Goal: Task Accomplishment & Management: Manage account settings

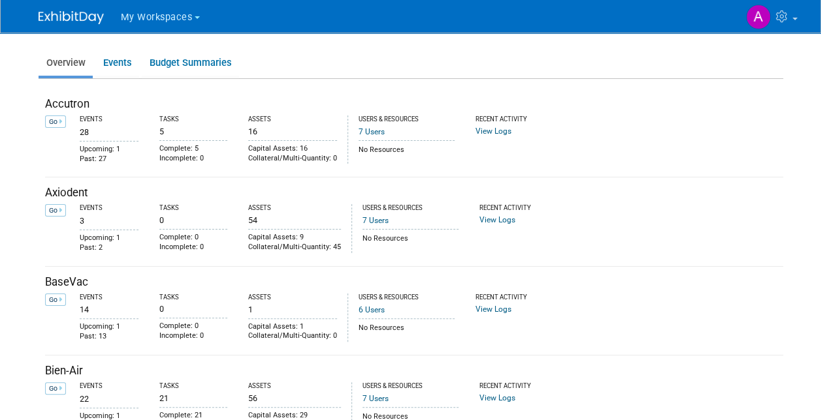
click at [136, 20] on span "My Workspaces" at bounding box center [157, 17] width 72 height 11
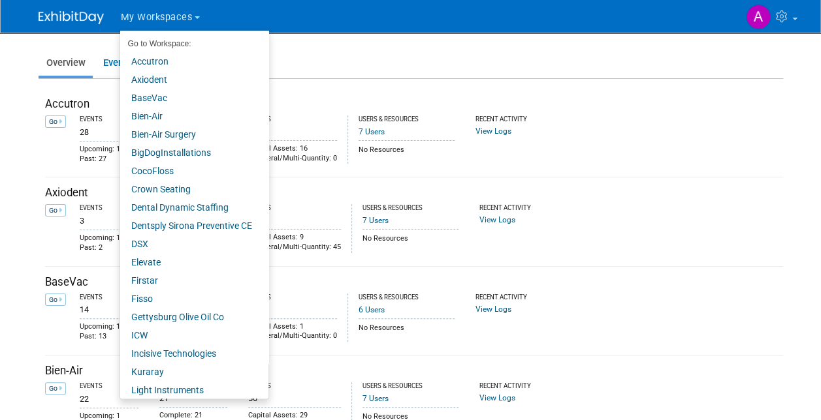
scroll to position [260, 0]
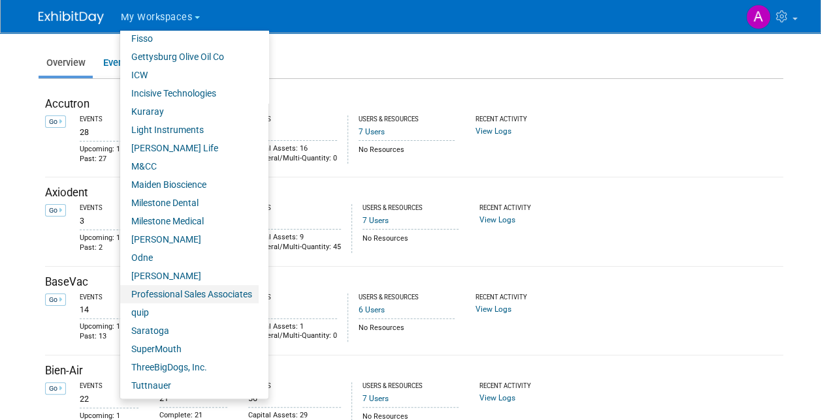
click at [193, 299] on link "Professional Sales Associates" at bounding box center [189, 294] width 138 height 18
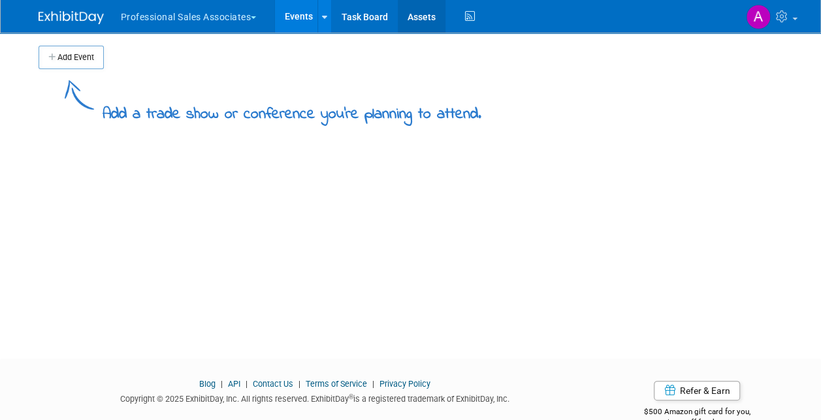
click at [423, 23] on link "Assets" at bounding box center [422, 16] width 48 height 33
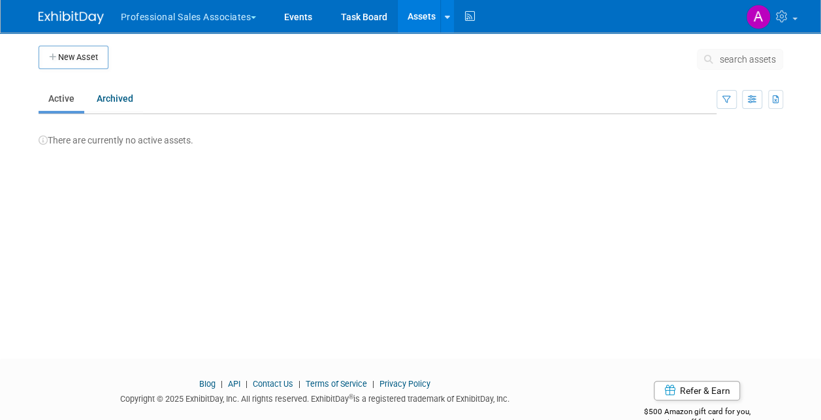
click at [67, 61] on button "New Asset" at bounding box center [74, 57] width 70 height 23
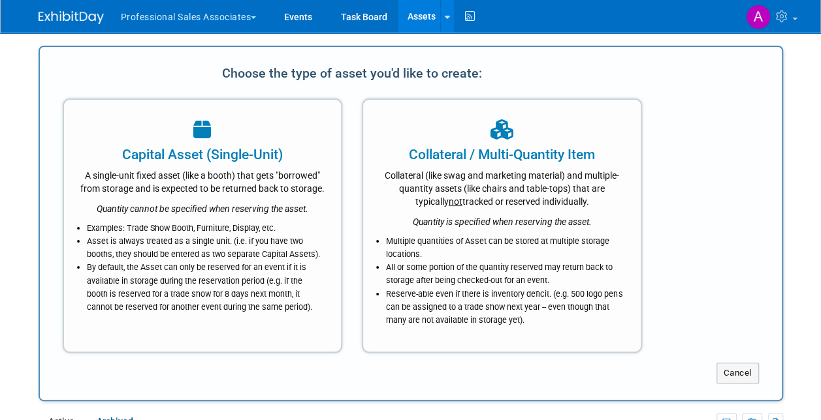
click at [242, 177] on div "A single-unit fixed asset (like a booth) that gets "borrowed" from storage and …" at bounding box center [202, 179] width 245 height 31
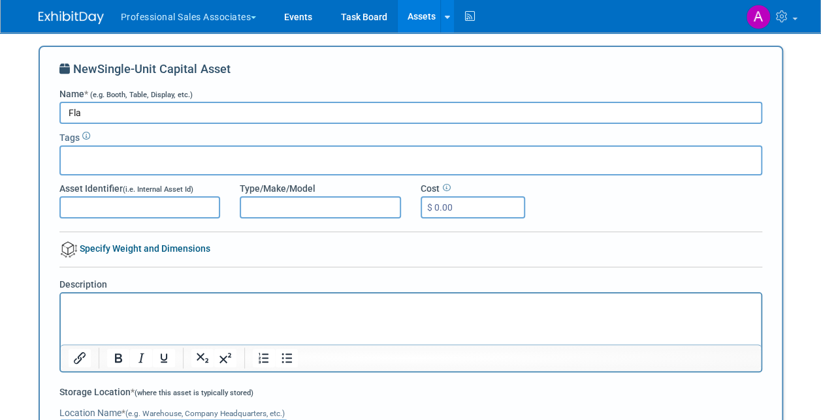
type input "Flat Wall Exhibit"
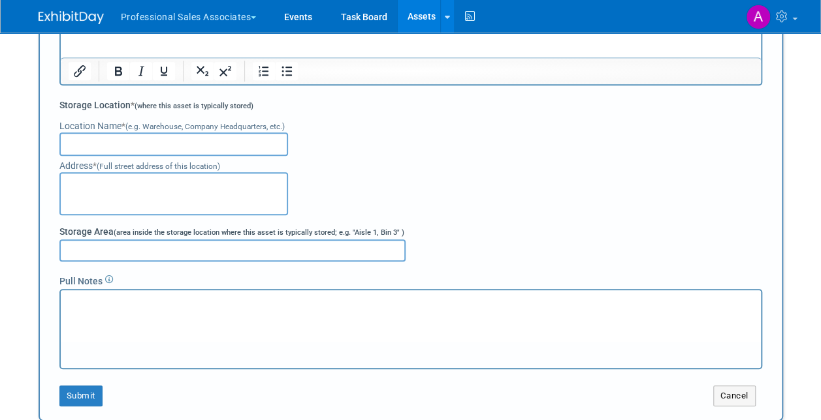
scroll to position [326, 0]
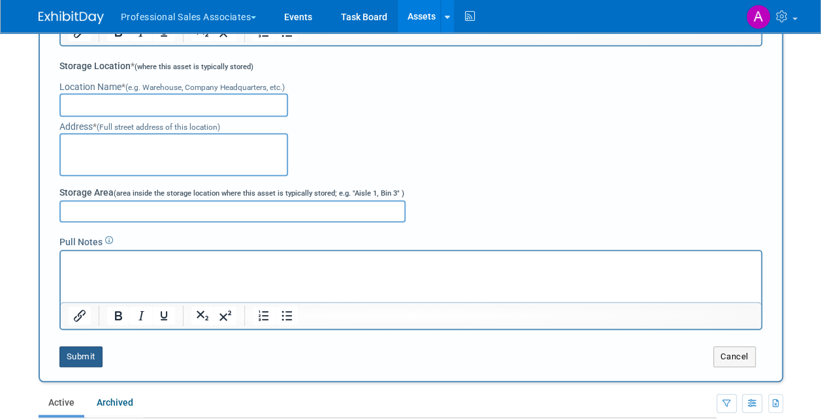
click at [91, 360] on button "Submit" at bounding box center [80, 357] width 43 height 21
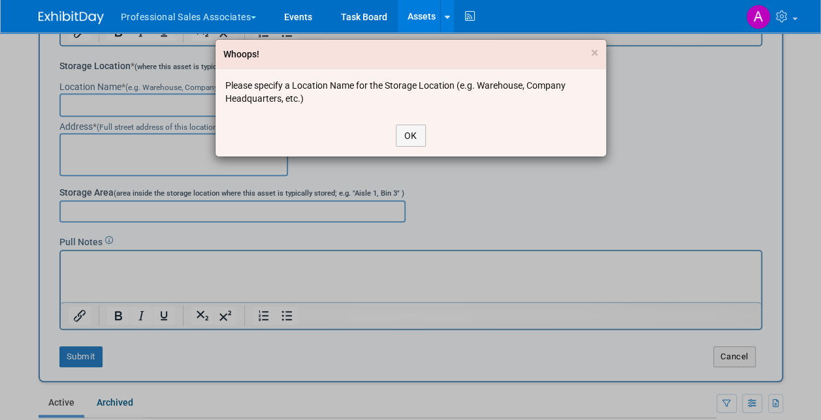
click at [416, 123] on div "OK" at bounding box center [410, 136] width 390 height 42
click at [405, 133] on button "OK" at bounding box center [411, 136] width 30 height 22
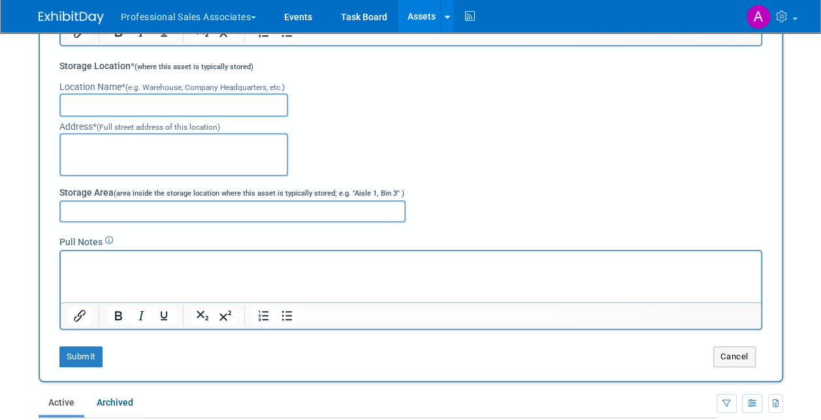
click at [140, 107] on input "text" at bounding box center [173, 104] width 228 height 23
type input "Dcim Management"
type textarea "361 East Water St"
click at [99, 213] on input "Storage Area (area inside the storage location where this asset is typically st…" at bounding box center [232, 211] width 346 height 22
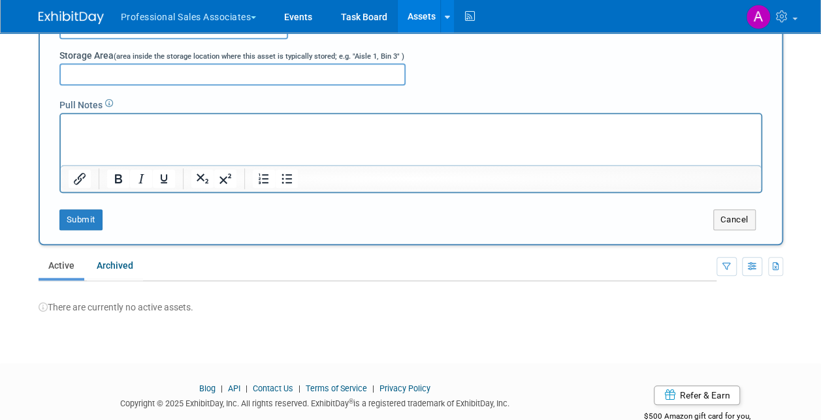
scroll to position [497, 0]
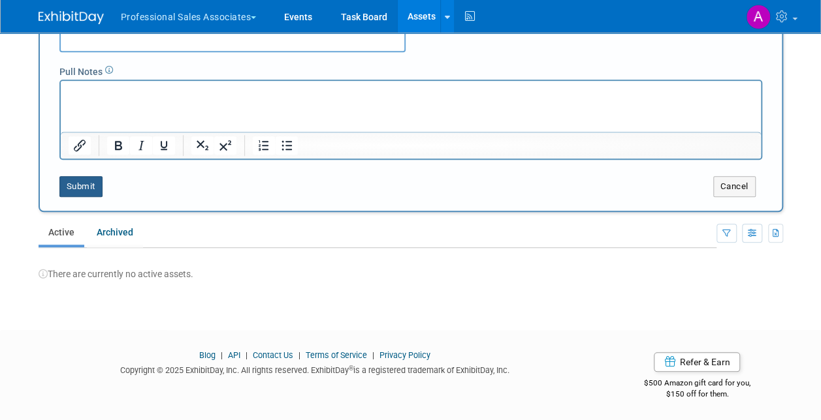
click at [67, 188] on button "Submit" at bounding box center [80, 186] width 43 height 21
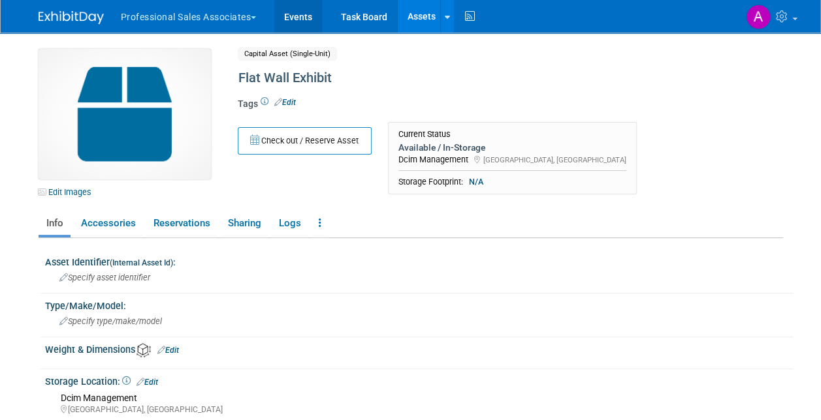
click at [307, 16] on link "Events" at bounding box center [298, 16] width 48 height 33
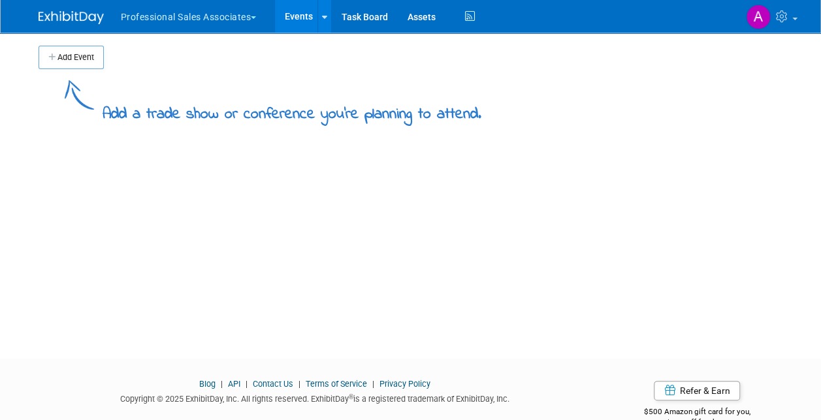
click at [63, 57] on button "Add Event" at bounding box center [71, 57] width 65 height 23
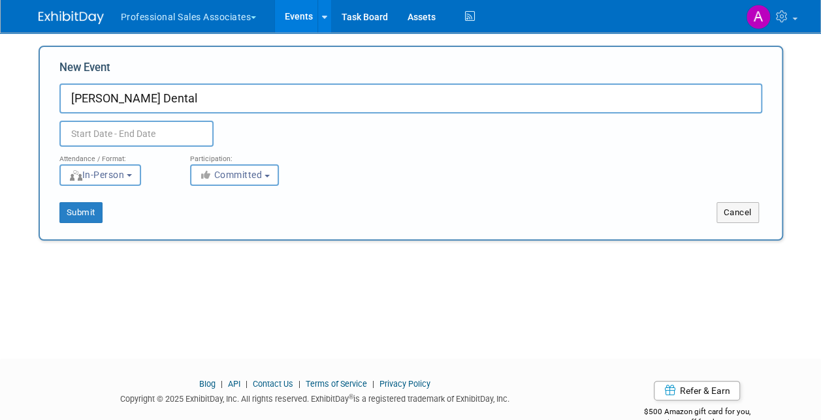
paste input "56279"
type input "[PERSON_NAME] Dental 56279-2025"
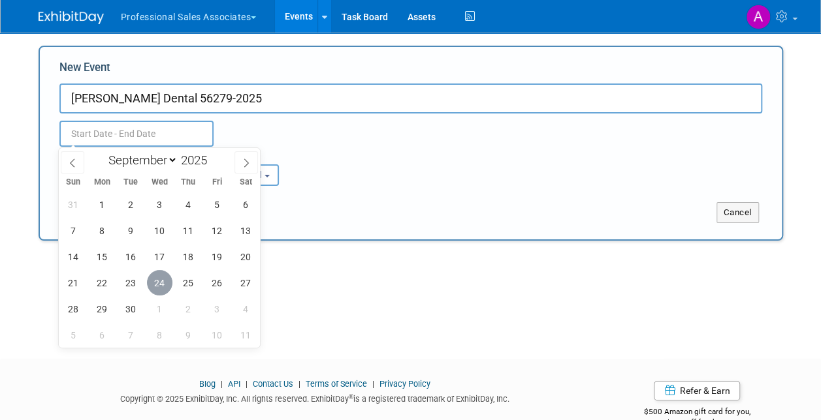
click at [158, 282] on span "24" at bounding box center [159, 282] width 25 height 25
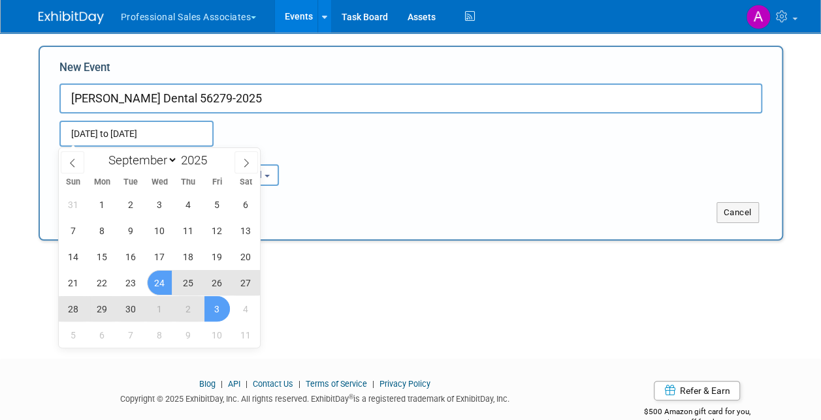
drag, startPoint x: 206, startPoint y: 304, endPoint x: 208, endPoint y: 313, distance: 9.3
click at [208, 307] on span "3" at bounding box center [216, 308] width 25 height 25
type input "[DATE] to [DATE]"
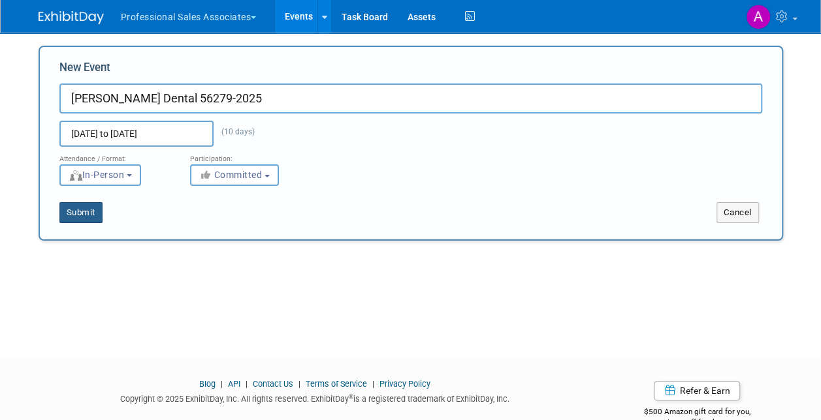
drag, startPoint x: 87, startPoint y: 211, endPoint x: 215, endPoint y: 285, distance: 147.7
click at [90, 209] on button "Submit" at bounding box center [80, 212] width 43 height 21
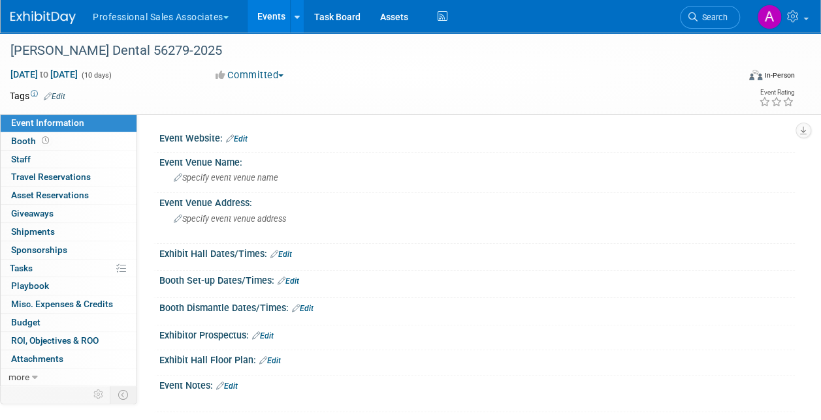
click at [236, 383] on link "Edit" at bounding box center [227, 386] width 22 height 9
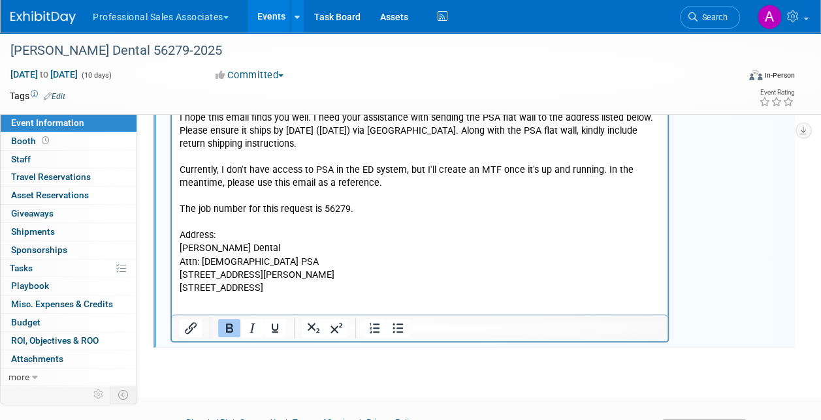
scroll to position [424, 0]
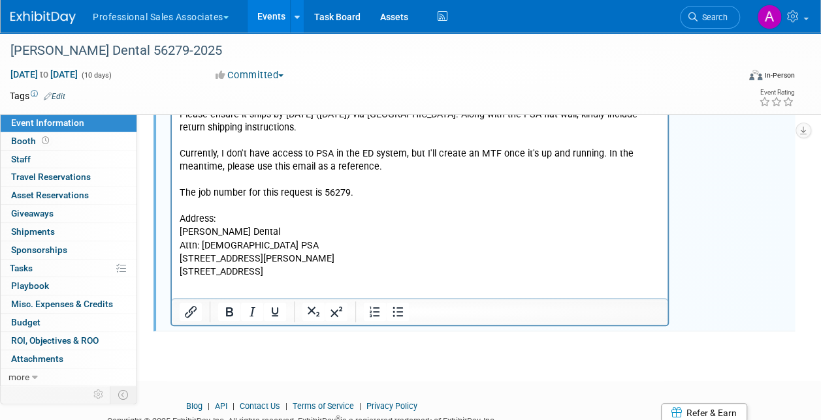
drag, startPoint x: 311, startPoint y: 260, endPoint x: 340, endPoint y: 189, distance: 77.0
click at [172, 219] on html "From: Art Stewart < astewart@threebigdogs.com > Sent: Tuesday, September 23, 20…" at bounding box center [419, 126] width 495 height 307
copy body "Sinclair Dental Attn: Christian PSA 2500 Rue Jean-Perrin #101, Quebec, QC, G2C …"
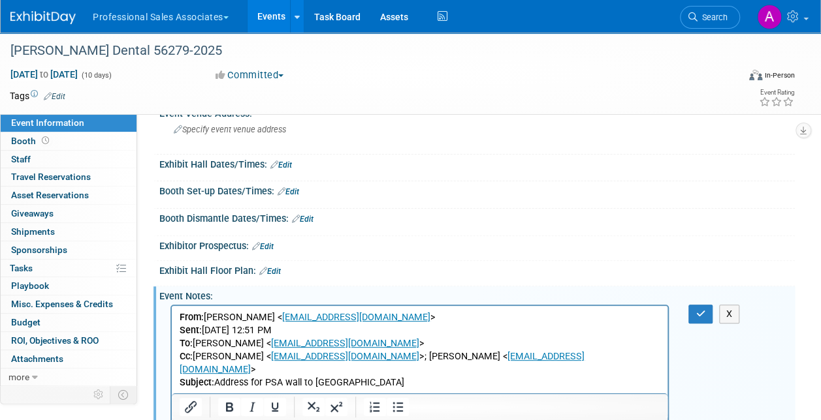
scroll to position [65, 0]
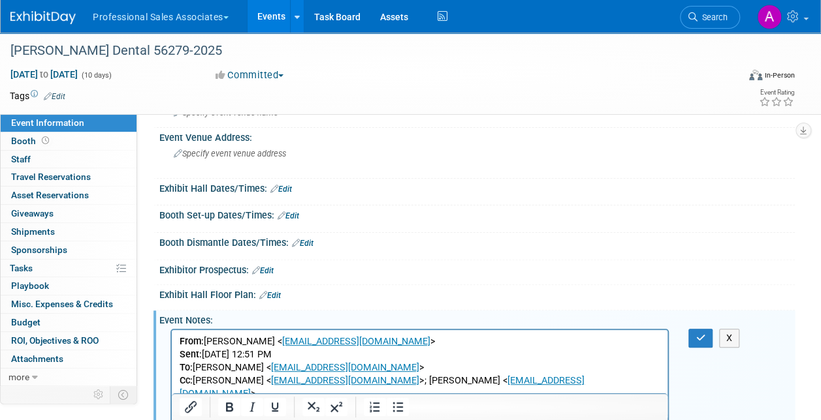
drag, startPoint x: 696, startPoint y: 338, endPoint x: 683, endPoint y: 342, distance: 13.6
click at [695, 338] on button "button" at bounding box center [700, 338] width 24 height 19
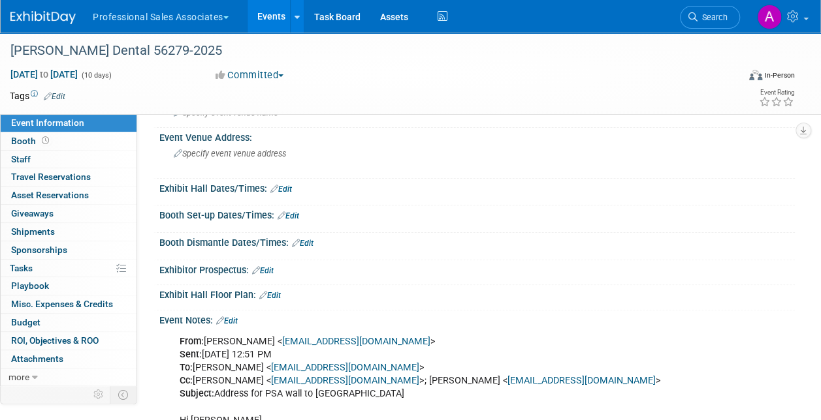
scroll to position [0, 0]
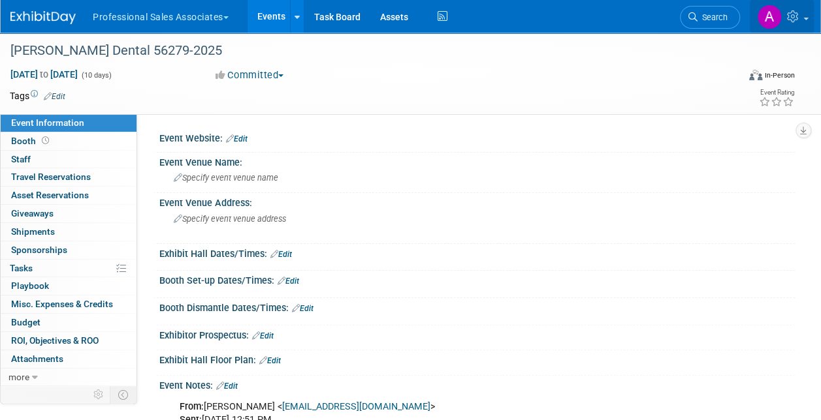
click at [798, 24] on link at bounding box center [781, 16] width 64 height 33
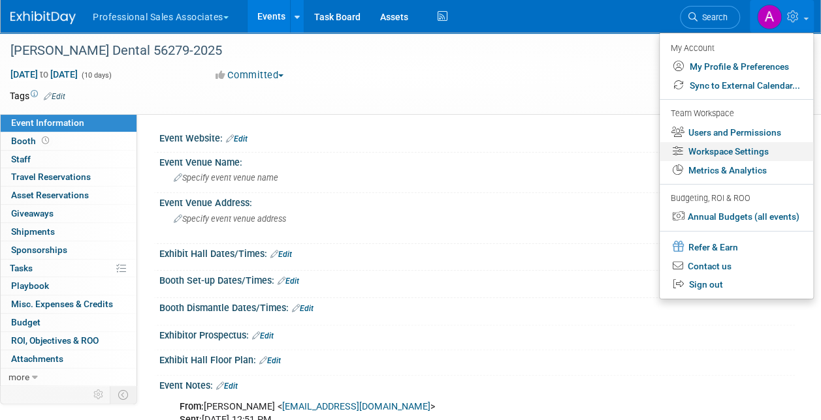
click at [726, 149] on link "Workspace Settings" at bounding box center [735, 151] width 153 height 19
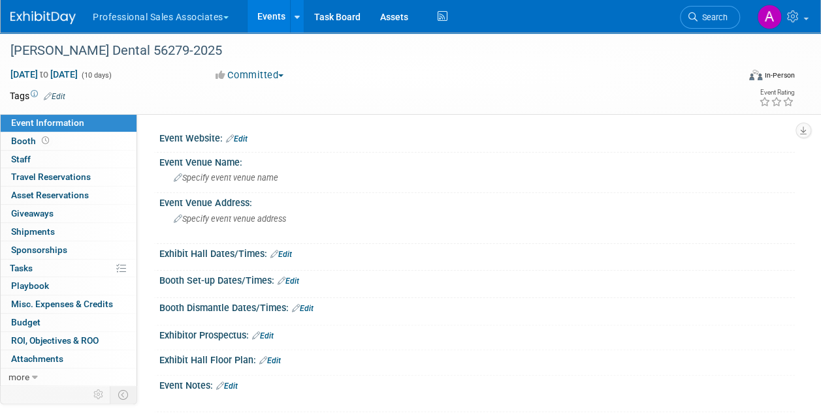
click at [151, 22] on button "Professional Sales Associates" at bounding box center [167, 14] width 153 height 29
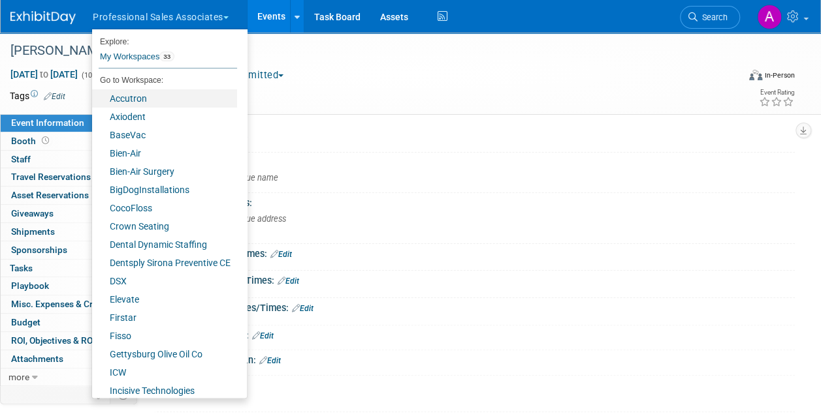
click at [124, 97] on link "Accutron" at bounding box center [164, 98] width 145 height 18
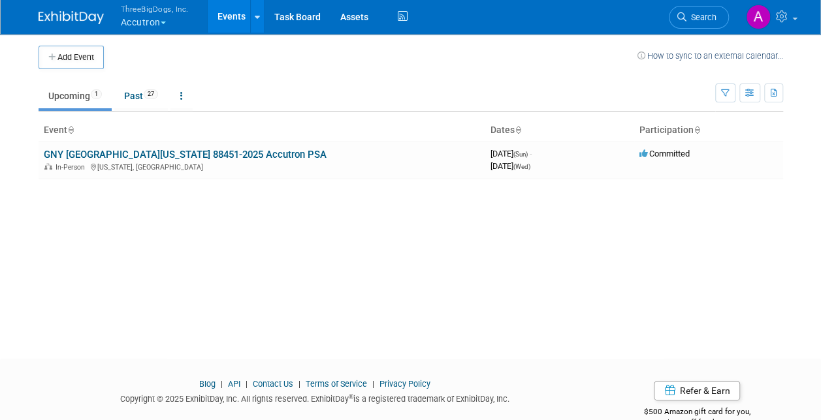
click at [178, 153] on link "GNY [GEOGRAPHIC_DATA][US_STATE] 88451-2025 Accutron PSA" at bounding box center [185, 155] width 283 height 12
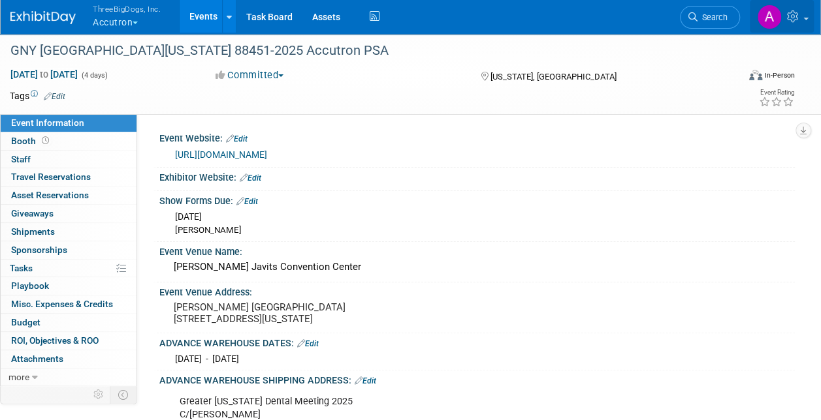
click at [796, 21] on icon at bounding box center [794, 16] width 15 height 12
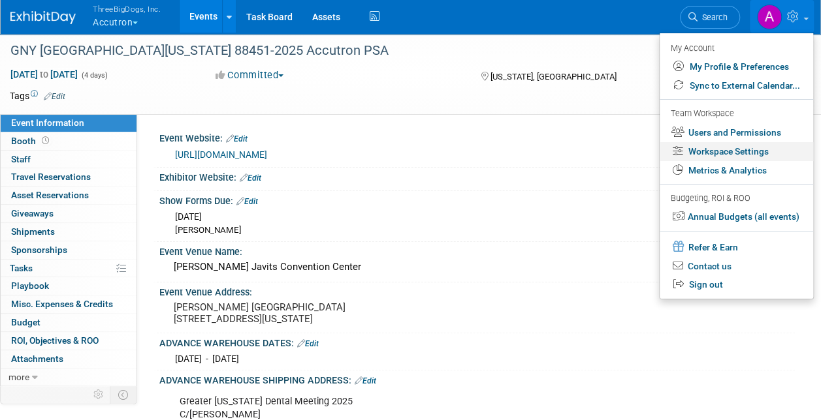
click at [711, 145] on link "Workspace Settings" at bounding box center [735, 151] width 153 height 19
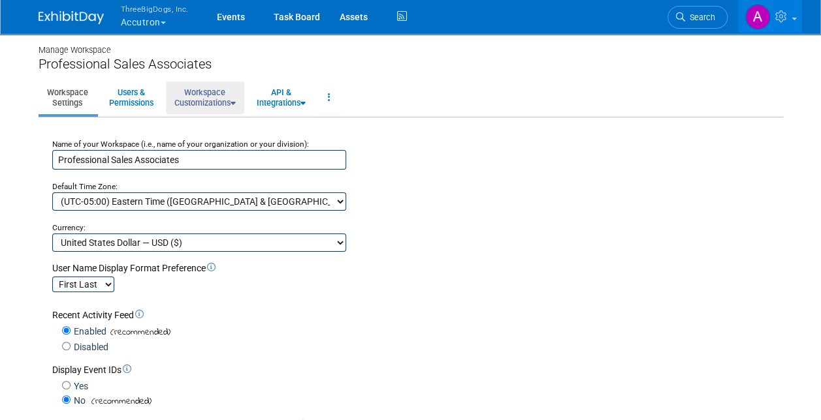
click at [211, 105] on link "Workspace Customizations" at bounding box center [205, 98] width 78 height 32
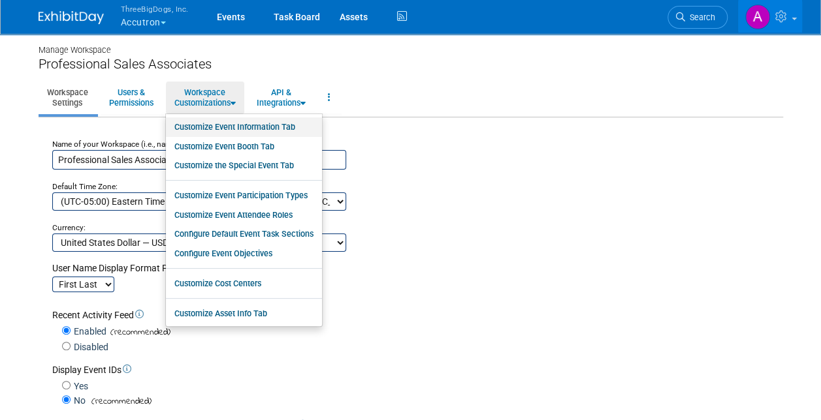
click at [213, 129] on link "Customize Event Information Tab" at bounding box center [244, 127] width 156 height 20
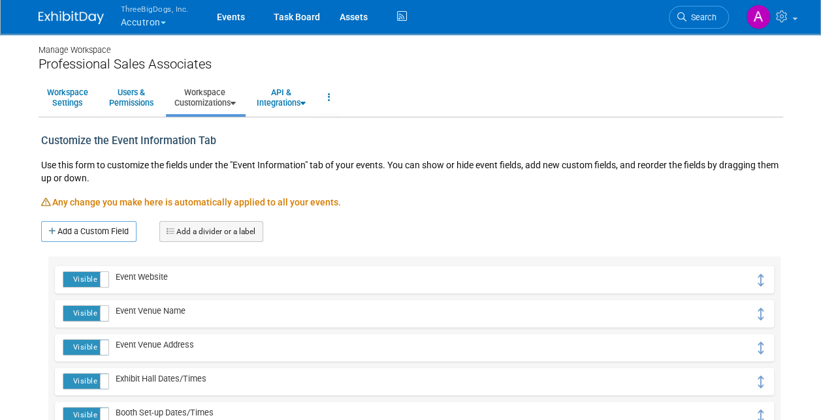
scroll to position [65, 0]
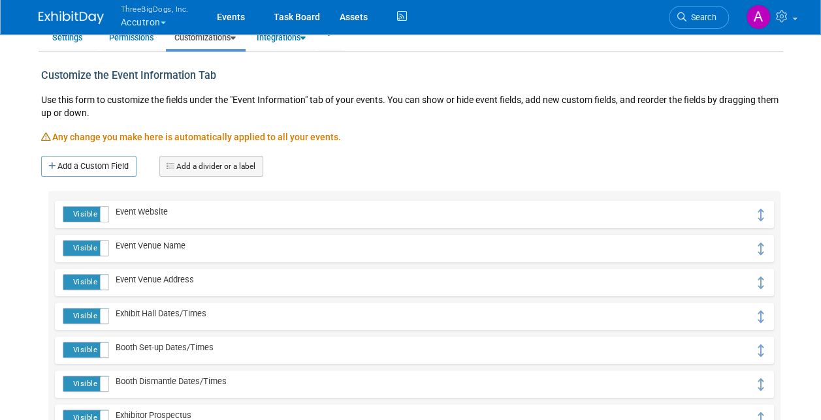
drag, startPoint x: 86, startPoint y: 162, endPoint x: 97, endPoint y: 162, distance: 10.4
click at [86, 162] on link "Add a Custom Field" at bounding box center [88, 166] width 95 height 21
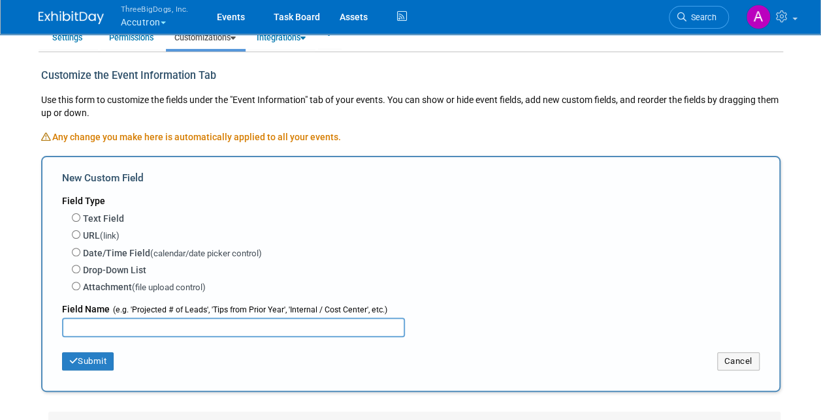
click at [97, 232] on label "URL (link)" at bounding box center [101, 236] width 37 height 14
click at [80, 232] on input "URL (link)" at bounding box center [76, 234] width 8 height 8
radio input "true"
click at [110, 333] on input "text" at bounding box center [233, 328] width 343 height 20
type input "Exhibitor Website"
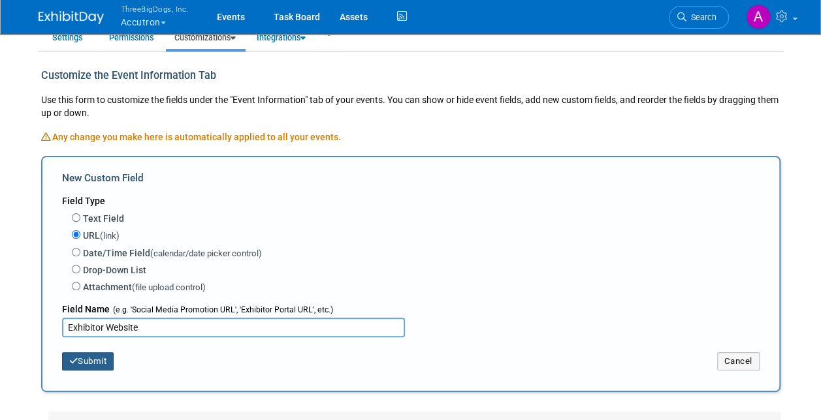
click at [93, 363] on button "Submit" at bounding box center [88, 361] width 52 height 18
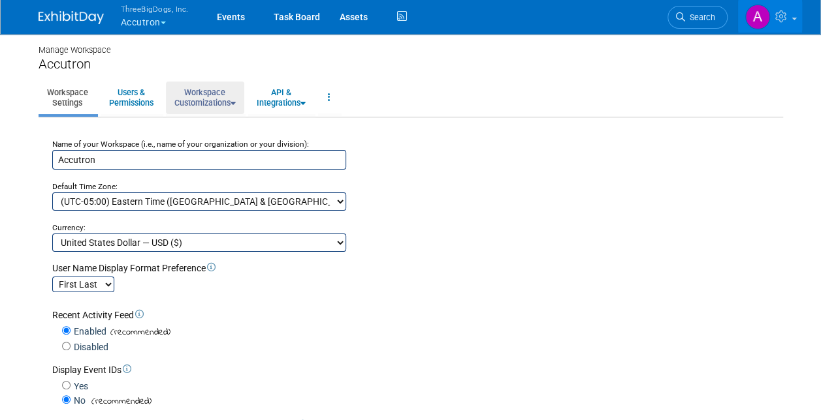
click at [197, 105] on link "Workspace Customizations" at bounding box center [205, 98] width 78 height 32
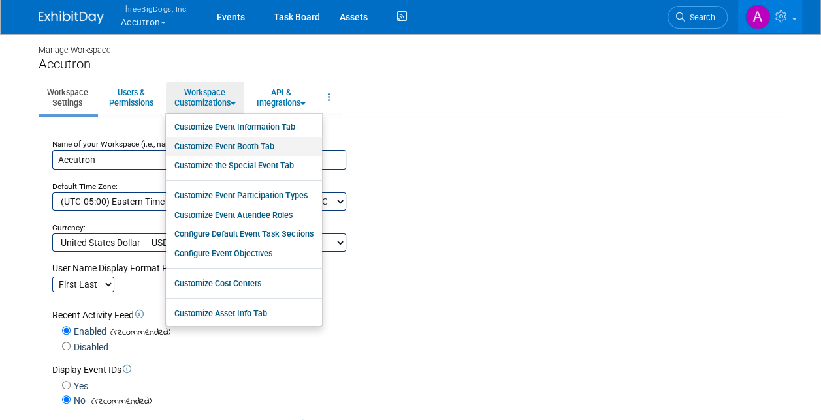
click at [217, 146] on link "Customize Event Booth Tab" at bounding box center [244, 147] width 156 height 20
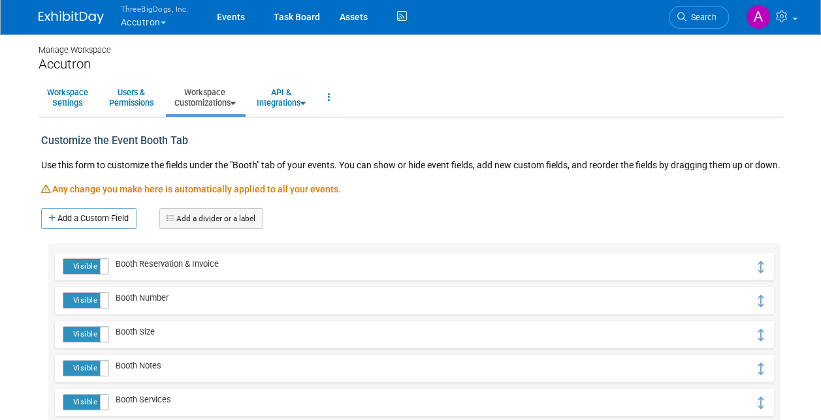
click at [211, 97] on link "Workspace Customizations" at bounding box center [205, 98] width 78 height 32
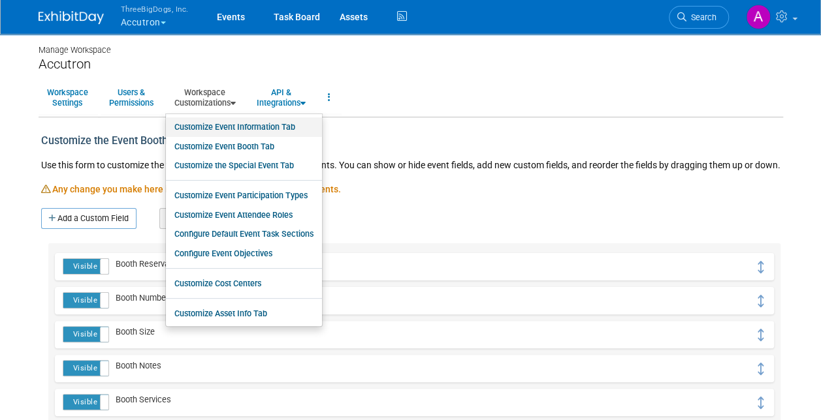
click at [217, 132] on link "Customize Event Information Tab" at bounding box center [244, 127] width 156 height 20
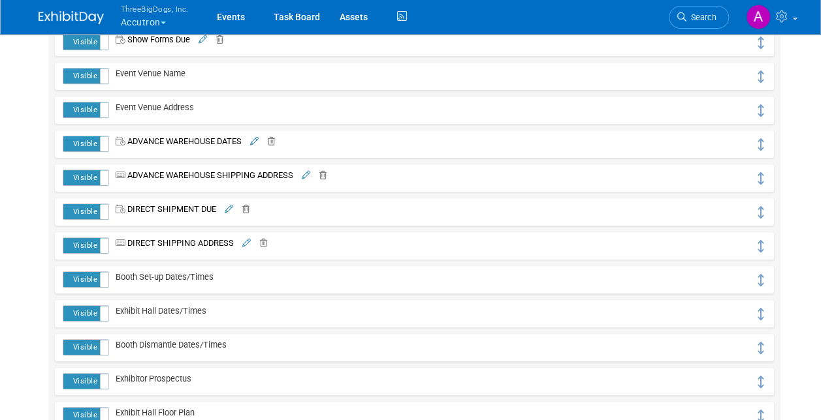
scroll to position [326, 0]
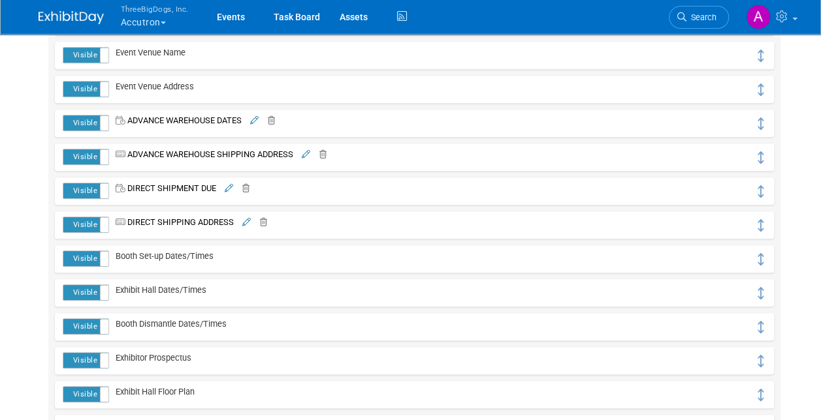
drag, startPoint x: 296, startPoint y: 150, endPoint x: 184, endPoint y: 154, distance: 112.3
click at [184, 154] on span "ADVANCE WAREHOUSE SHIPPING ADDRESS" at bounding box center [201, 154] width 184 height 10
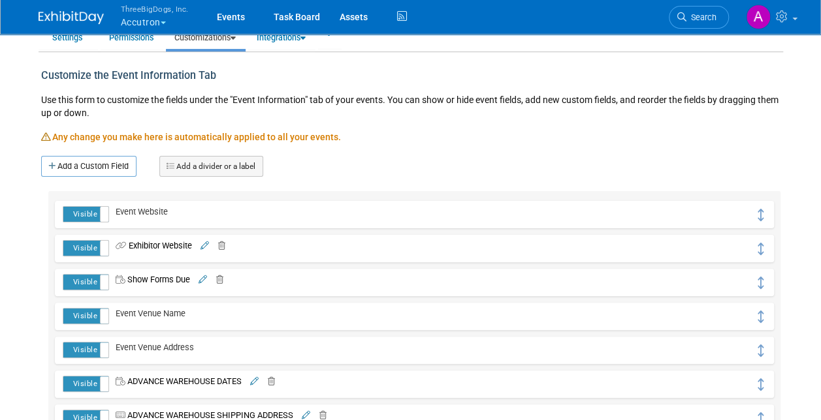
scroll to position [0, 0]
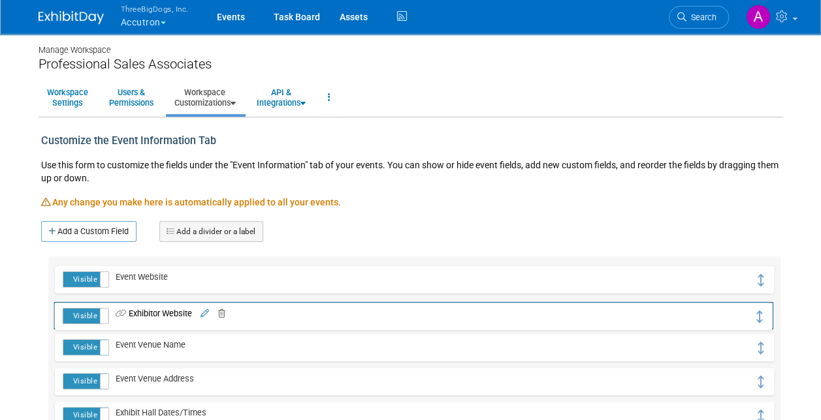
drag, startPoint x: 764, startPoint y: 278, endPoint x: 762, endPoint y: 315, distance: 37.2
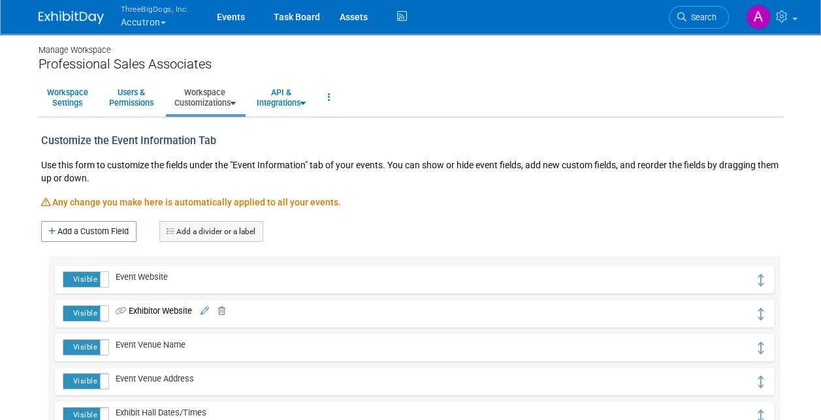
click at [100, 233] on link "Add a Custom Field" at bounding box center [88, 231] width 95 height 21
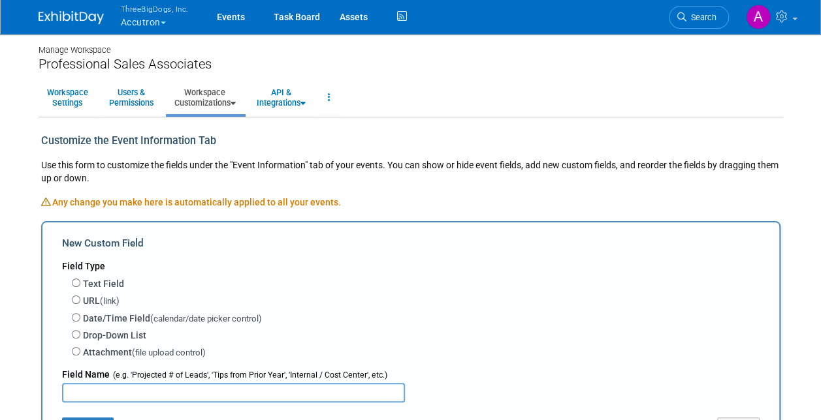
scroll to position [65, 0]
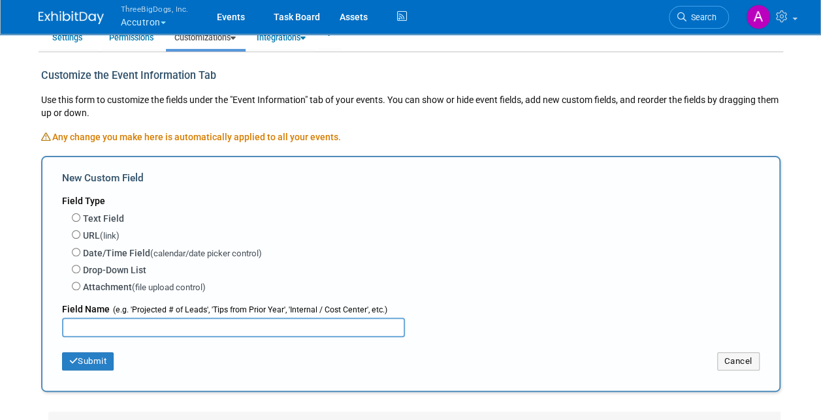
click at [180, 256] on span "(calendar/date picker control)" at bounding box center [206, 254] width 112 height 10
click at [80, 256] on input "Date/Time Field (calendar/date picker control)" at bounding box center [76, 252] width 8 height 8
radio input "true"
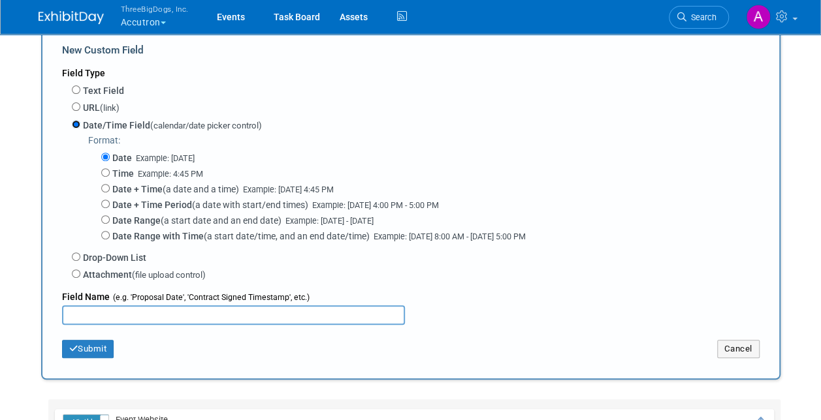
scroll to position [196, 0]
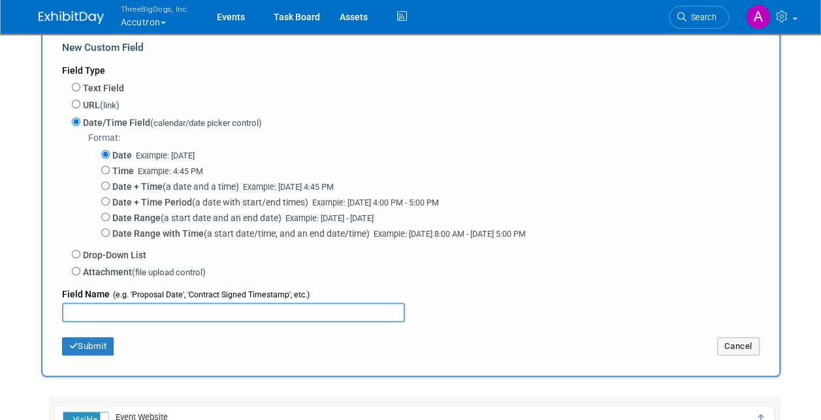
click at [89, 320] on input "text" at bounding box center [233, 313] width 343 height 20
type input "Show Forms Due"
click at [82, 345] on button "Submit" at bounding box center [88, 346] width 52 height 18
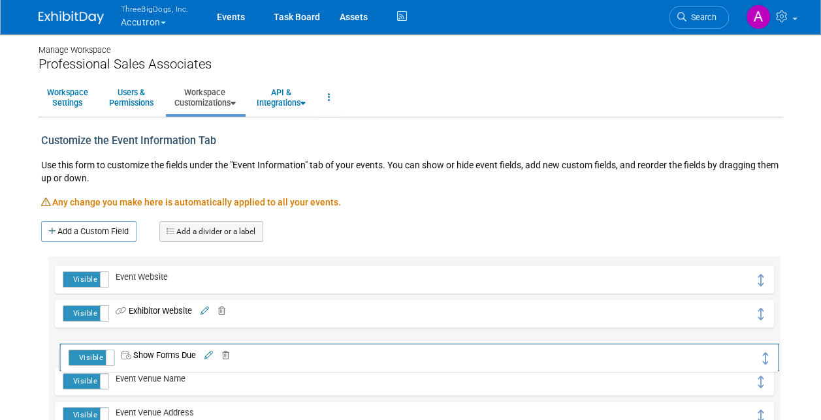
drag, startPoint x: 758, startPoint y: 279, endPoint x: 763, endPoint y: 358, distance: 78.5
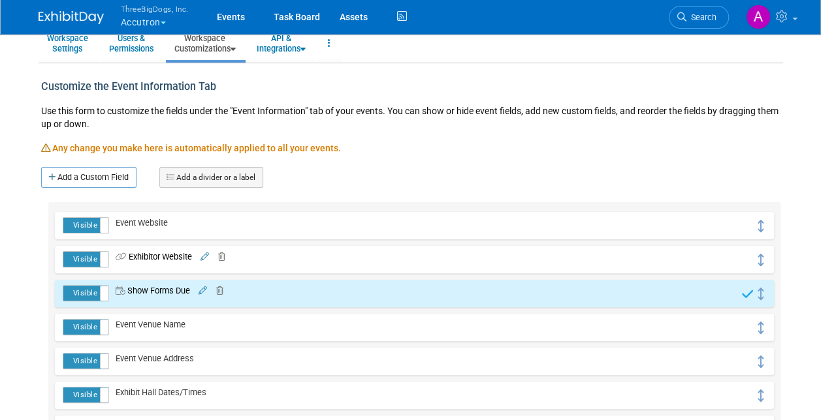
scroll to position [131, 0]
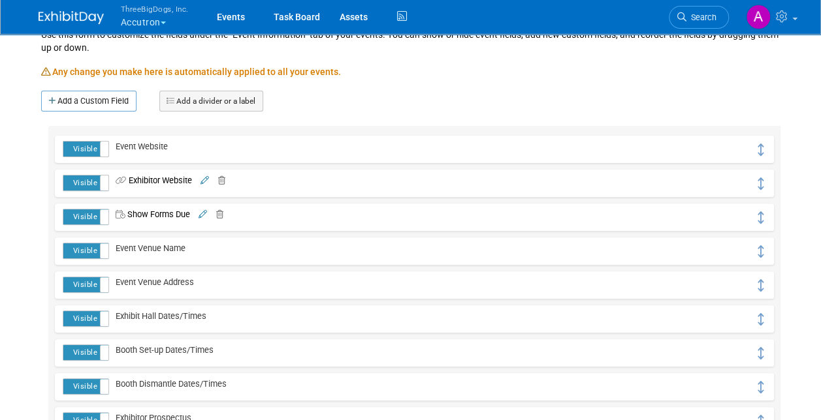
click at [82, 106] on link "Add a Custom Field" at bounding box center [88, 101] width 95 height 21
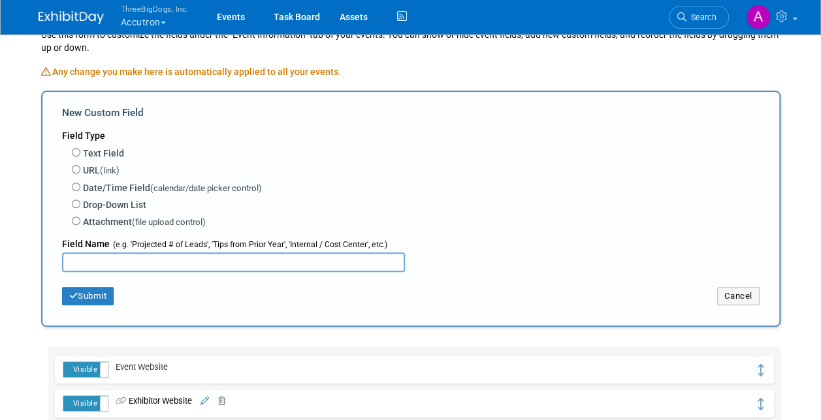
click at [174, 260] on input "text" at bounding box center [233, 263] width 343 height 20
type input "ADVANCE WAREHOUSE DATES"
click at [142, 185] on label "Date/Time Field (calendar/date picker control)" at bounding box center [172, 188] width 179 height 14
click at [80, 185] on input "Date/Time Field (calendar/date picker control)" at bounding box center [76, 187] width 8 height 8
radio input "true"
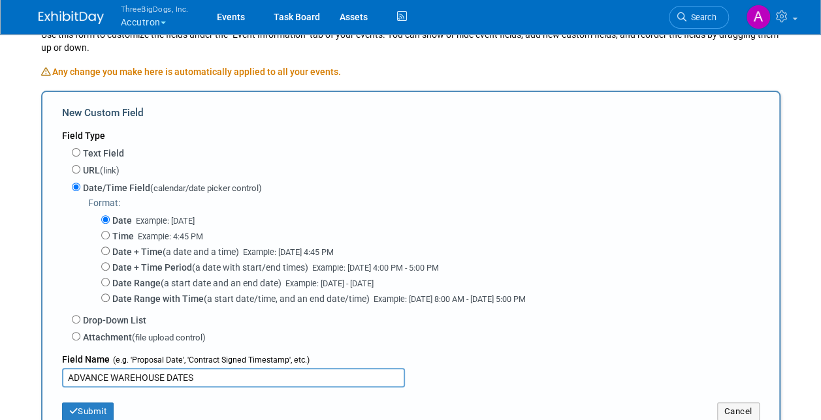
click at [148, 294] on span "Date Range with Time" at bounding box center [157, 299] width 91 height 10
click at [110, 294] on input "Date Range with Time (a start date/time, and an end date/time) Example: [DATE] …" at bounding box center [105, 298] width 8 height 8
radio input "true"
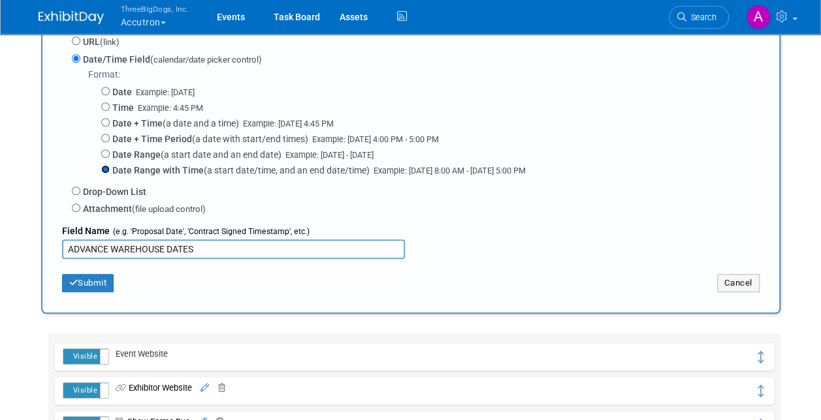
scroll to position [261, 0]
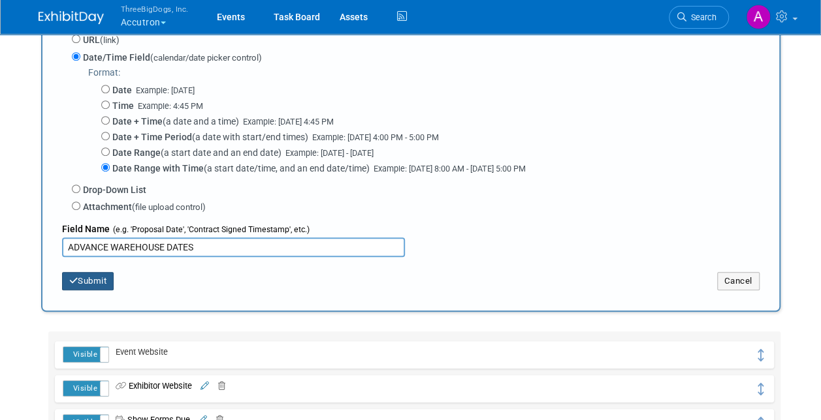
click at [80, 285] on button "Submit" at bounding box center [88, 281] width 52 height 18
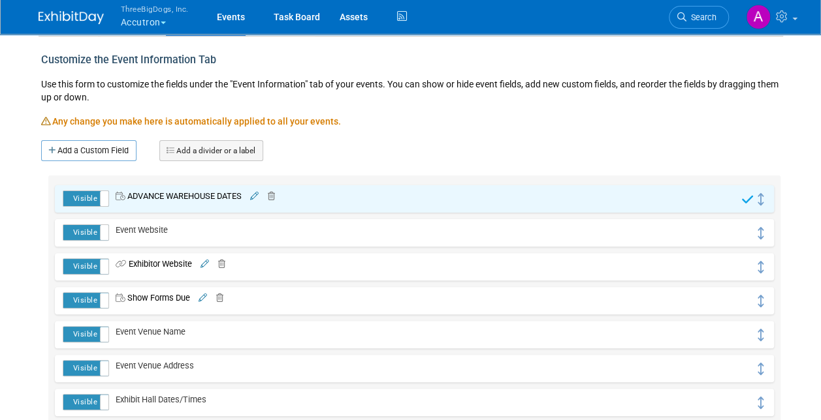
scroll to position [196, 0]
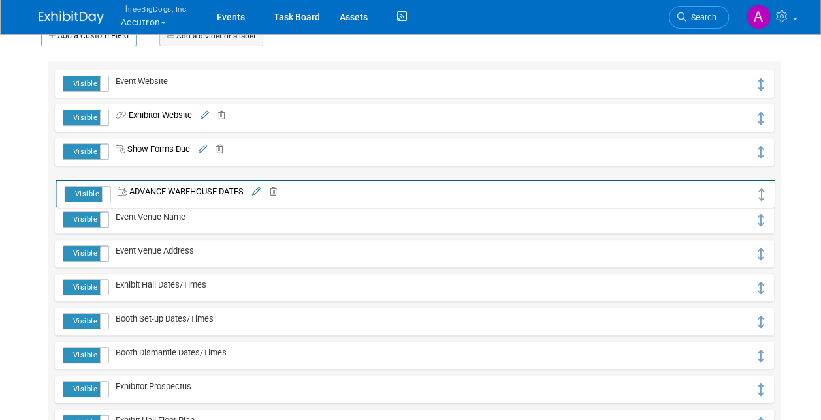
drag, startPoint x: 759, startPoint y: 82, endPoint x: 766, endPoint y: 191, distance: 108.6
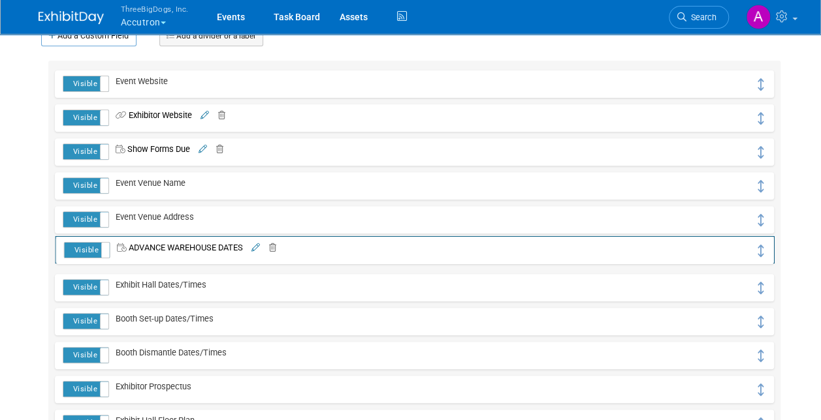
drag, startPoint x: 758, startPoint y: 186, endPoint x: 759, endPoint y: 251, distance: 64.6
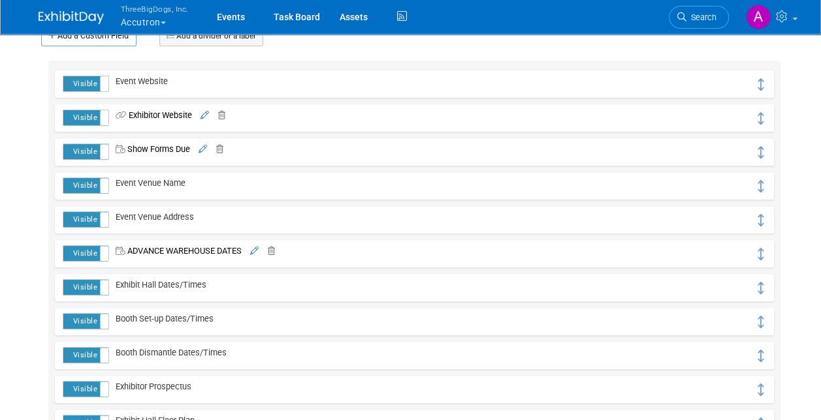
click at [91, 40] on link "Add a Custom Field" at bounding box center [88, 35] width 95 height 21
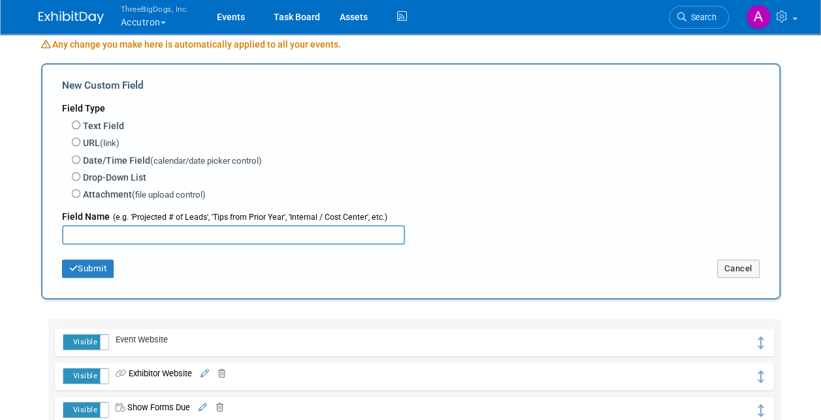
scroll to position [131, 0]
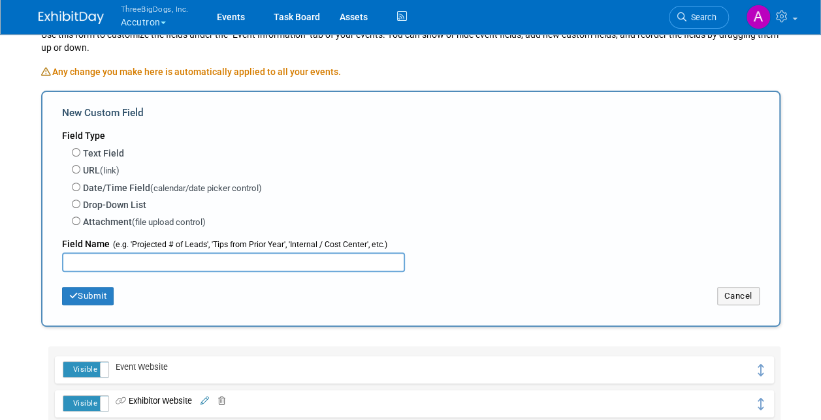
click at [110, 147] on label "Text Field" at bounding box center [103, 153] width 41 height 13
click at [80, 148] on input "Text Field" at bounding box center [76, 152] width 8 height 8
radio input "true"
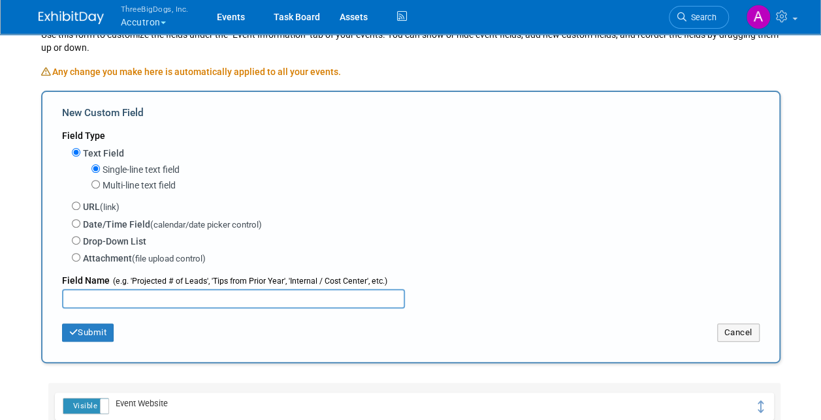
click at [116, 188] on label "Multi-line text field" at bounding box center [138, 185] width 73 height 13
click at [94, 183] on div "Single-line text field Multi-line text field" at bounding box center [415, 179] width 687 height 37
click at [94, 183] on input "Multi-line text field" at bounding box center [95, 184] width 8 height 8
radio input "true"
click at [103, 297] on input "text" at bounding box center [233, 299] width 343 height 20
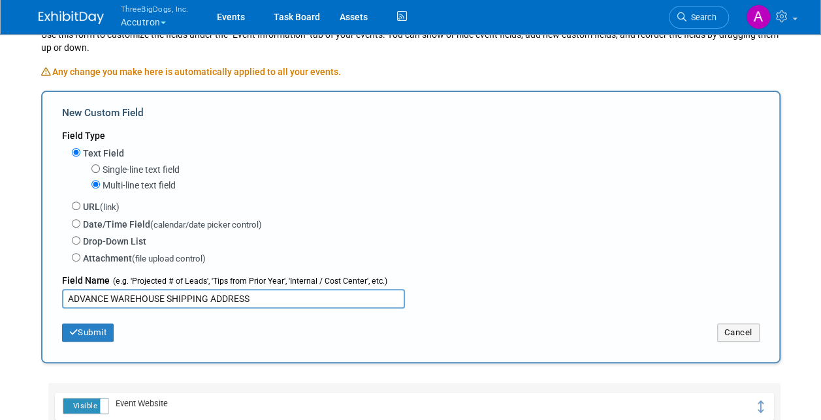
type input "ADVANCE WAREHOUSE SHIPPING ADDRESS"
click at [97, 334] on button "Submit" at bounding box center [88, 333] width 52 height 18
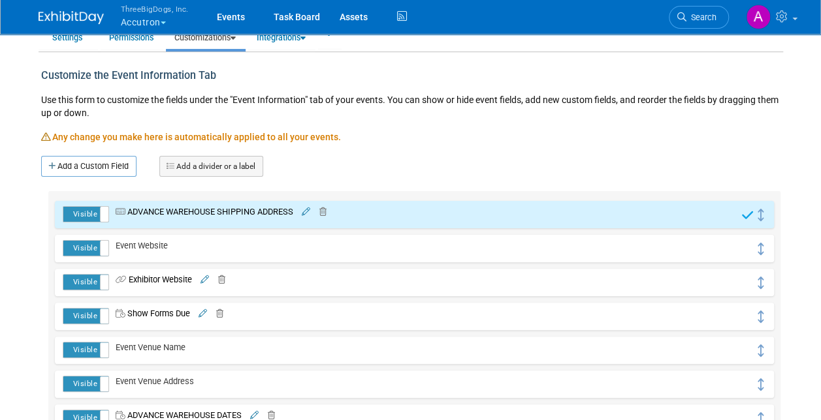
scroll to position [131, 0]
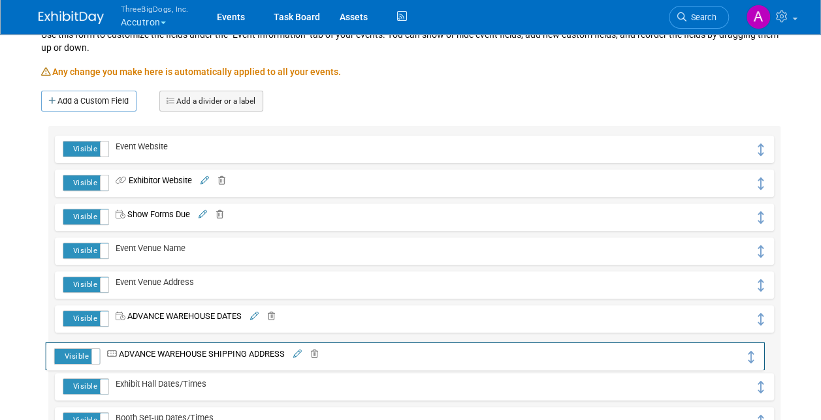
drag, startPoint x: 759, startPoint y: 152, endPoint x: 750, endPoint y: 359, distance: 207.1
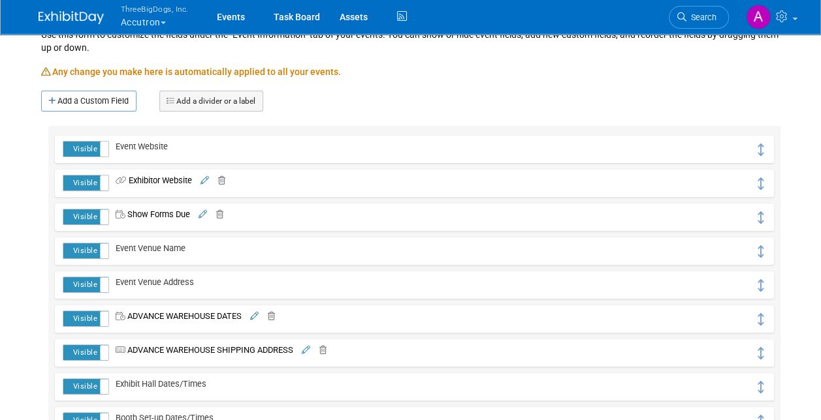
drag, startPoint x: 89, startPoint y: 97, endPoint x: 91, endPoint y: 112, distance: 15.2
click at [89, 97] on link "Add a Custom Field" at bounding box center [88, 101] width 95 height 21
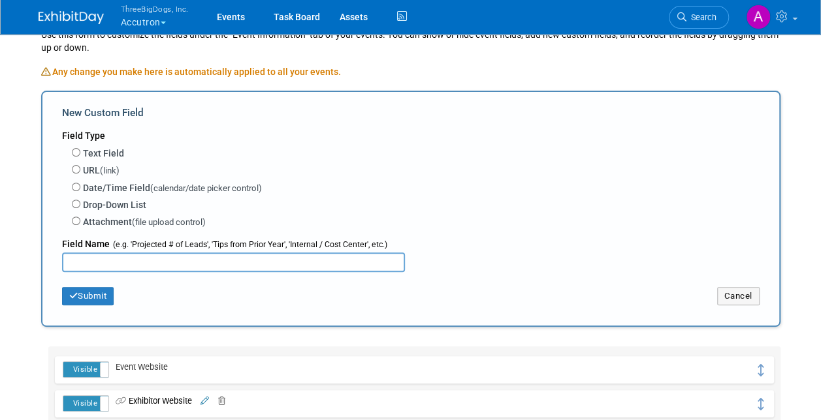
click at [158, 253] on input "text" at bounding box center [233, 263] width 343 height 20
click at [123, 189] on label "Date/Time Field (calendar/date picker control)" at bounding box center [172, 188] width 179 height 14
click at [80, 189] on input "Date/Time Field (calendar/date picker control)" at bounding box center [76, 187] width 8 height 8
radio input "true"
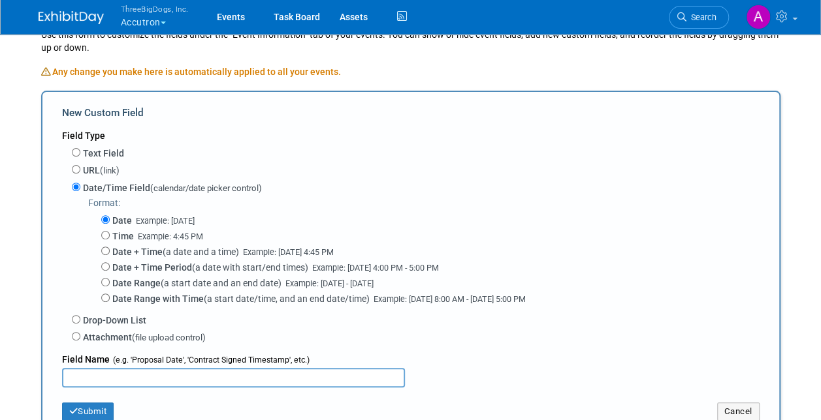
click at [140, 259] on div "Date Example: [DATE] Time Example: 4:45 PM Date + Time (a date and a time) Exam…" at bounding box center [423, 258] width 671 height 97
click at [123, 381] on input "text" at bounding box center [233, 378] width 343 height 20
type input "DIRECT SHIPMENT DUE"
click at [84, 407] on button "Submit" at bounding box center [88, 412] width 52 height 18
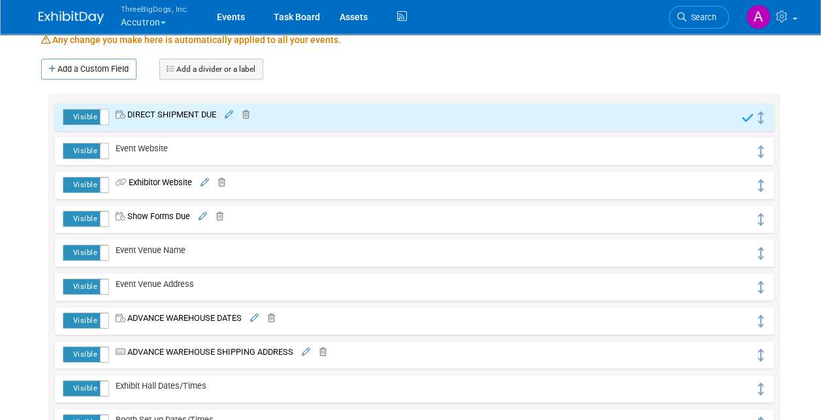
scroll to position [196, 0]
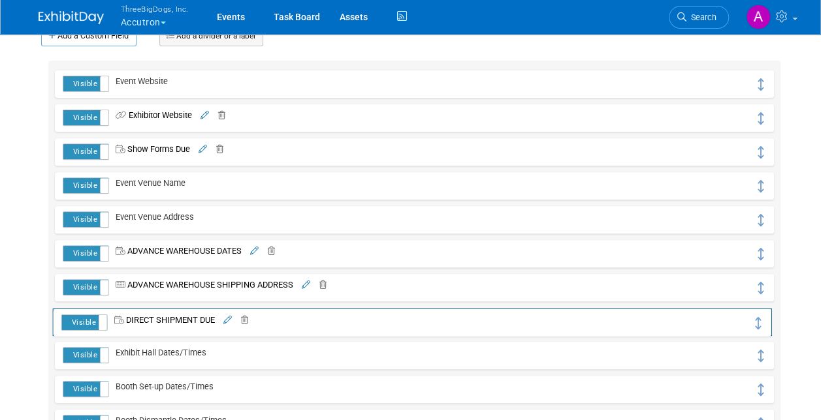
drag, startPoint x: 762, startPoint y: 85, endPoint x: 760, endPoint y: 324, distance: 238.9
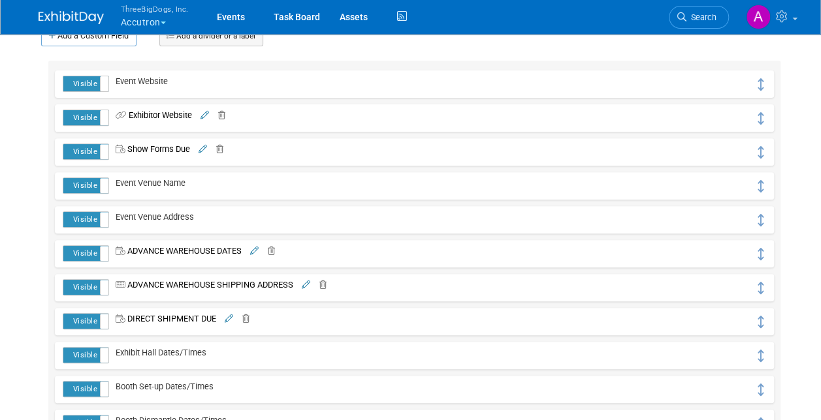
click at [97, 37] on link "Add a Custom Field" at bounding box center [88, 35] width 95 height 21
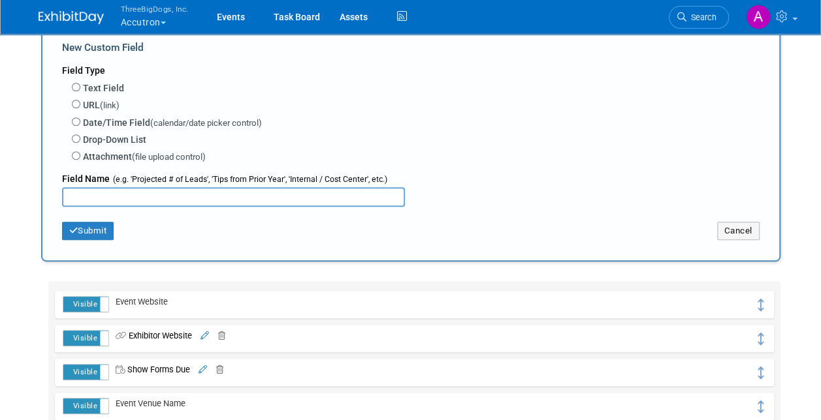
click at [121, 193] on input "text" at bounding box center [233, 197] width 343 height 20
type input "DIRECT SHIPPING ADDRESS"
click at [106, 85] on label "Text Field" at bounding box center [103, 88] width 41 height 13
click at [80, 85] on input "Text Field" at bounding box center [76, 87] width 8 height 8
radio input "true"
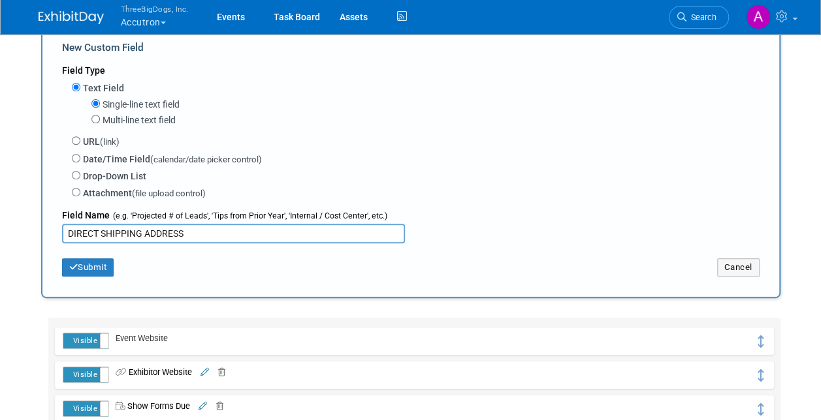
click at [105, 124] on label "Multi-line text field" at bounding box center [138, 120] width 73 height 13
click at [100, 123] on input "Multi-line text field" at bounding box center [95, 119] width 8 height 8
radio input "true"
click at [74, 260] on button "Submit" at bounding box center [88, 267] width 52 height 18
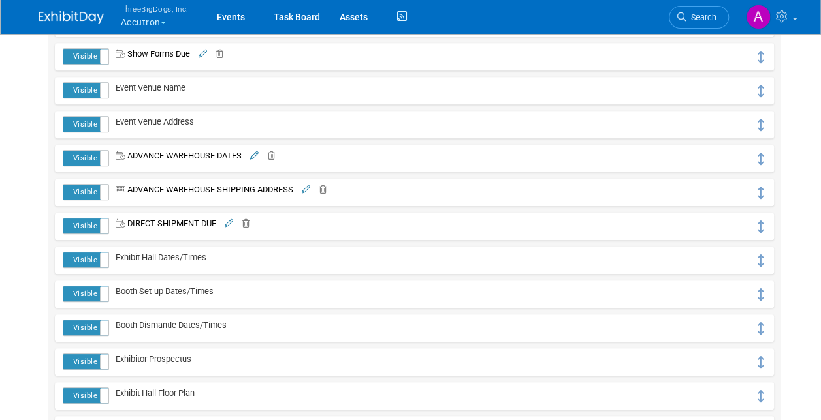
scroll to position [326, 0]
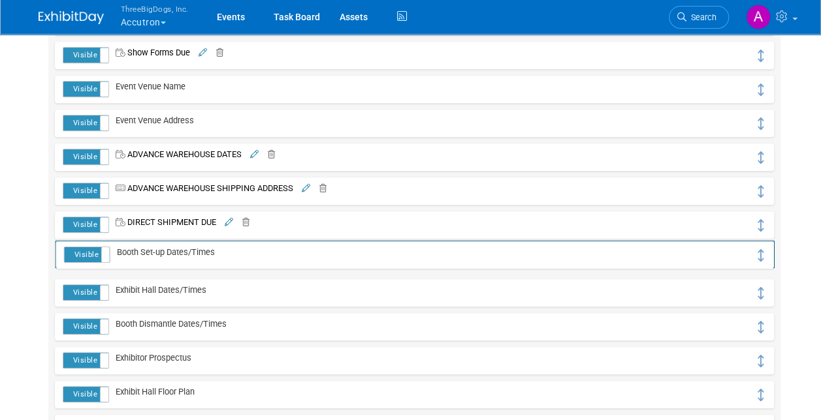
drag, startPoint x: 761, startPoint y: 291, endPoint x: 762, endPoint y: 254, distance: 37.2
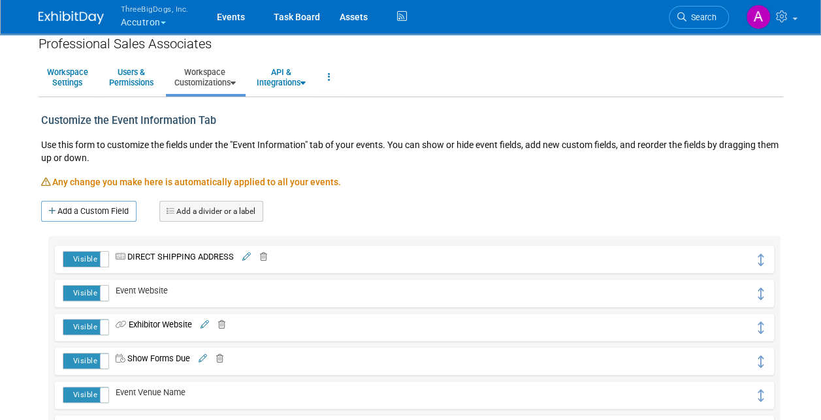
scroll to position [0, 0]
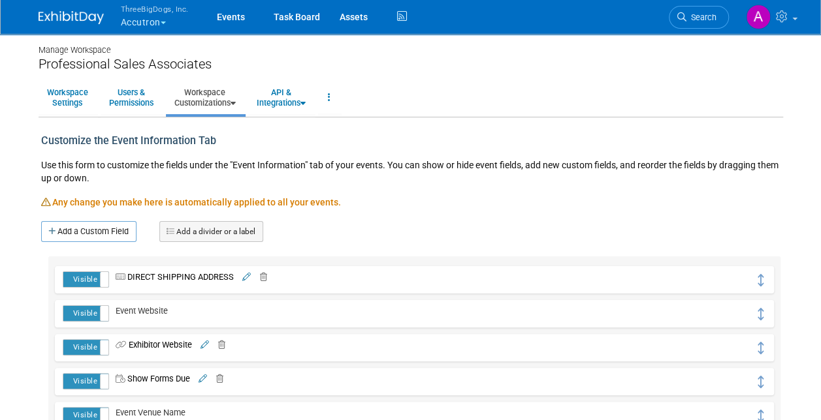
click at [203, 100] on link "Workspace Customizations" at bounding box center [205, 98] width 78 height 32
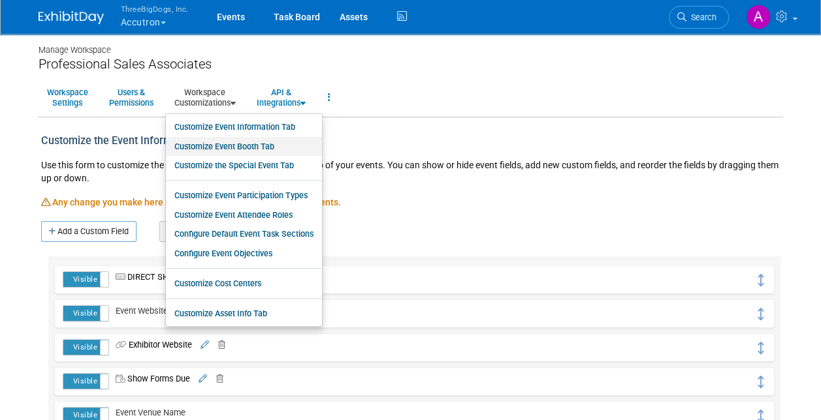
click at [208, 148] on link "Customize Event Booth Tab" at bounding box center [244, 147] width 156 height 20
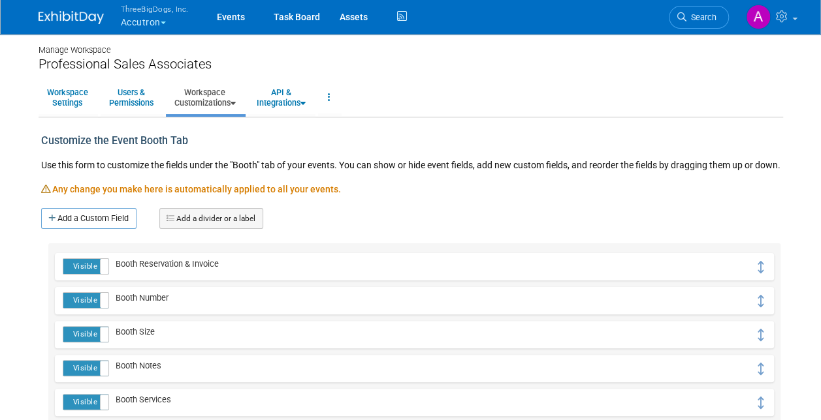
click at [129, 23] on button "ThreeBigDogs, Inc. Accutron" at bounding box center [162, 17] width 86 height 34
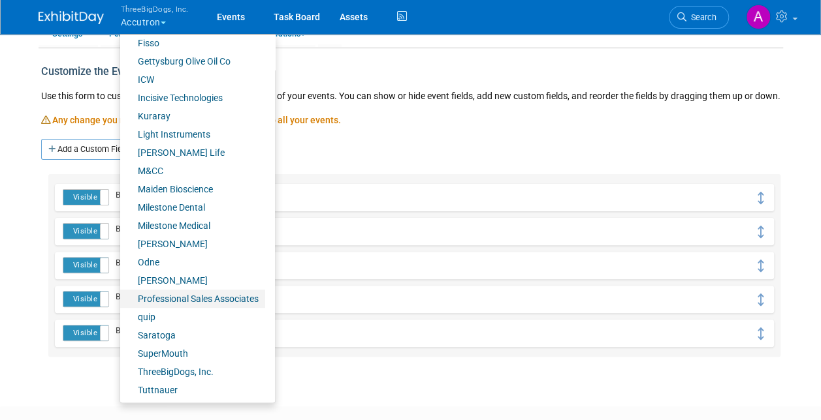
scroll to position [131, 0]
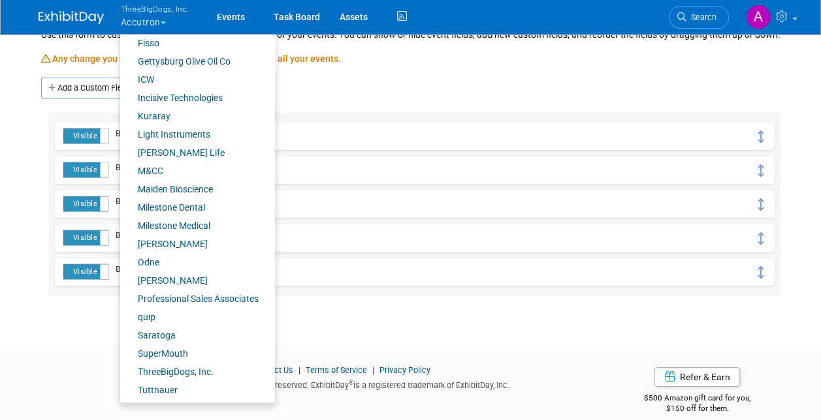
drag, startPoint x: 445, startPoint y: 91, endPoint x: 454, endPoint y: 101, distance: 13.4
click at [445, 91] on div "Customize the Event Booth Tab Use this form to customize the fields under the "…" at bounding box center [411, 141] width 744 height 309
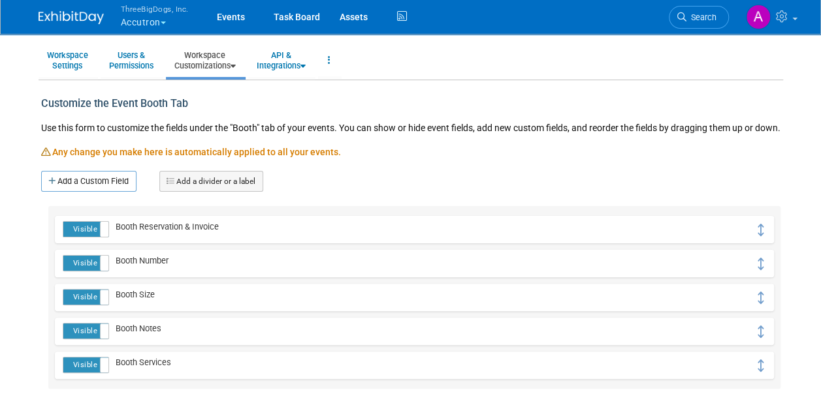
scroll to position [65, 0]
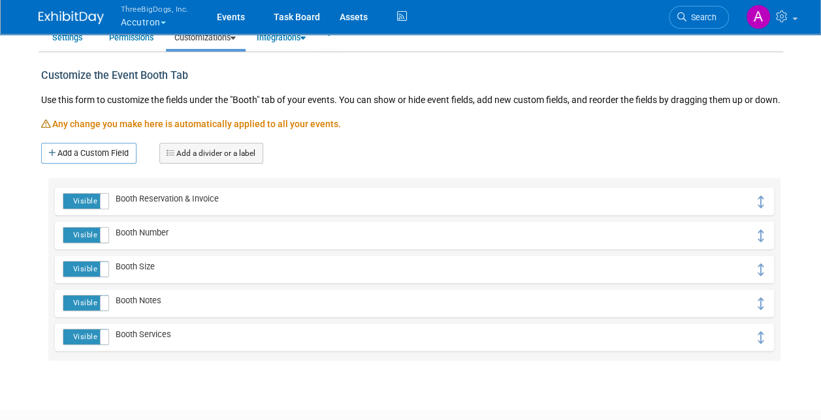
click at [138, 21] on button "ThreeBigDogs, Inc. Accutron" at bounding box center [162, 17] width 86 height 34
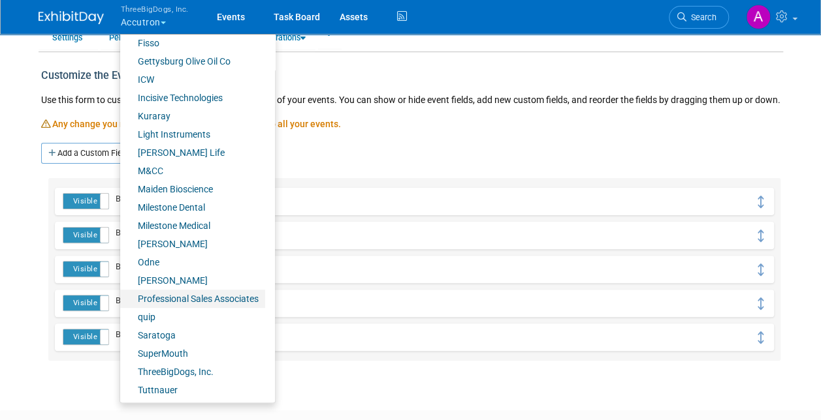
click at [217, 296] on link "Professional Sales Associates" at bounding box center [192, 299] width 145 height 18
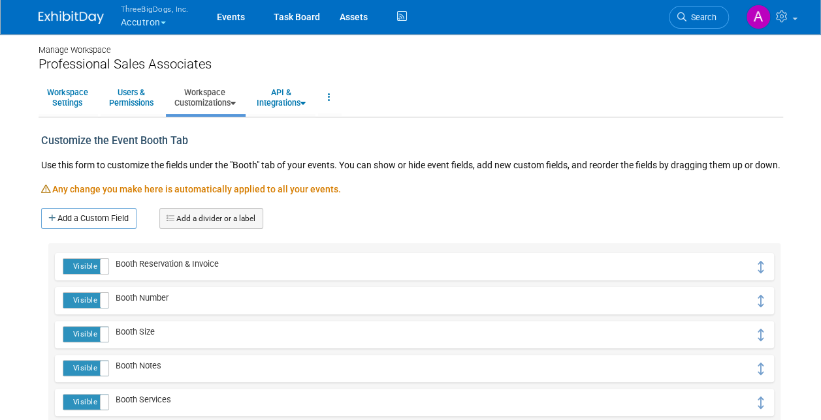
click at [213, 103] on link "Workspace Customizations" at bounding box center [205, 98] width 78 height 32
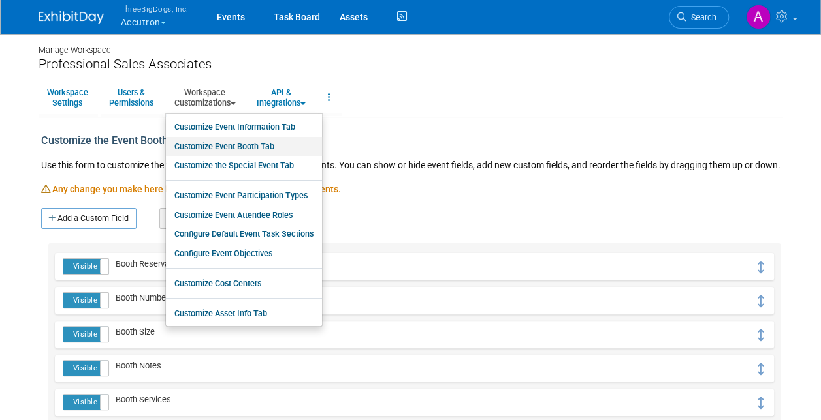
click at [211, 145] on link "Customize Event Booth Tab" at bounding box center [244, 147] width 156 height 20
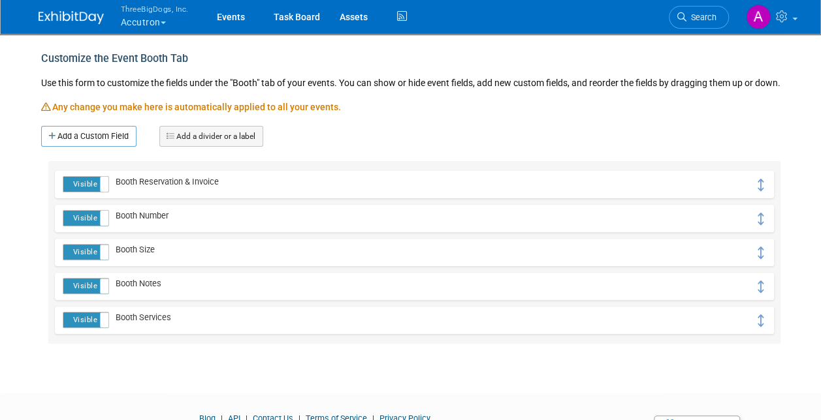
scroll to position [131, 0]
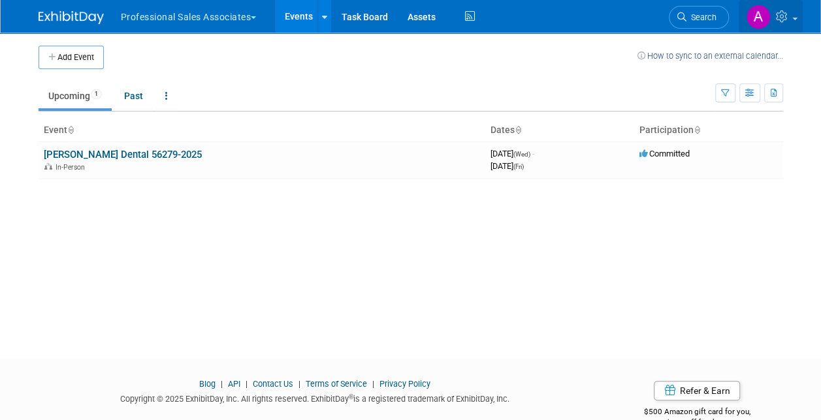
click at [778, 20] on icon at bounding box center [782, 16] width 15 height 12
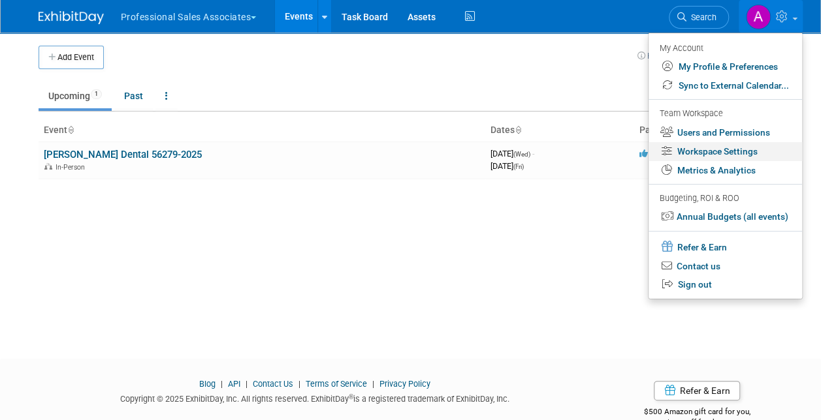
click at [713, 151] on link "Workspace Settings" at bounding box center [724, 151] width 153 height 19
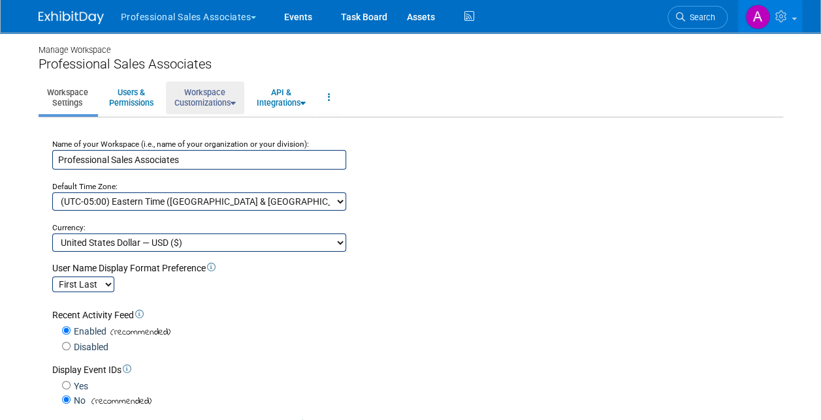
click at [195, 106] on link "Workspace Customizations" at bounding box center [205, 98] width 78 height 32
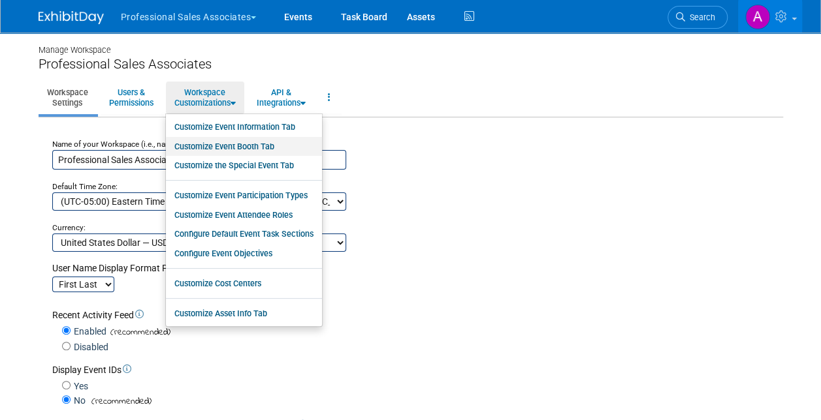
click at [198, 146] on link "Customize Event Booth Tab" at bounding box center [244, 147] width 156 height 20
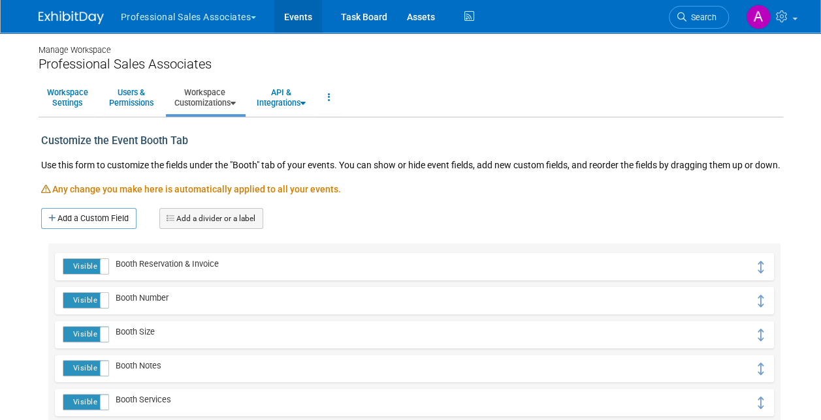
click at [300, 16] on link "Events" at bounding box center [298, 16] width 48 height 33
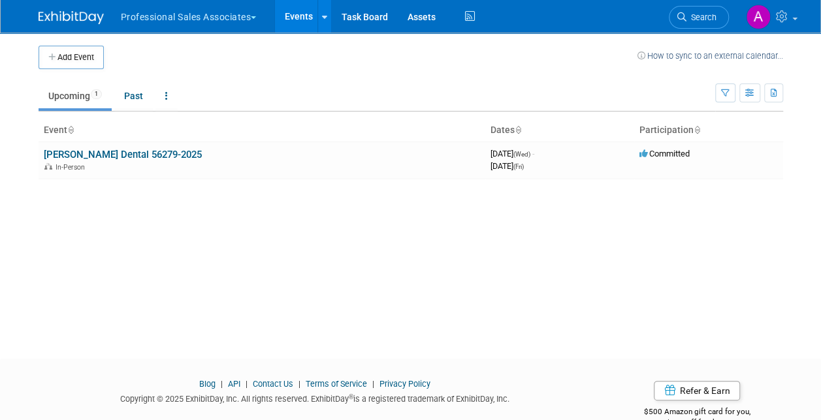
click at [93, 151] on link "[PERSON_NAME] Dental 56279-2025" at bounding box center [123, 155] width 158 height 12
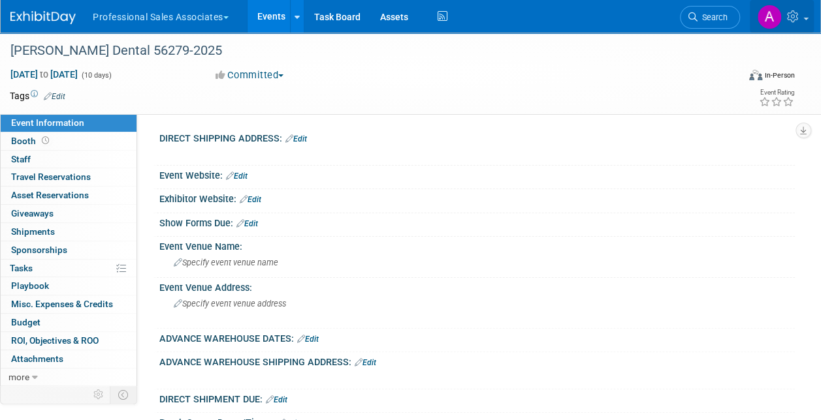
click at [798, 21] on icon at bounding box center [794, 16] width 15 height 12
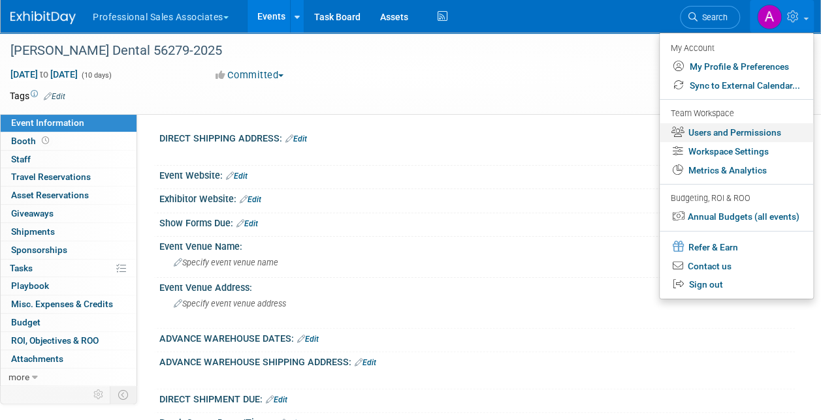
click at [727, 136] on link "Users and Permissions" at bounding box center [735, 132] width 153 height 19
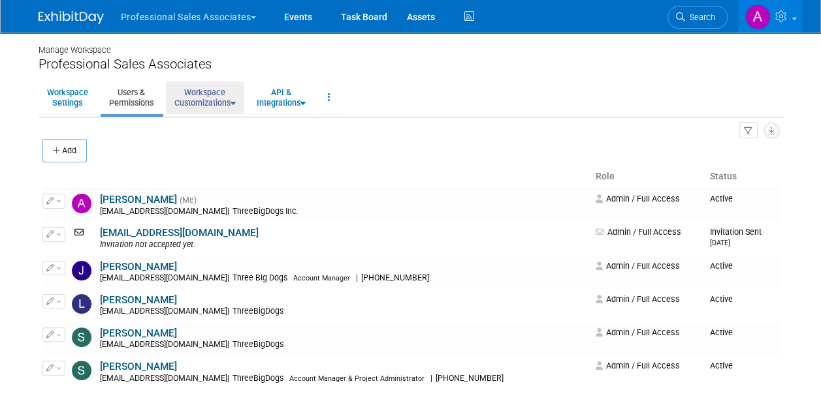
click at [208, 99] on link "Workspace Customizations" at bounding box center [205, 98] width 78 height 32
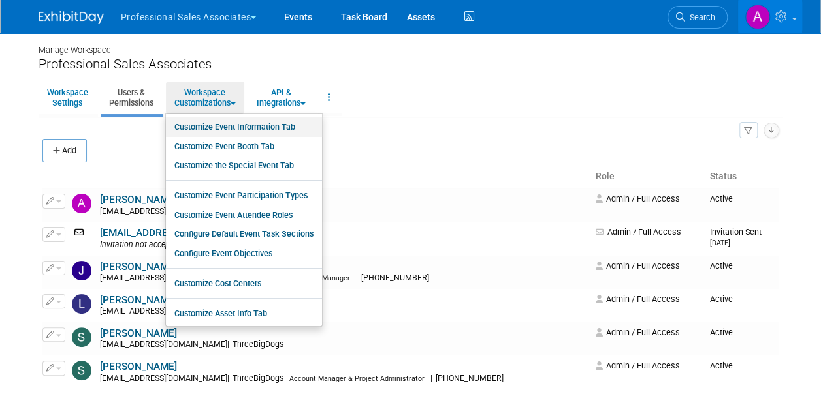
click at [206, 129] on link "Customize Event Information Tab" at bounding box center [244, 127] width 156 height 20
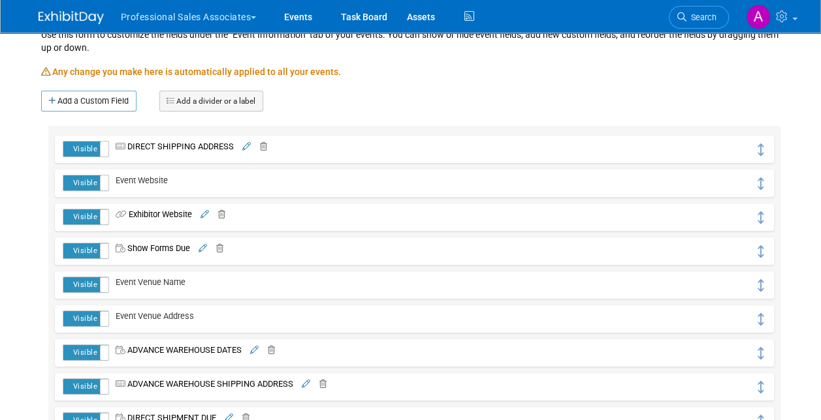
scroll to position [196, 0]
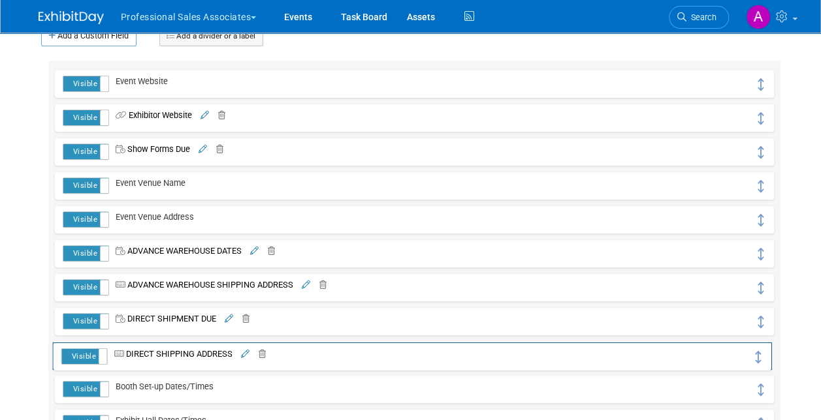
drag, startPoint x: 758, startPoint y: 79, endPoint x: 757, endPoint y: 352, distance: 272.9
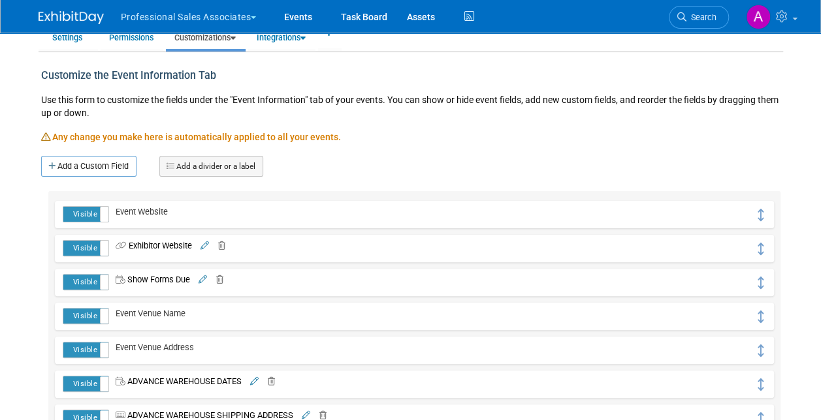
scroll to position [0, 0]
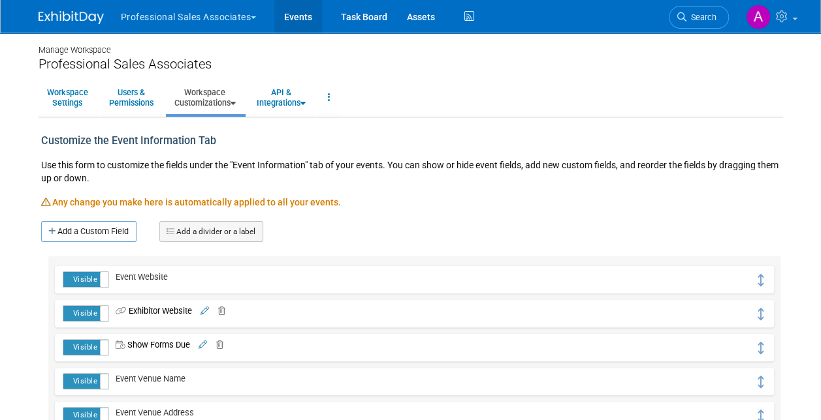
click at [296, 16] on link "Events" at bounding box center [298, 16] width 48 height 33
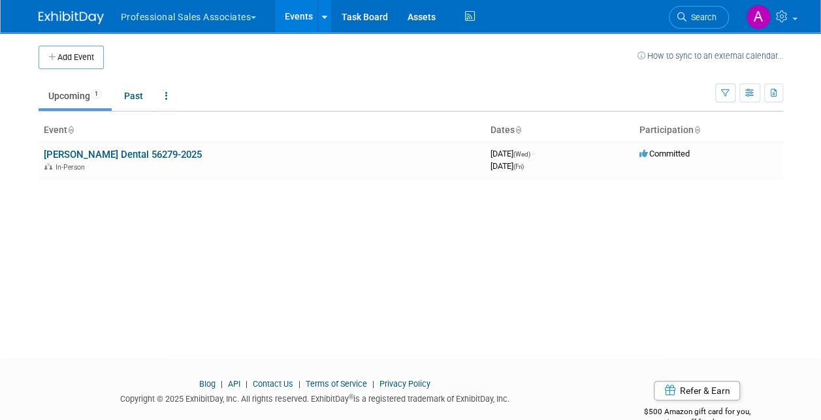
drag, startPoint x: 116, startPoint y: 153, endPoint x: 179, endPoint y: 183, distance: 69.5
click at [117, 153] on link "Sinclair Dental 56279-2025" at bounding box center [123, 155] width 158 height 12
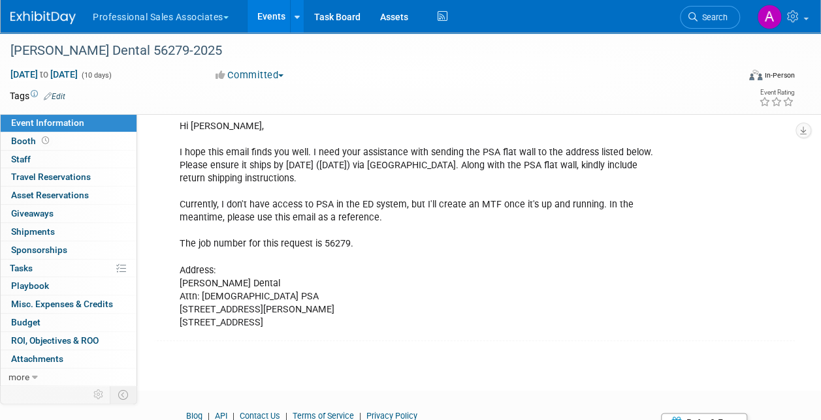
scroll to position [456, 0]
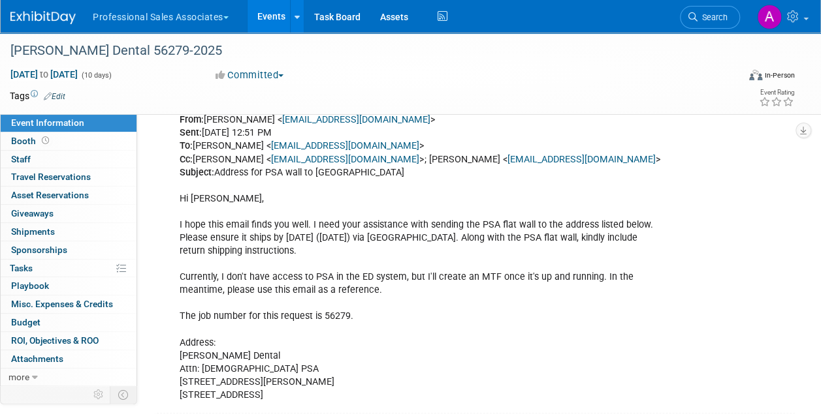
click at [287, 356] on div "From: [PERSON_NAME] < [EMAIL_ADDRESS][DOMAIN_NAME] > Sent: [DATE] 12:51 PM To: …" at bounding box center [419, 258] width 498 height 302
drag, startPoint x: 300, startPoint y: 393, endPoint x: 180, endPoint y: 351, distance: 126.5
click at [180, 351] on div "From: [PERSON_NAME] < [EMAIL_ADDRESS][DOMAIN_NAME] > Sent: [DATE] 12:51 PM To: …" at bounding box center [419, 258] width 498 height 302
copy div "[PERSON_NAME] Dental Attn: Christian PSA [STREET_ADDRESS][PERSON_NAME]"
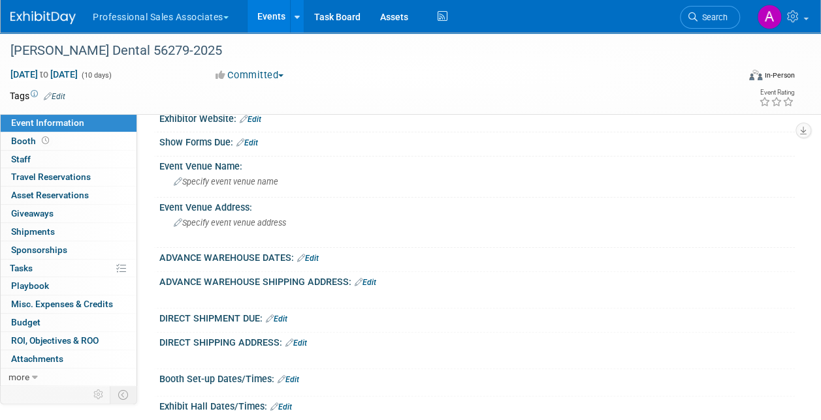
scroll to position [65, 0]
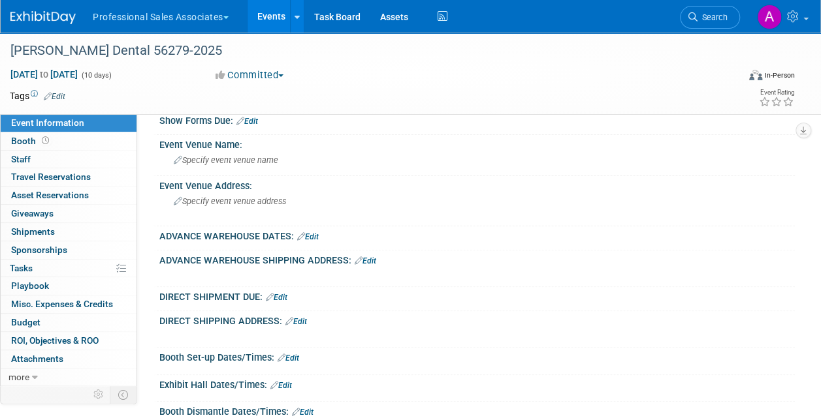
click at [279, 294] on link "Edit" at bounding box center [277, 297] width 22 height 9
select select "8"
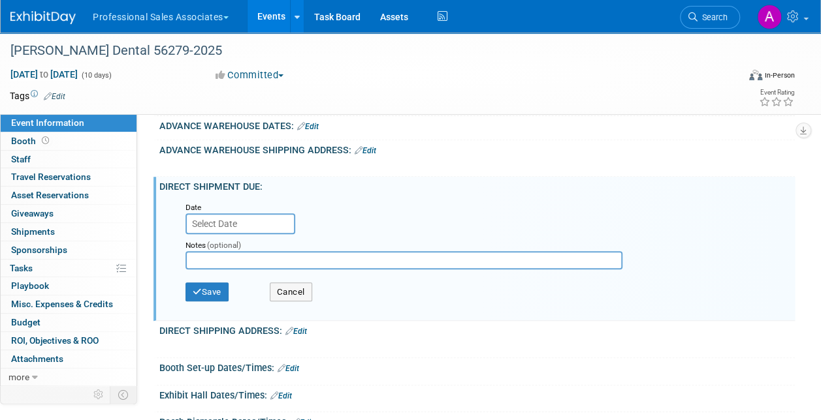
scroll to position [196, 0]
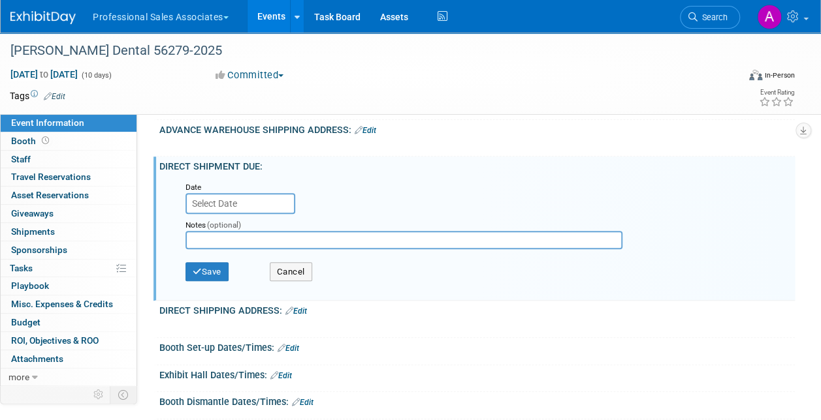
click at [248, 200] on input "text" at bounding box center [240, 203] width 110 height 21
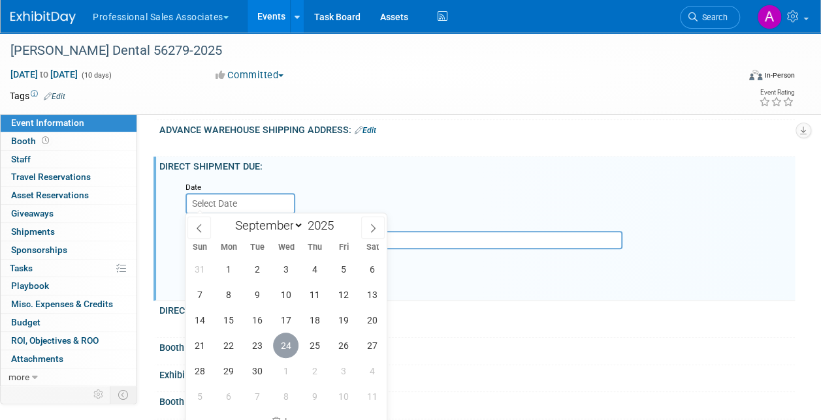
click at [283, 348] on span "24" at bounding box center [285, 345] width 25 height 25
type input "[DATE]"
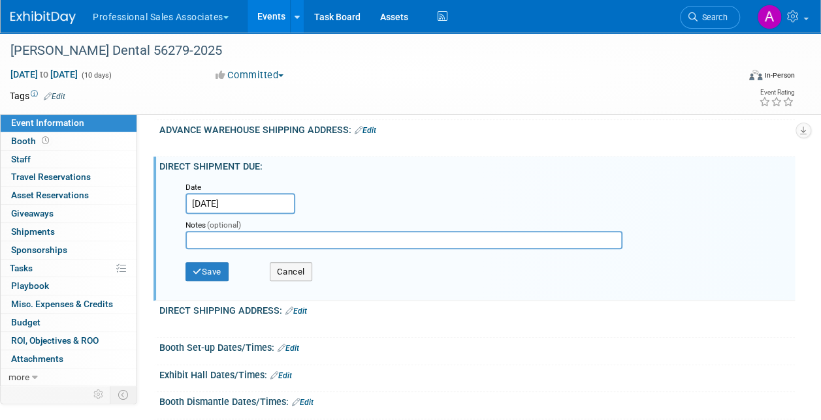
click at [235, 243] on input "text" at bounding box center [403, 240] width 437 height 18
click at [213, 272] on button "Save" at bounding box center [206, 272] width 43 height 20
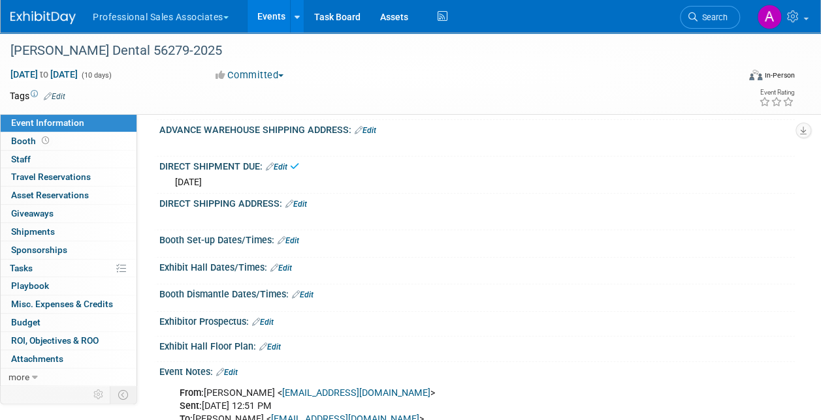
click at [302, 195] on div "DIRECT SHIPPING ADDRESS: Edit" at bounding box center [476, 202] width 635 height 17
click at [302, 204] on link "Edit" at bounding box center [296, 204] width 22 height 9
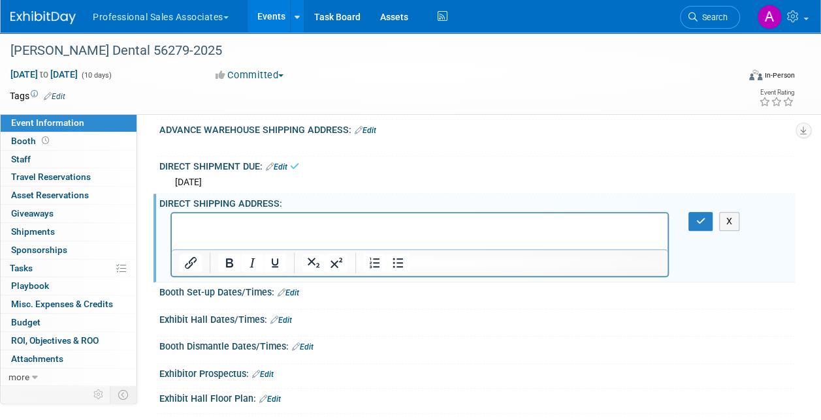
scroll to position [0, 0]
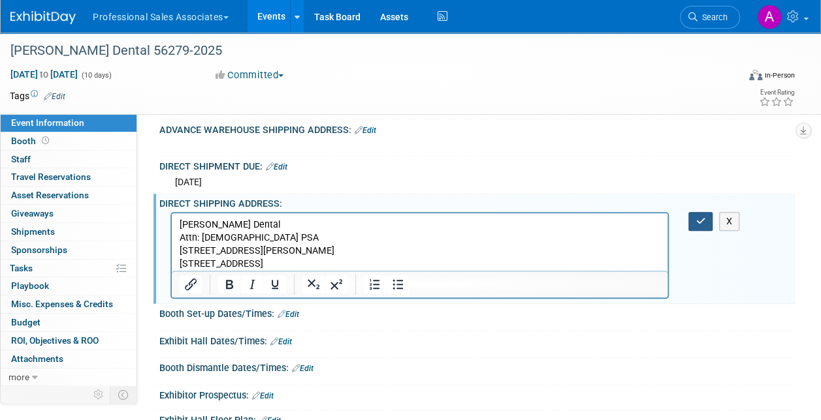
click at [697, 217] on icon "button" at bounding box center [700, 221] width 10 height 9
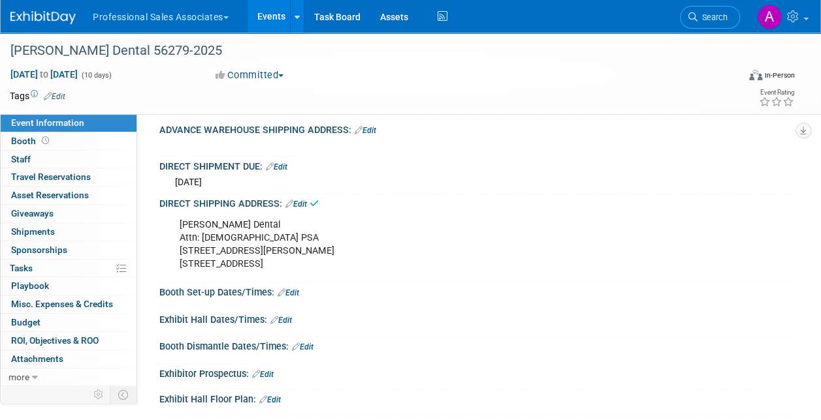
click at [74, 187] on link "0 Asset Reservations 0" at bounding box center [69, 196] width 136 height 18
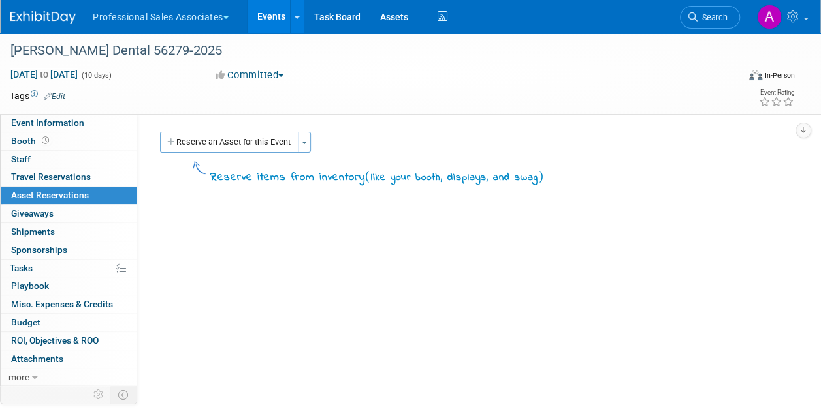
click at [244, 137] on button "Reserve an Asset for this Event" at bounding box center [229, 142] width 138 height 21
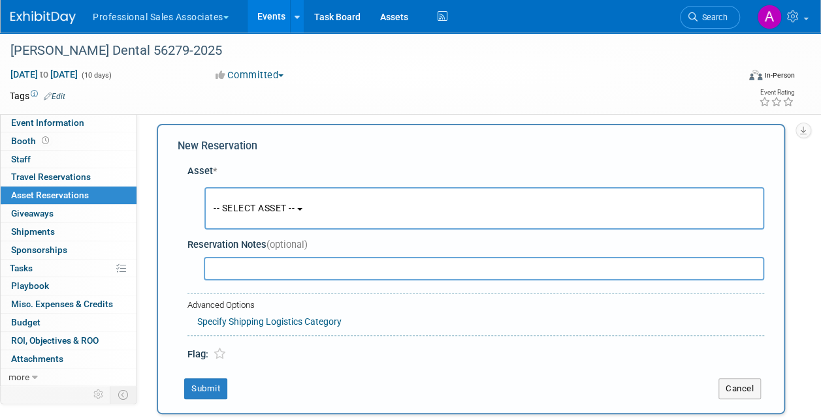
scroll to position [12, 0]
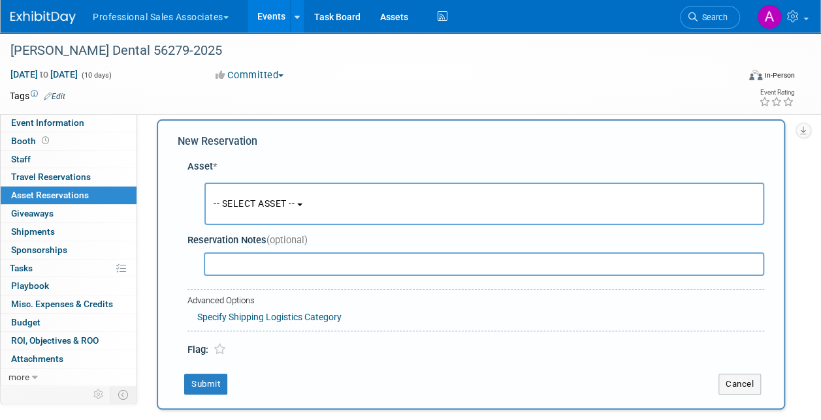
click at [238, 215] on button "-- SELECT ASSET --" at bounding box center [483, 204] width 559 height 42
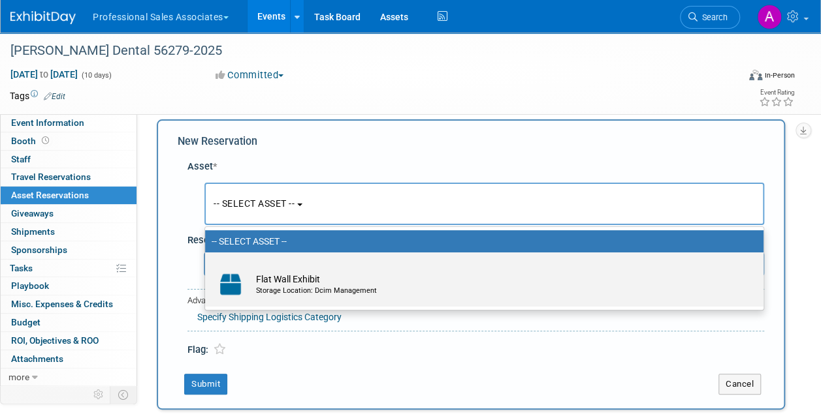
click at [258, 281] on td "Flat Wall Exhibit Storage Location: Dcim Management" at bounding box center [493, 284] width 488 height 29
click at [235, 285] on img at bounding box center [230, 284] width 38 height 29
click at [207, 268] on input "Flat Wall Exhibit Storage Location: Dcim Management" at bounding box center [202, 264] width 8 height 8
select select "10729609"
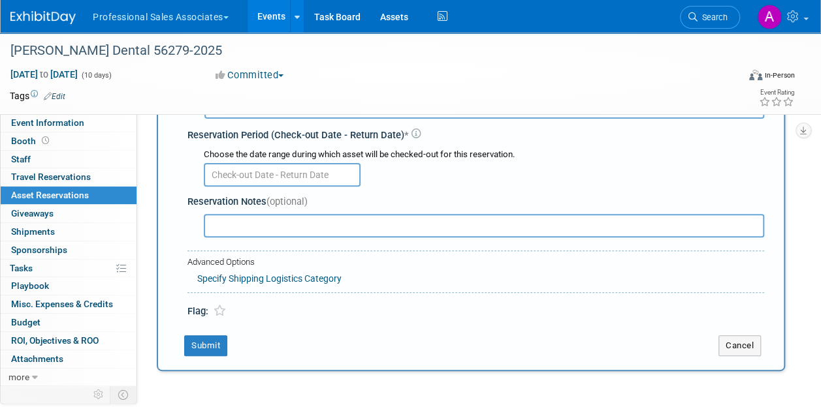
scroll to position [143, 0]
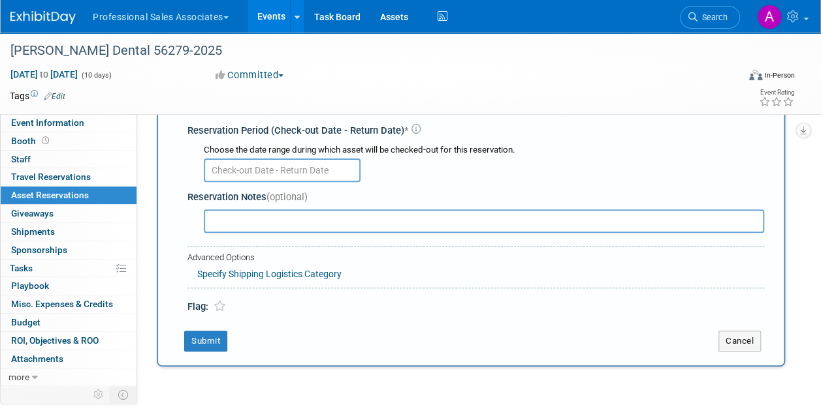
click at [283, 167] on input "text" at bounding box center [282, 170] width 157 height 23
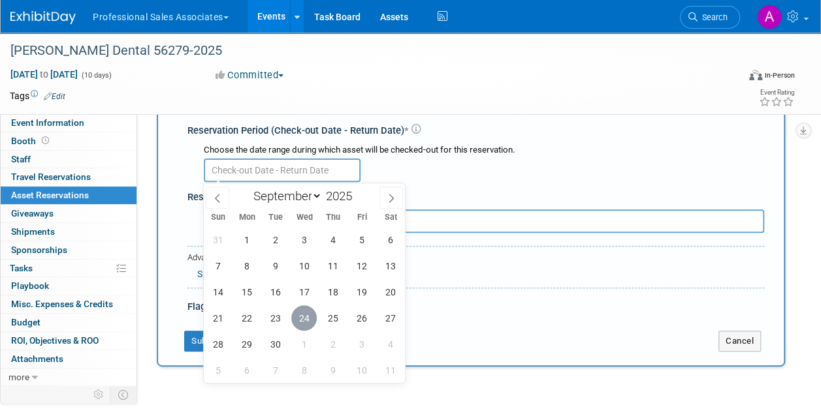
click at [311, 311] on span "24" at bounding box center [303, 317] width 25 height 25
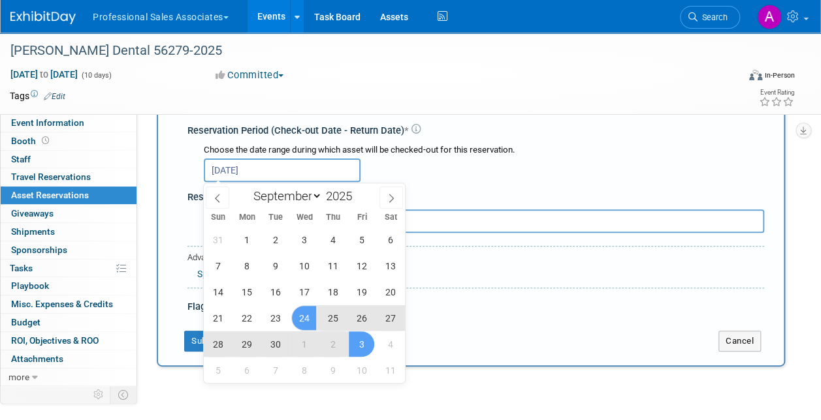
click at [366, 346] on span "3" at bounding box center [361, 344] width 25 height 25
type input "Sep 24, 2025 to Oct 3, 2025"
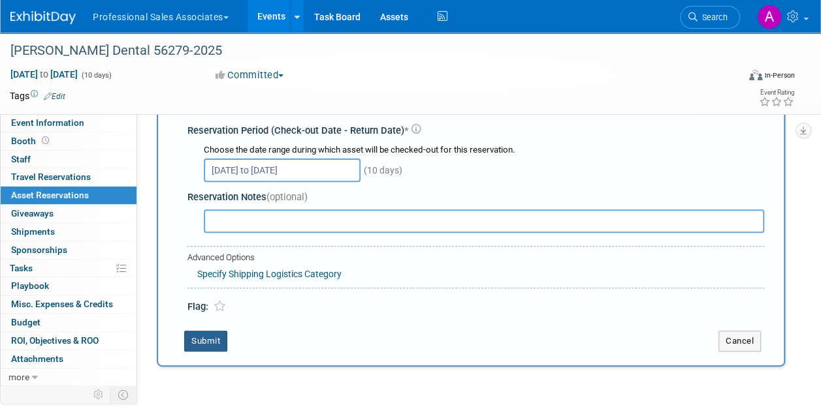
click at [195, 342] on button "Submit" at bounding box center [205, 341] width 43 height 21
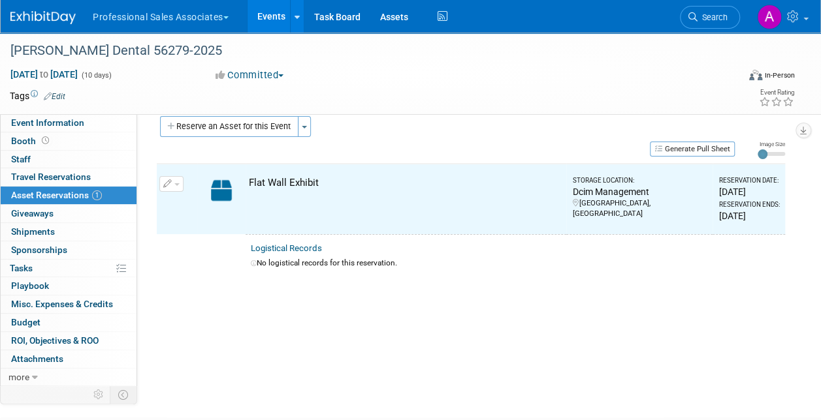
scroll to position [0, 0]
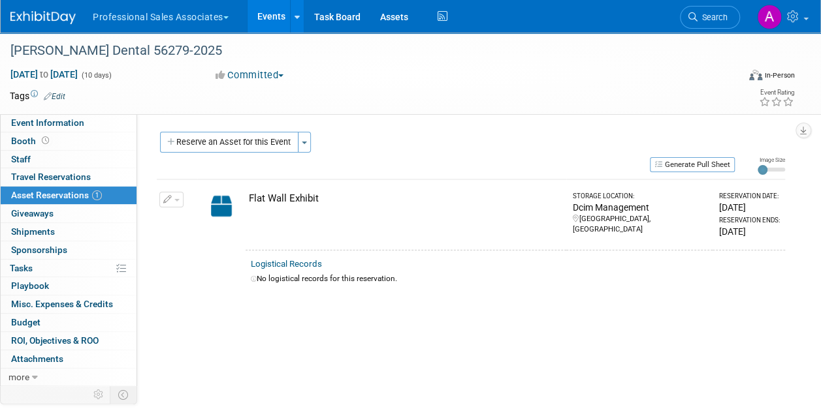
click at [225, 142] on button "Reserve an Asset for this Event" at bounding box center [229, 142] width 138 height 21
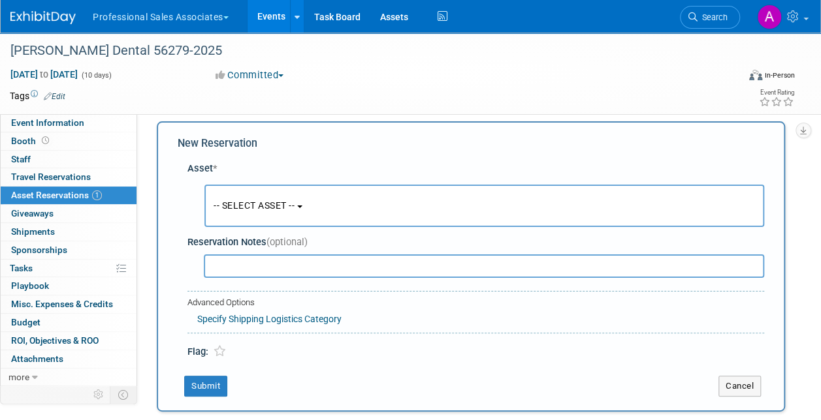
scroll to position [12, 0]
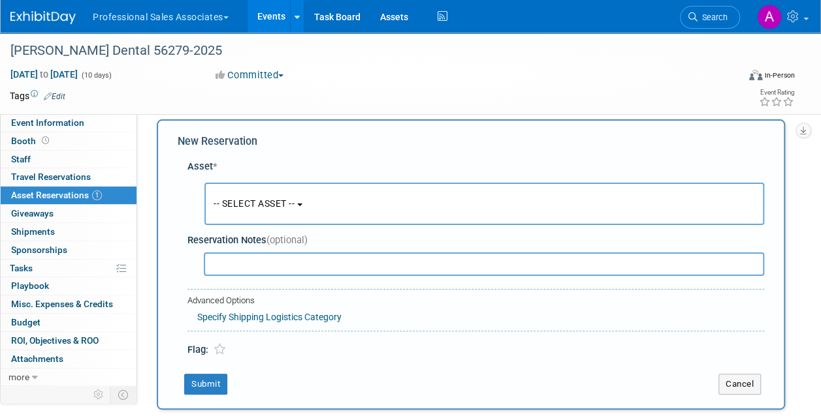
drag, startPoint x: 171, startPoint y: 101, endPoint x: 627, endPoint y: 99, distance: 456.3
click at [177, 101] on td at bounding box center [362, 95] width 595 height 13
click at [57, 193] on span "Asset Reservations 1" at bounding box center [56, 195] width 91 height 10
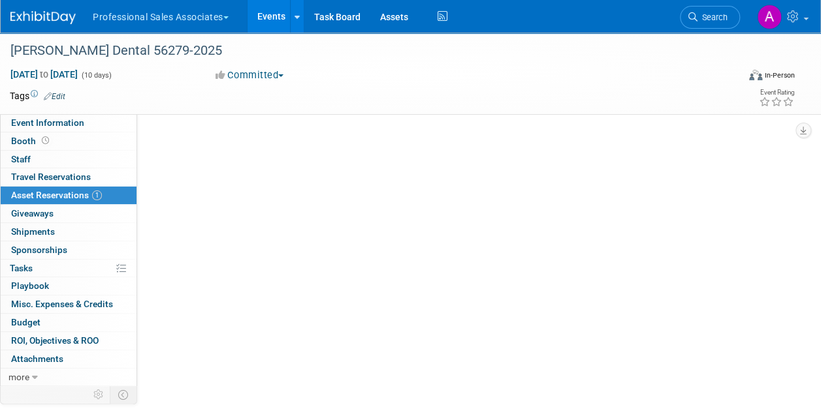
scroll to position [0, 0]
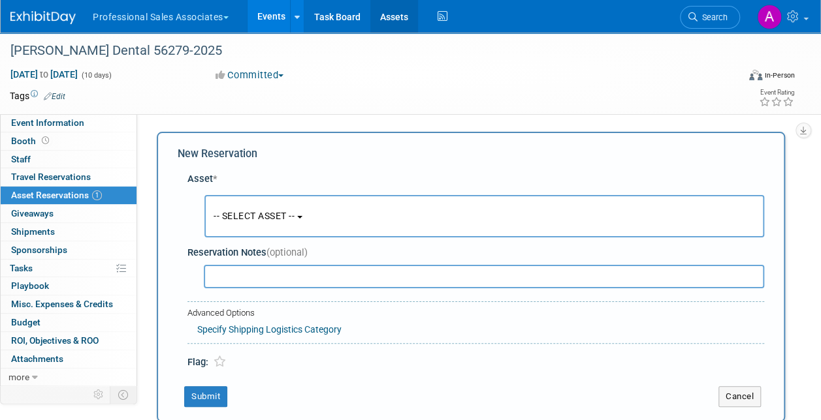
click at [393, 10] on link "Assets" at bounding box center [394, 16] width 48 height 33
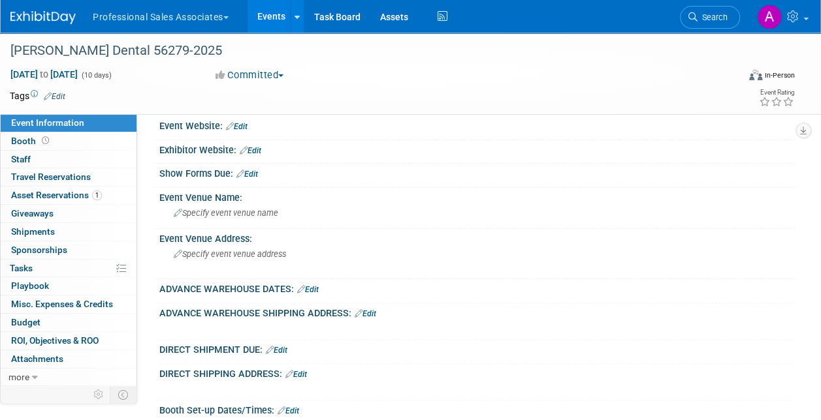
click at [188, 20] on button "Professional Sales Associates" at bounding box center [167, 14] width 153 height 29
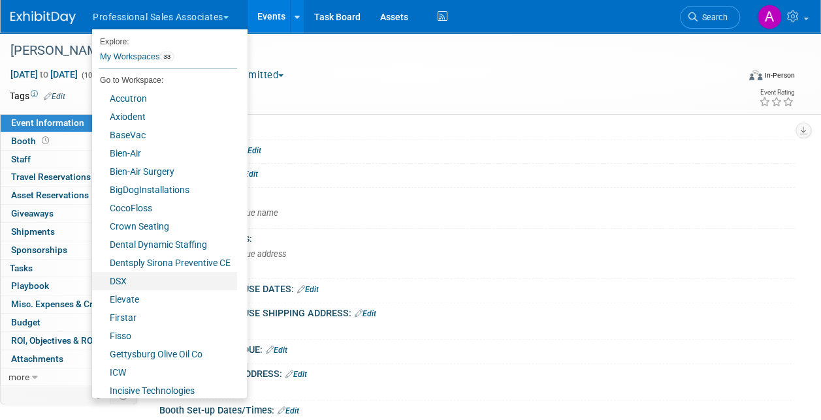
click at [124, 275] on link "DSX" at bounding box center [164, 281] width 145 height 18
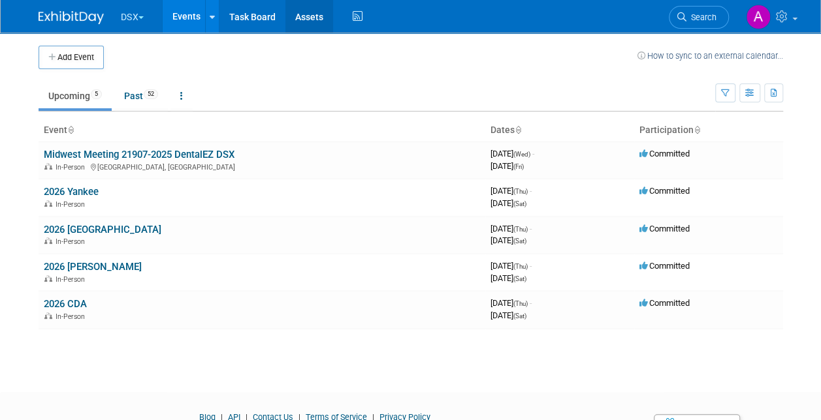
click at [303, 25] on link "Assets" at bounding box center [309, 16] width 48 height 33
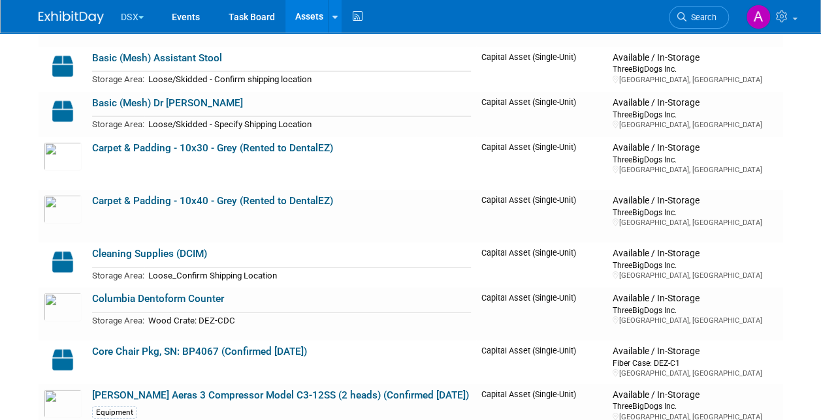
scroll to position [1697, 0]
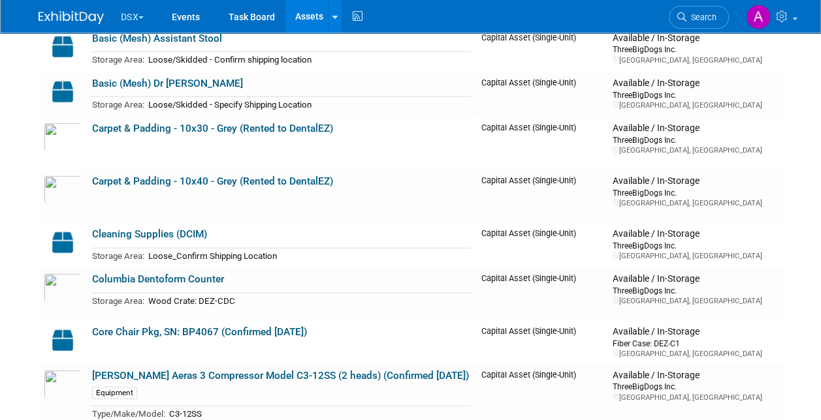
click at [163, 231] on link "Cleaning Supplies (DCIM)" at bounding box center [149, 234] width 115 height 12
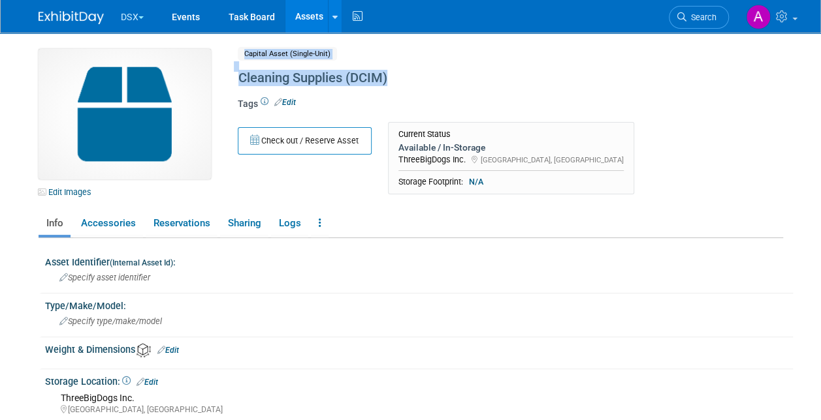
drag, startPoint x: 395, startPoint y: 72, endPoint x: 215, endPoint y: 85, distance: 180.0
click at [215, 85] on div "Edit Images Capital Asset (Single-Unit) Shared Cleaning Supplies (DCIM) Asset N…" at bounding box center [411, 125] width 764 height 153
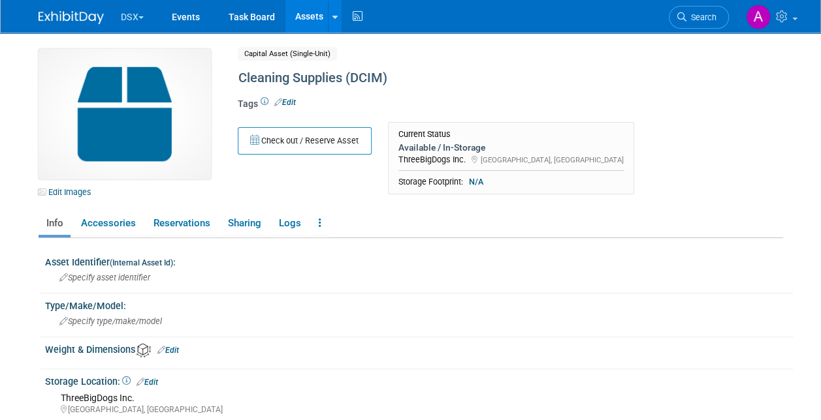
click at [426, 99] on div "Tags Edit" at bounding box center [483, 108] width 490 height 22
drag, startPoint x: 399, startPoint y: 80, endPoint x: 238, endPoint y: 80, distance: 161.2
click at [238, 80] on div "Cleaning Supplies (DCIM)" at bounding box center [480, 78] width 493 height 23
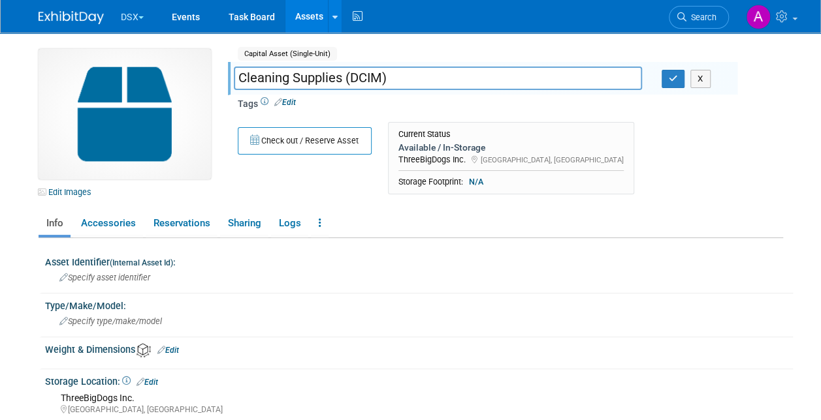
drag, startPoint x: 401, startPoint y: 77, endPoint x: 209, endPoint y: 80, distance: 192.6
click at [206, 77] on div "Edit Images Capital Asset (Single-Unit) Shared Cleaning Supplies (DCIM) Cleanin…" at bounding box center [411, 125] width 764 height 153
click at [671, 83] on button "button" at bounding box center [672, 79] width 23 height 18
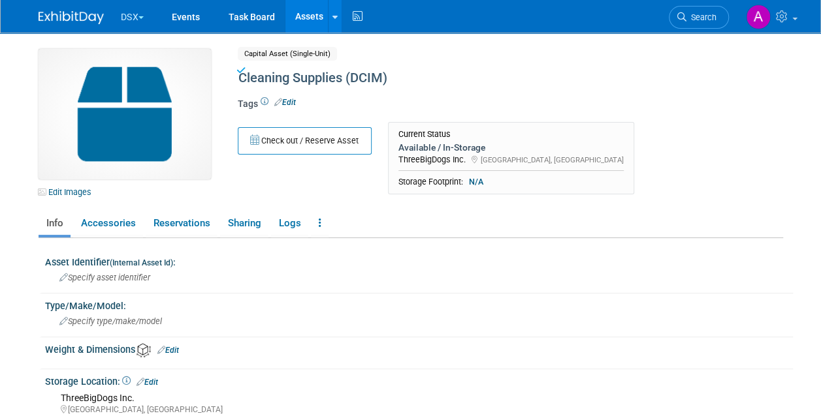
click at [296, 20] on link "Assets" at bounding box center [309, 16] width 48 height 33
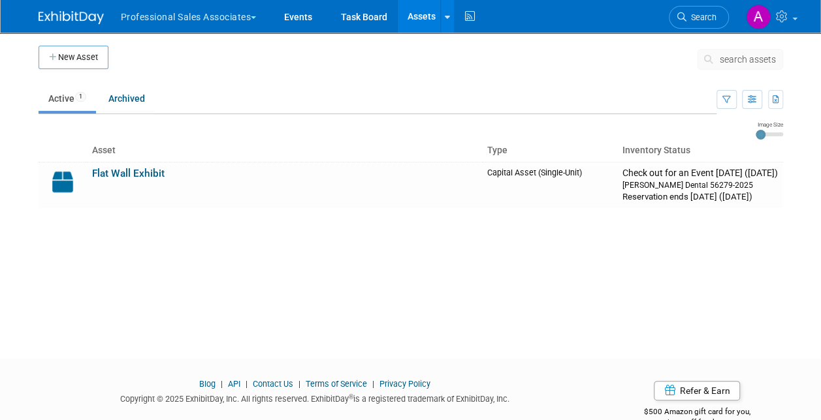
click at [65, 59] on button "New Asset" at bounding box center [74, 57] width 70 height 23
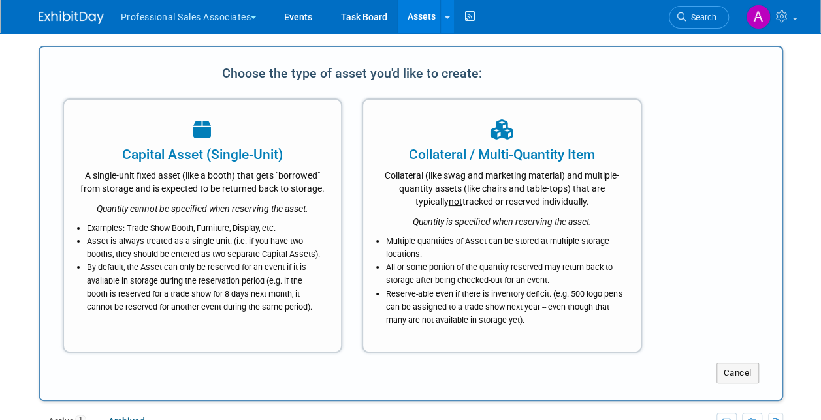
drag, startPoint x: 76, startPoint y: 192, endPoint x: 122, endPoint y: 208, distance: 49.1
click at [77, 193] on div "Capital Asset (Single-Unit) A single-unit fixed asset (like a booth) that gets …" at bounding box center [203, 226] width 280 height 255
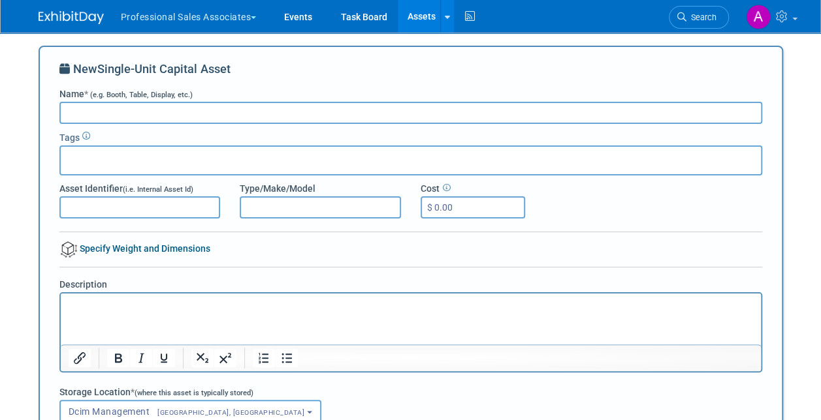
paste input "Cleaning Supplies (DCIM)"
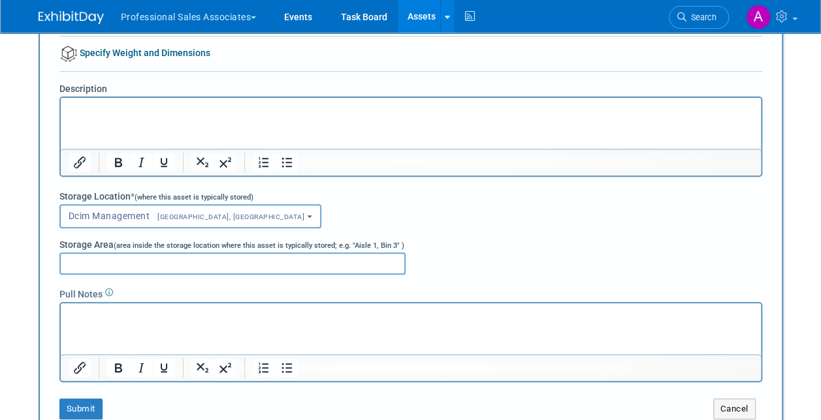
scroll to position [261, 0]
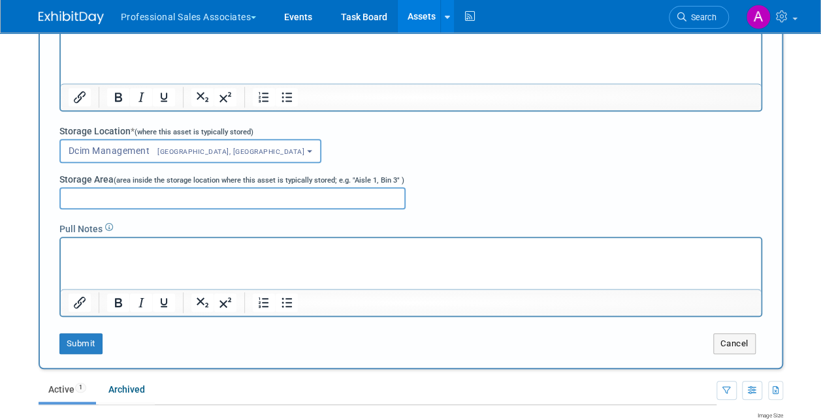
type input "Cleaning Supplies (DCIM)"
click at [84, 341] on button "Submit" at bounding box center [80, 344] width 43 height 21
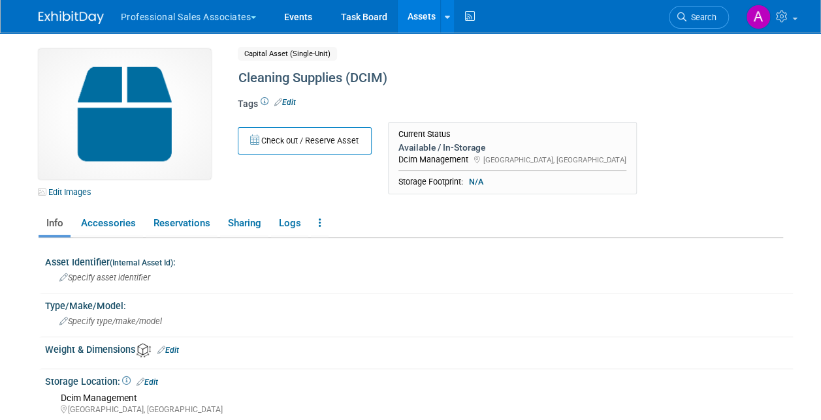
click at [424, 16] on link "Assets" at bounding box center [422, 16] width 48 height 33
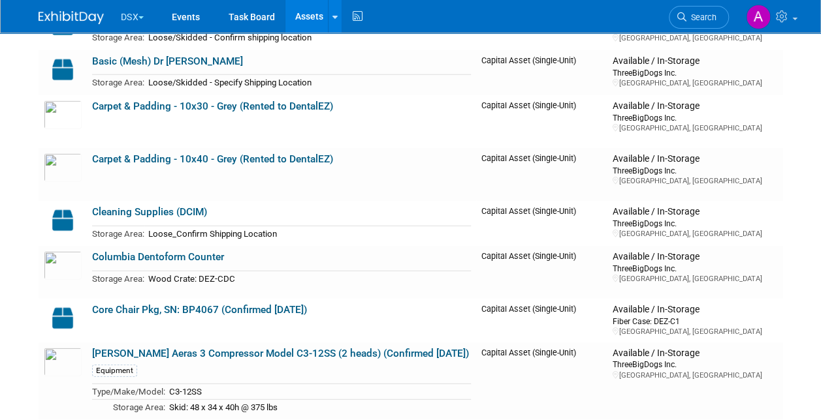
scroll to position [2734, 0]
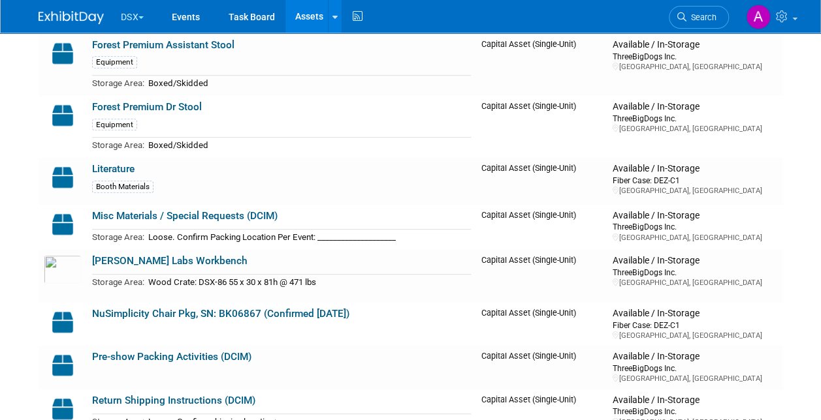
drag, startPoint x: 283, startPoint y: 210, endPoint x: 85, endPoint y: 215, distance: 198.5
click at [85, 215] on tr "Misc Materials / Special Requests (DCIM) Storage Area: Loose. Confirm Packing L…" at bounding box center [411, 227] width 744 height 45
copy tr "Misc Materials / Special Requests (DCIM)"
drag, startPoint x: 95, startPoint y: 231, endPoint x: 195, endPoint y: 226, distance: 100.0
click at [195, 230] on tr "Storage Area: Loose. Confirm Packing Location Per Event: ____________________" at bounding box center [281, 237] width 379 height 15
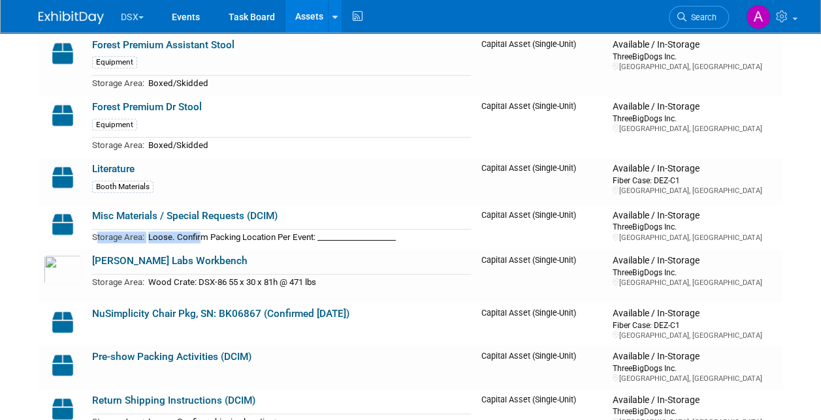
drag, startPoint x: 195, startPoint y: 226, endPoint x: 99, endPoint y: 231, distance: 96.1
click at [99, 232] on span "Storage Area:" at bounding box center [118, 237] width 52 height 10
drag, startPoint x: 94, startPoint y: 232, endPoint x: 403, endPoint y: 229, distance: 309.4
click at [403, 230] on tr "Storage Area: Loose. Confirm Packing Location Per Event: ____________________" at bounding box center [281, 237] width 379 height 15
copy tr "Storage Area: Loose. Confirm Packing Location Per Event: ____________________"
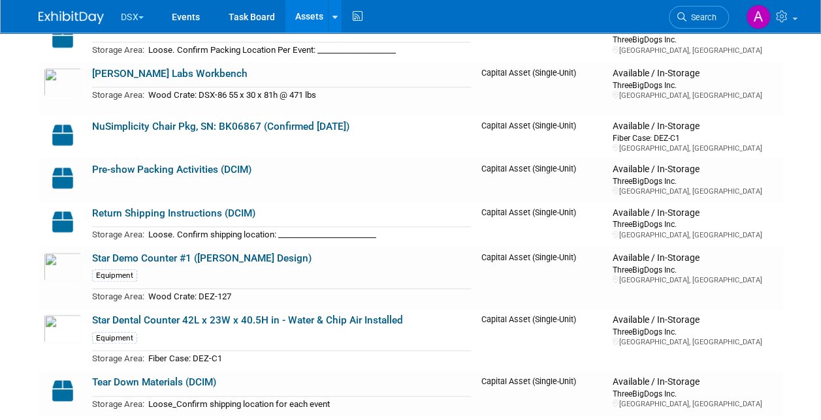
scroll to position [2930, 0]
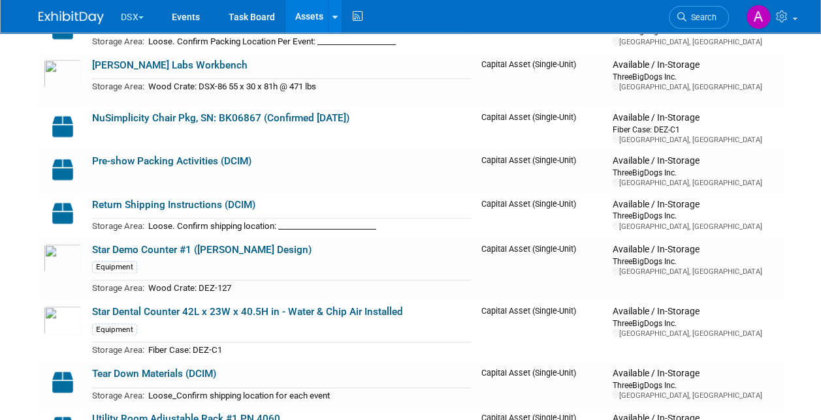
drag, startPoint x: 265, startPoint y: 156, endPoint x: 91, endPoint y: 153, distance: 173.7
click at [91, 153] on td "Pre-show Packing Activities (DCIM)" at bounding box center [282, 171] width 390 height 43
copy link "Pre-show Packing Activities (DCIM)"
drag, startPoint x: 269, startPoint y: 202, endPoint x: 91, endPoint y: 198, distance: 177.6
click at [91, 198] on td "Return Shipping Instructions (DCIM) Storage Area: Loose. Confirm shipping locat…" at bounding box center [282, 216] width 390 height 45
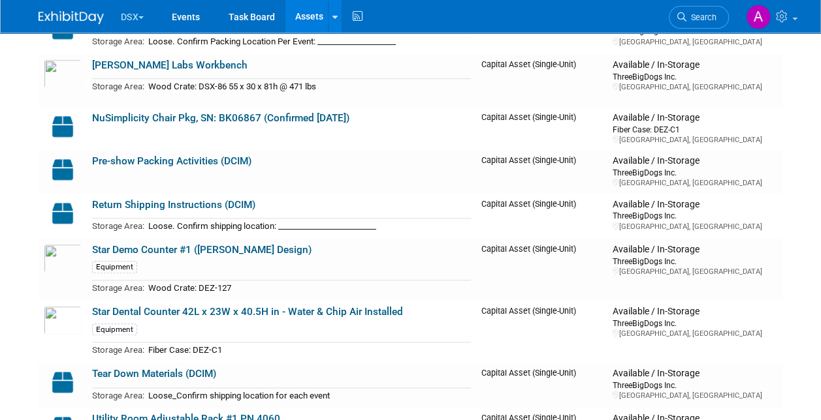
copy link "Return Shipping Instructions (DCIM)"
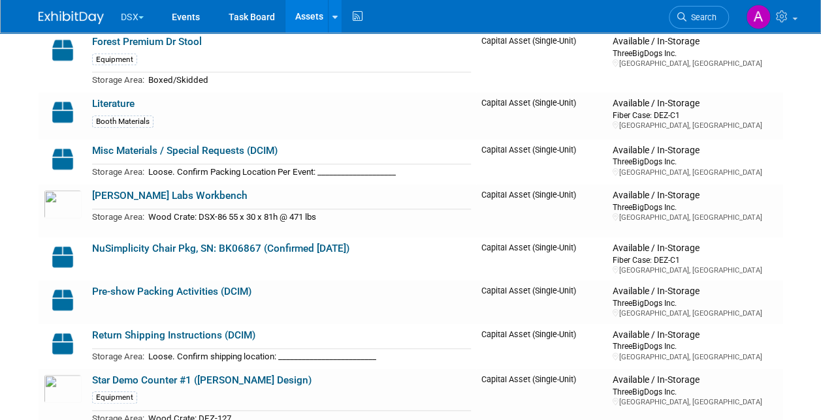
scroll to position [2734, 0]
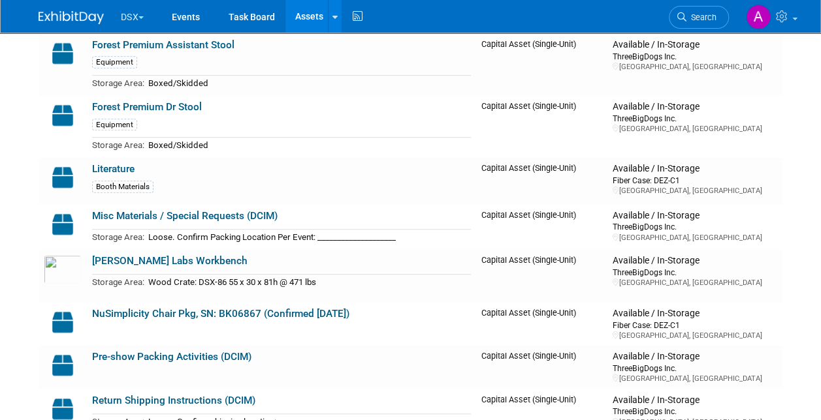
drag, startPoint x: 274, startPoint y: 230, endPoint x: 86, endPoint y: 230, distance: 188.0
click at [87, 230] on td "Misc Materials / Special Requests (DCIM) Storage Area: Loose. Confirm Packing L…" at bounding box center [282, 227] width 390 height 45
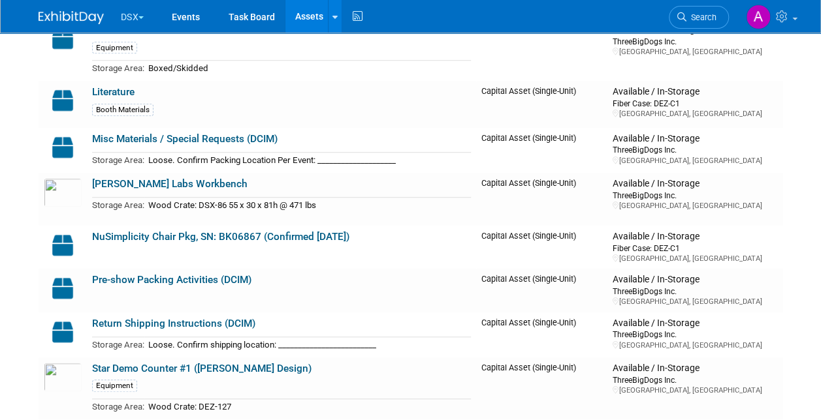
scroll to position [2864, 0]
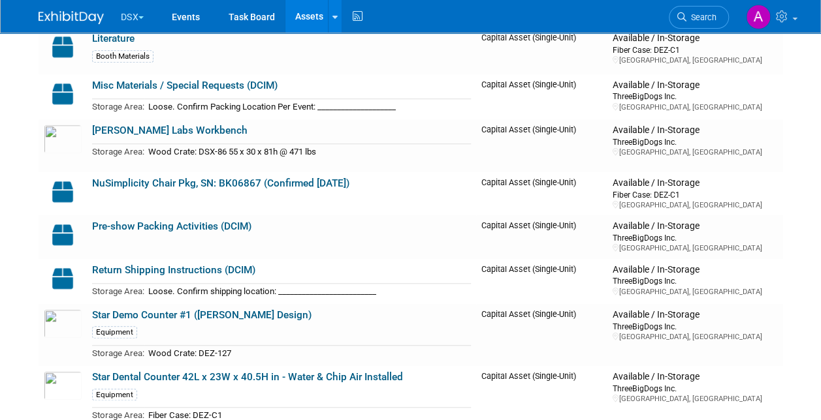
drag, startPoint x: 393, startPoint y: 289, endPoint x: 93, endPoint y: 285, distance: 300.3
click at [93, 285] on tr "Storage Area: Loose. Confirm shipping location: _________________________" at bounding box center [281, 291] width 379 height 15
copy tr "Storage Area: Loose. Confirm shipping location: _________________________"
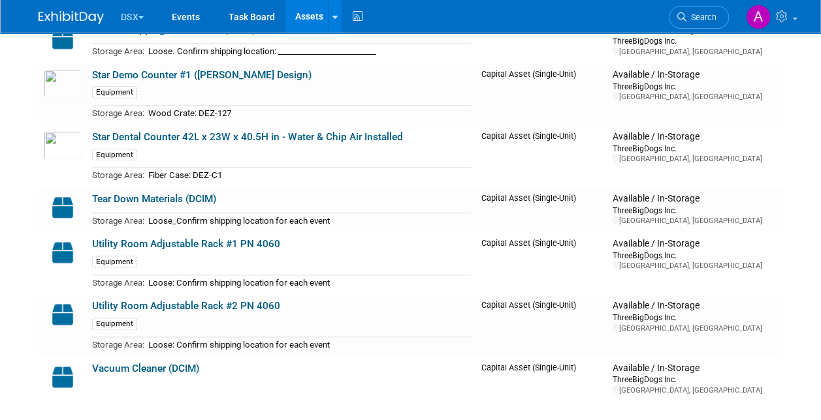
scroll to position [3125, 0]
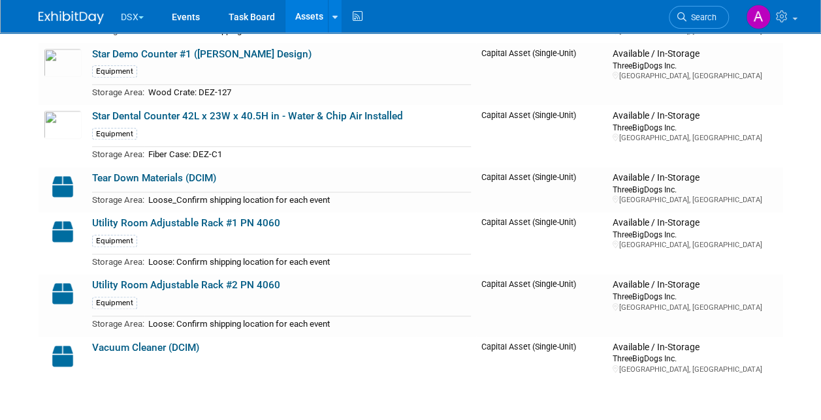
drag, startPoint x: 230, startPoint y: 172, endPoint x: 76, endPoint y: 176, distance: 154.8
click at [76, 176] on tr "Tear Down Materials (DCIM) Storage Area: Loose_Confirm shipping location for ea…" at bounding box center [411, 189] width 744 height 45
copy tr "Tear Down Materials (DCIM)"
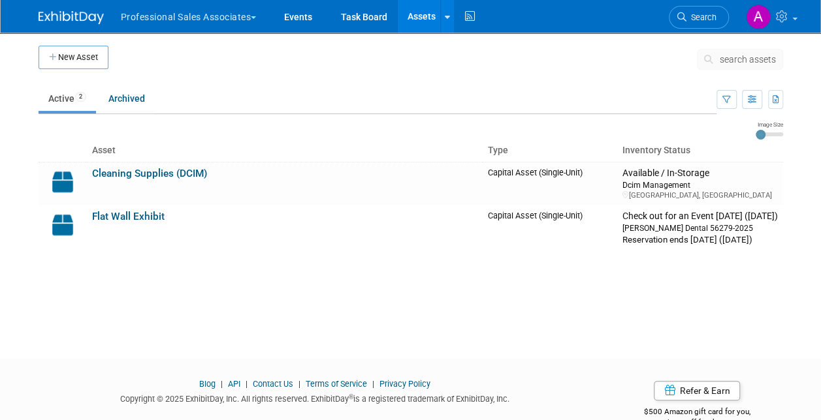
click at [71, 55] on button "New Asset" at bounding box center [74, 57] width 70 height 23
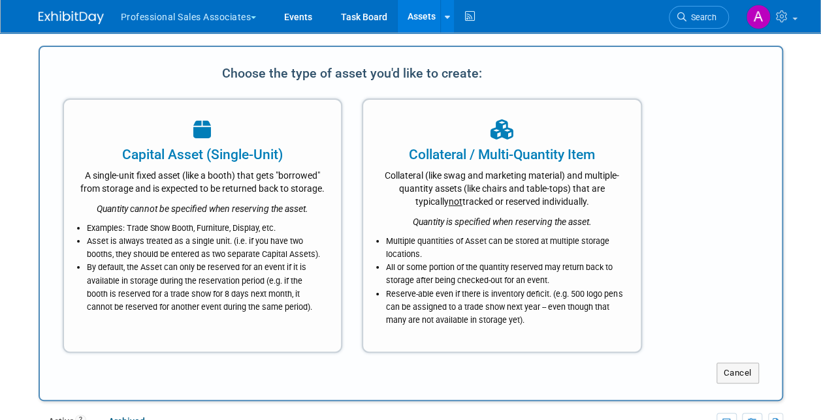
click at [227, 235] on li "Examples: Trade Show Booth, Furniture, Display, etc." at bounding box center [206, 228] width 238 height 13
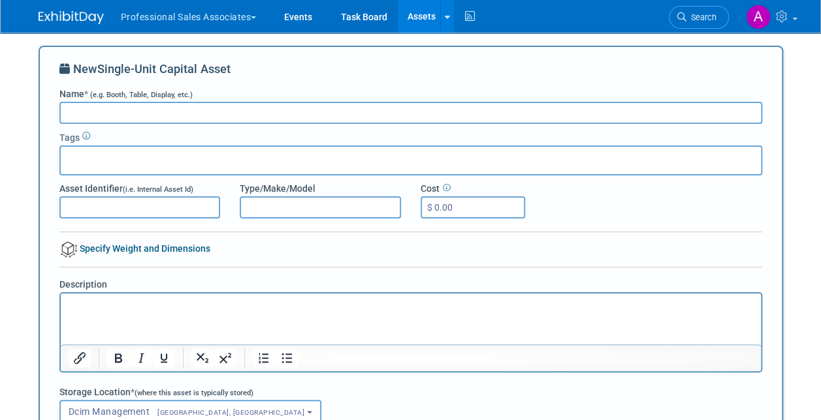
paste input "Misc Materials / Special Requests (DCIM)"
type input "Misc Materials / Special Requests (DCIM)"
click at [140, 312] on html at bounding box center [410, 303] width 700 height 18
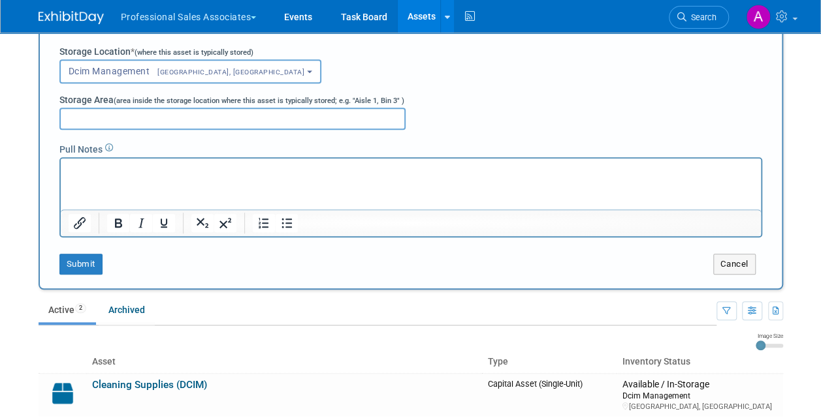
scroll to position [392, 0]
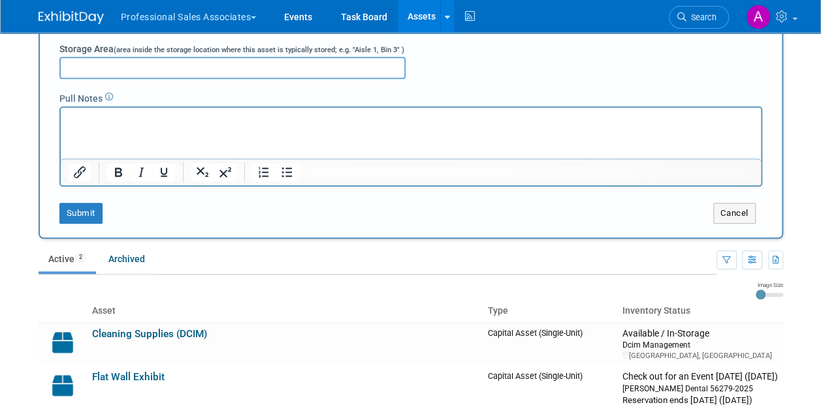
click at [80, 209] on button "Submit" at bounding box center [80, 213] width 43 height 21
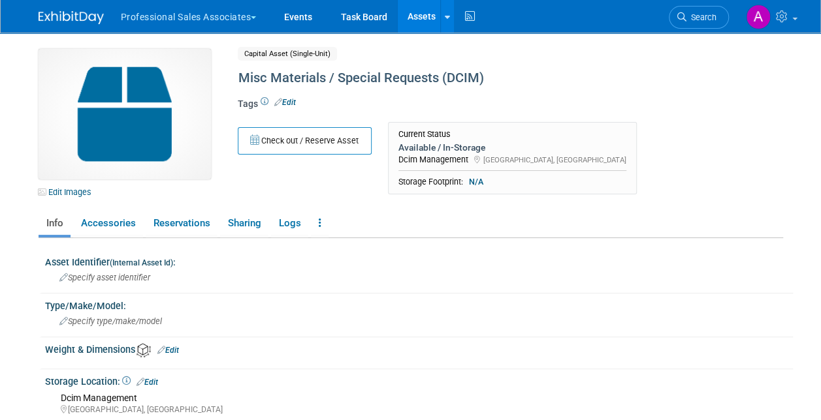
click at [425, 16] on link "Assets" at bounding box center [422, 16] width 48 height 33
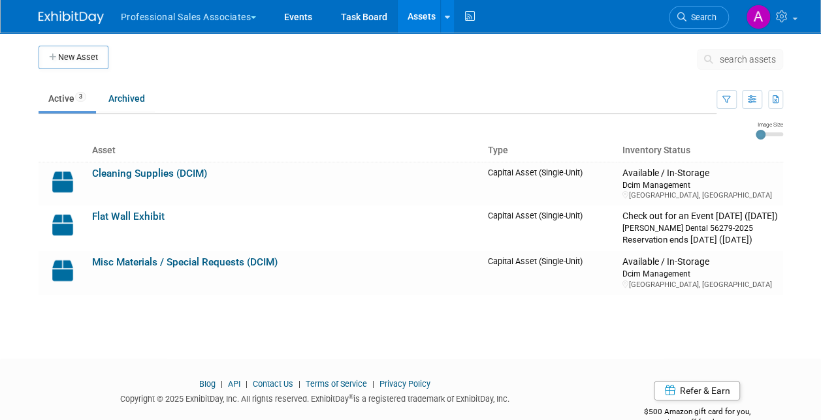
drag, startPoint x: 81, startPoint y: 58, endPoint x: 183, endPoint y: 131, distance: 125.5
click at [82, 57] on button "New Asset" at bounding box center [74, 57] width 70 height 23
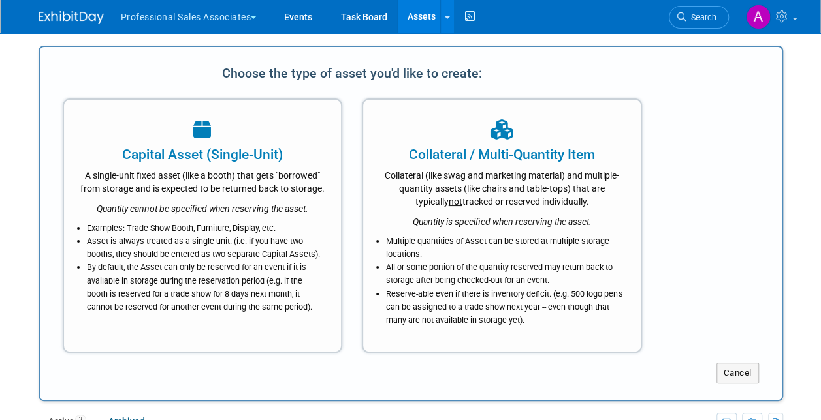
click at [196, 195] on div "A single-unit fixed asset (like a booth) that gets "borrowed" from storage and …" at bounding box center [202, 179] width 245 height 31
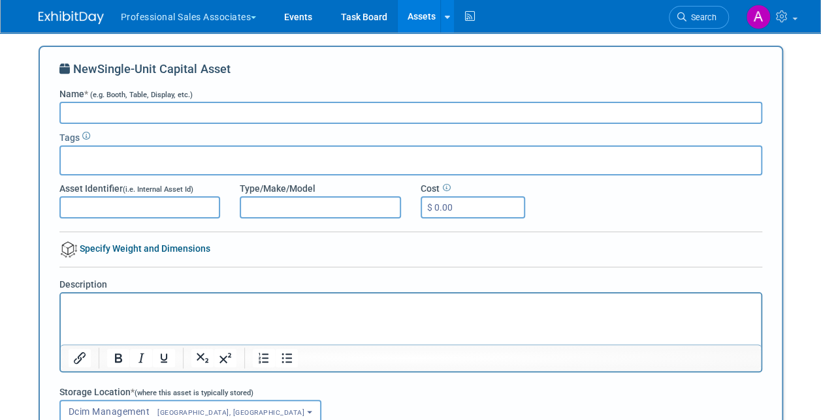
paste input "Pre-show Packing Activities (DCIM)"
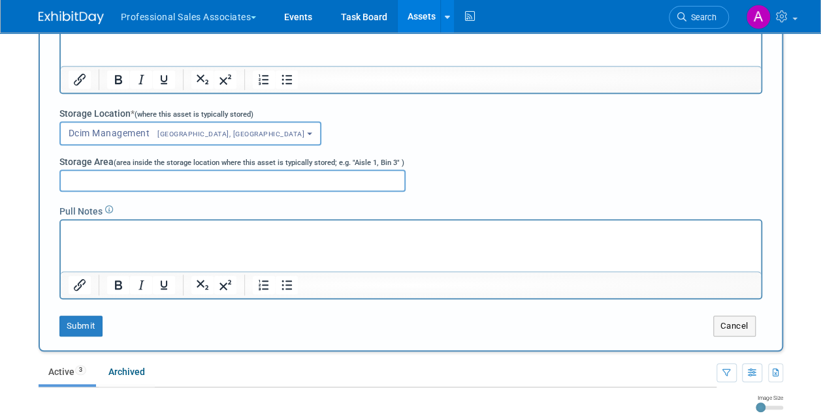
scroll to position [326, 0]
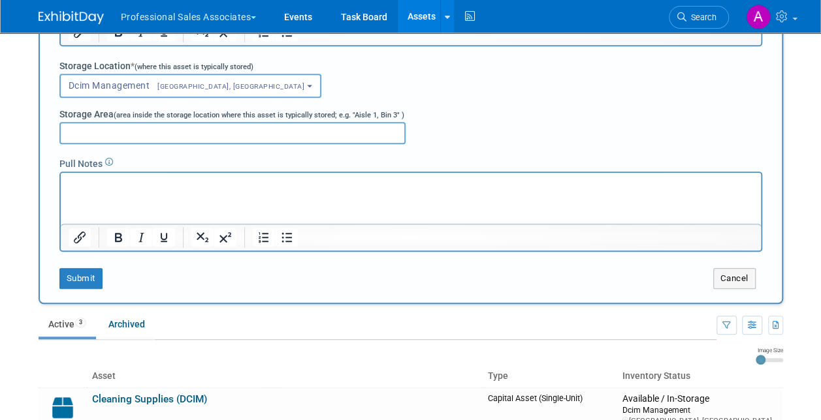
type input "Pre-show Packing Activities (DCIM)"
click at [81, 281] on button "Submit" at bounding box center [80, 278] width 43 height 21
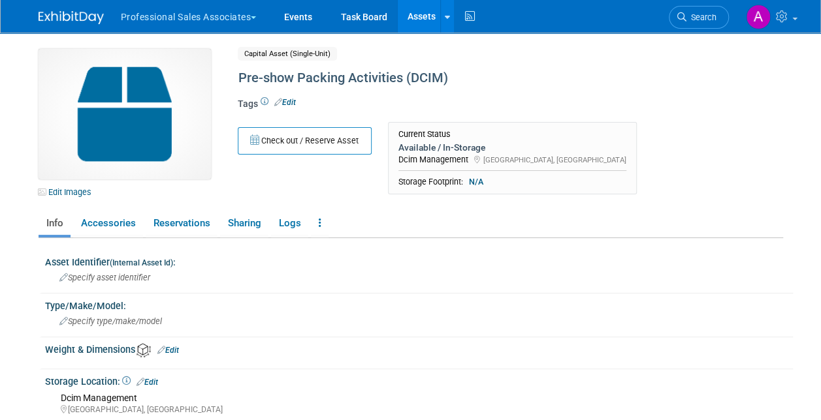
click at [451, 8] on link at bounding box center [447, 16] width 14 height 33
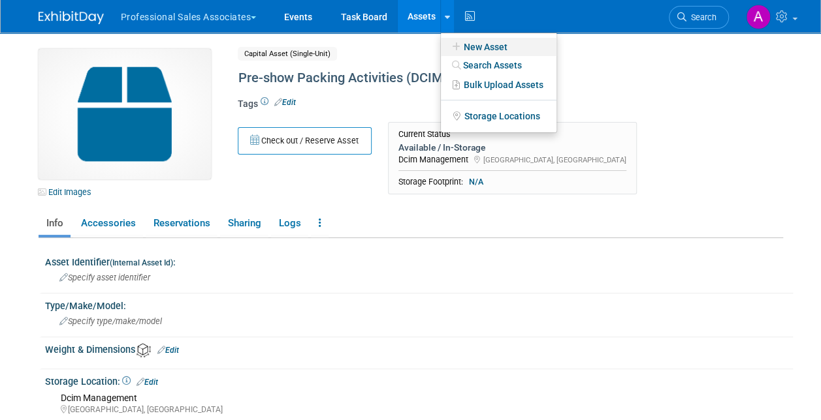
click at [482, 42] on link "New Asset" at bounding box center [499, 47] width 116 height 18
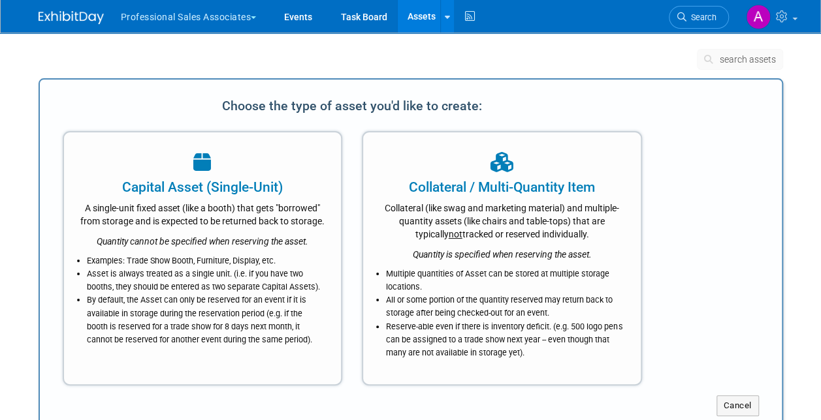
click at [213, 195] on div "Capital Asset (Single-Unit)" at bounding box center [202, 188] width 245 height 20
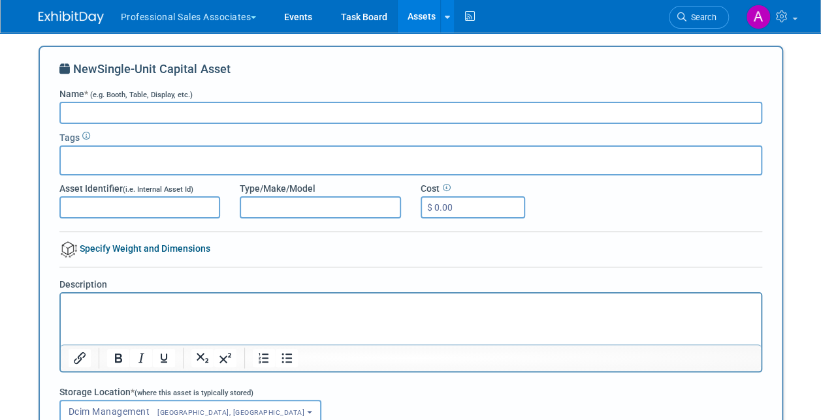
paste input "Return Shipping Instructions (DCIM)"
type input "Return Shipping Instructions (DCIM)"
click at [220, 265] on div "New Single-Unit Capital Asset Name * (e.g. Booth, Table, Display, etc.) Return …" at bounding box center [410, 338] width 702 height 555
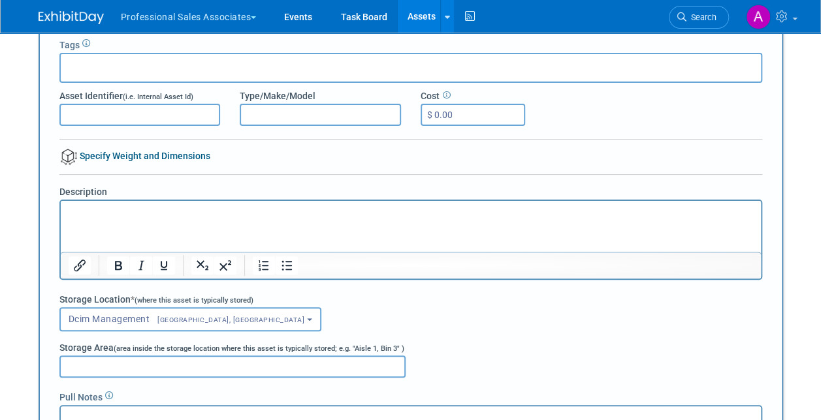
scroll to position [131, 0]
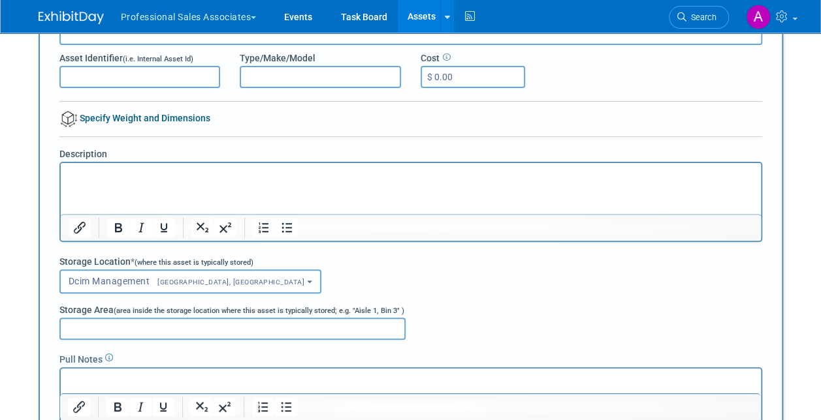
click at [152, 179] on p "Rich Text Area. Press ALT-0 for help." at bounding box center [410, 174] width 685 height 13
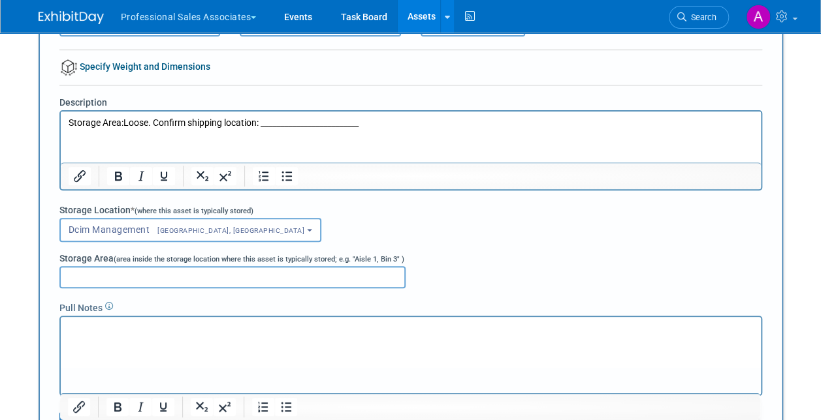
scroll to position [261, 0]
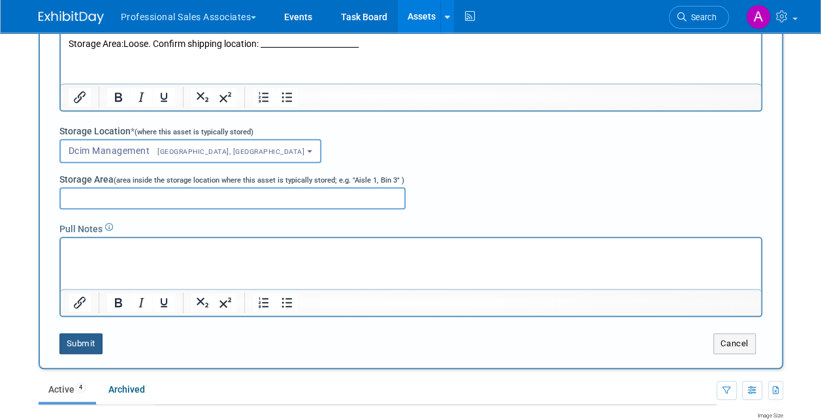
click at [82, 347] on button "Submit" at bounding box center [80, 344] width 43 height 21
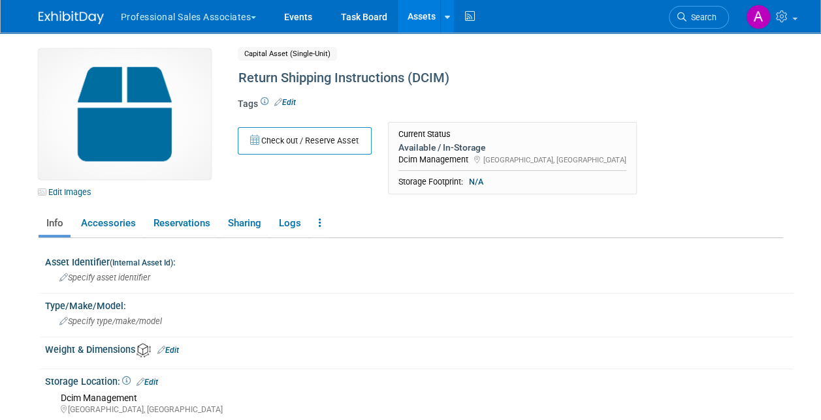
click at [446, 22] on link at bounding box center [447, 16] width 14 height 33
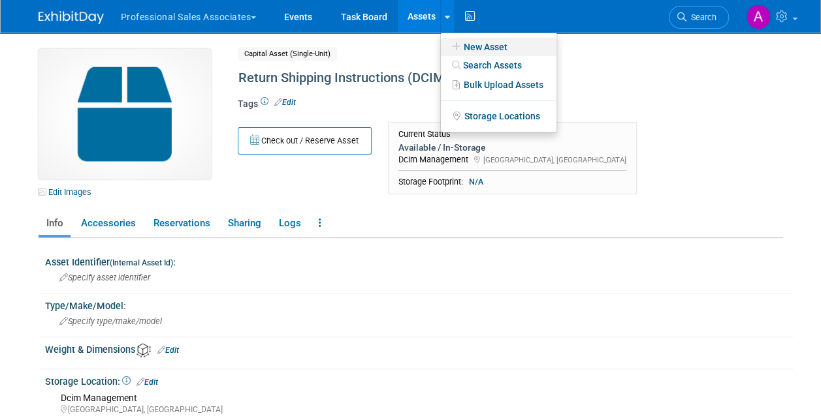
click at [491, 52] on link "New Asset" at bounding box center [499, 47] width 116 height 18
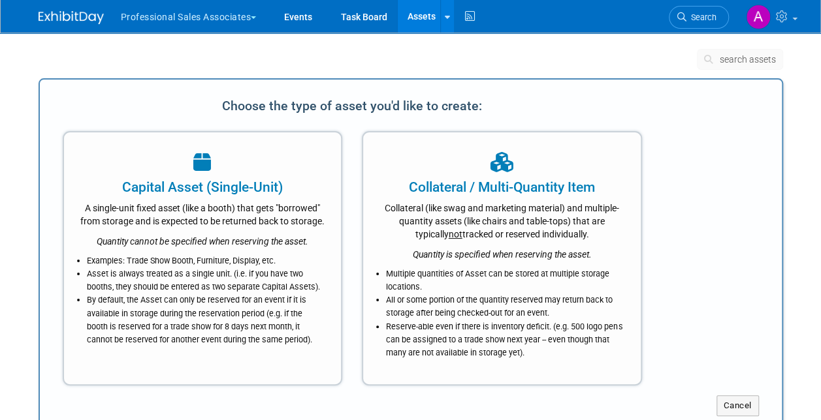
click at [270, 228] on div "A single-unit fixed asset (like a booth) that gets "borrowed" from storage and …" at bounding box center [202, 212] width 245 height 31
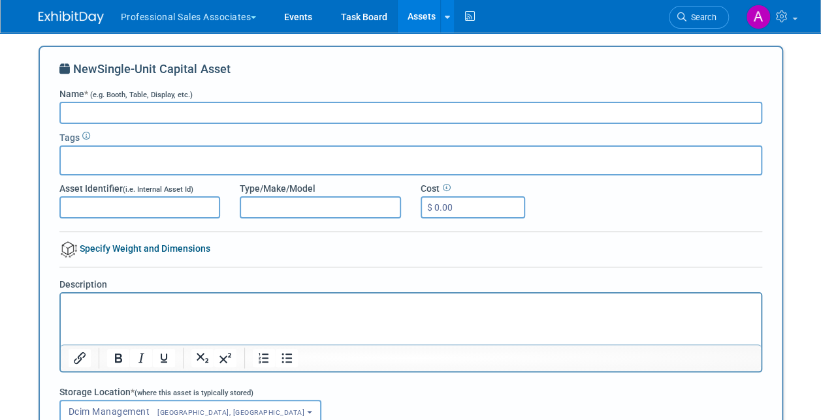
paste input "Tear Down Materials (DCIM)"
drag, startPoint x: 86, startPoint y: 108, endPoint x: 31, endPoint y: 120, distance: 56.1
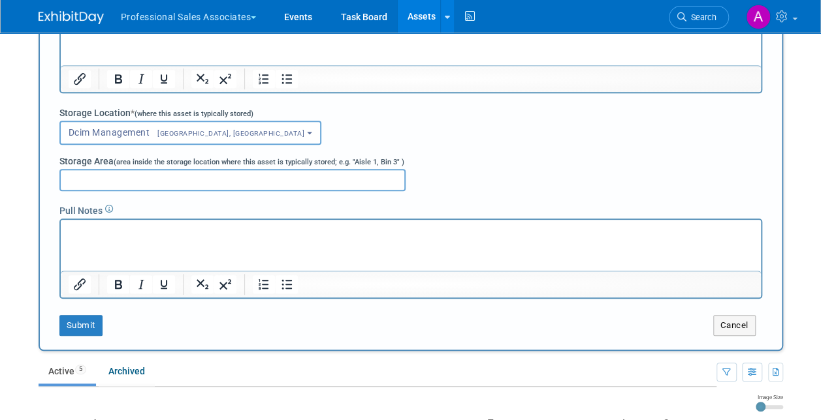
scroll to position [326, 0]
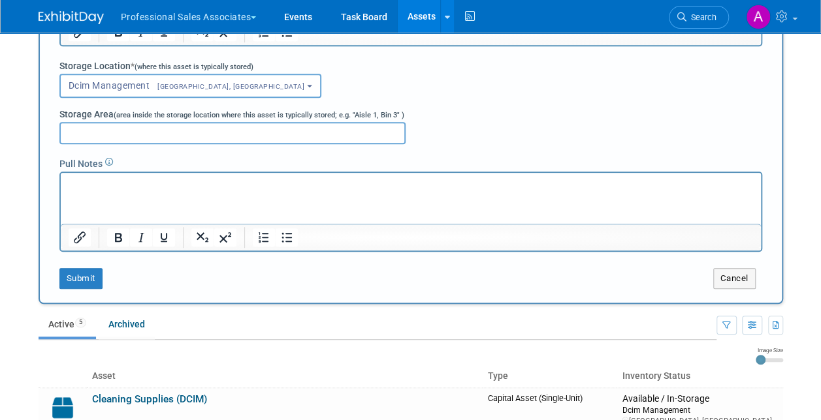
type input "Tear Down Materials (DCIM)"
click at [85, 281] on button "Submit" at bounding box center [80, 278] width 43 height 21
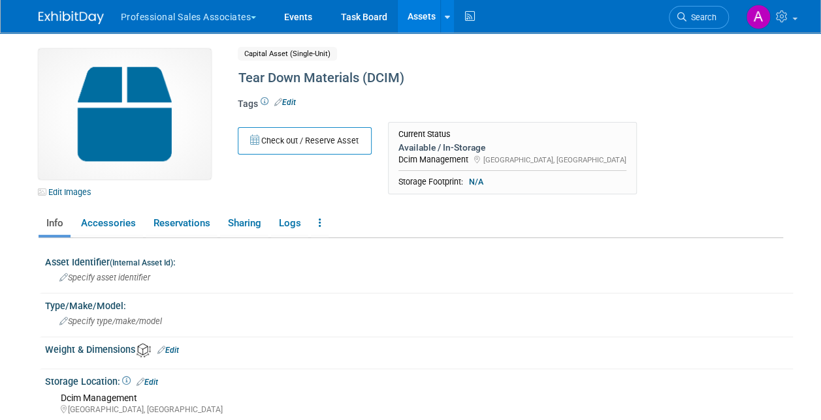
click at [432, 18] on link "Assets" at bounding box center [422, 16] width 48 height 33
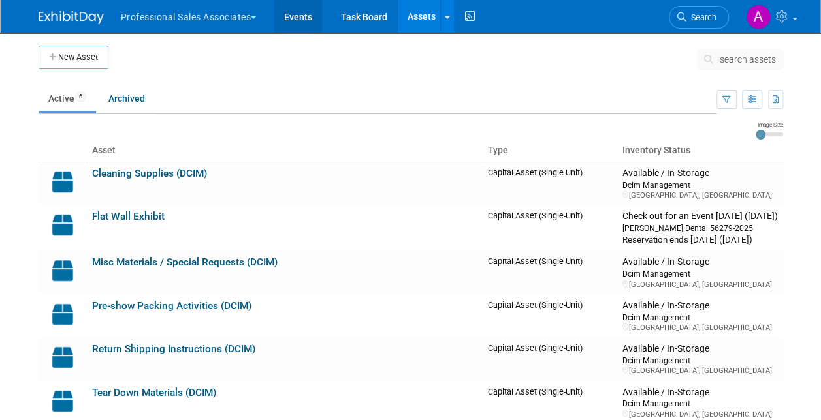
click at [302, 16] on link "Events" at bounding box center [298, 16] width 48 height 33
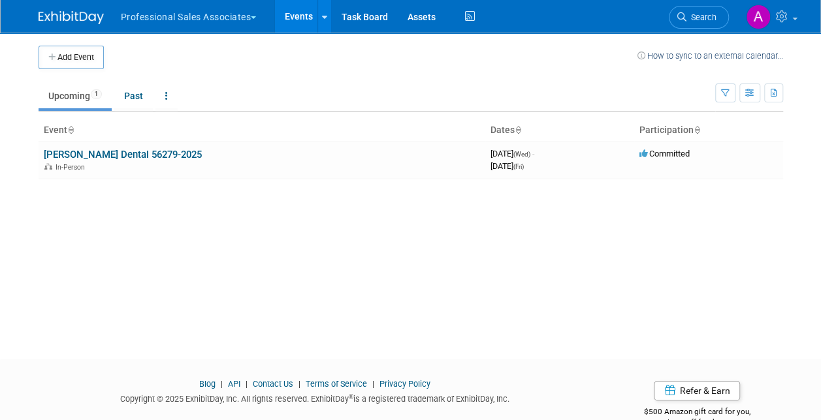
click at [108, 159] on td "[PERSON_NAME] Dental 56279-2025 In-Person" at bounding box center [262, 160] width 446 height 37
click at [131, 151] on link "[PERSON_NAME] Dental 56279-2025" at bounding box center [123, 155] width 158 height 12
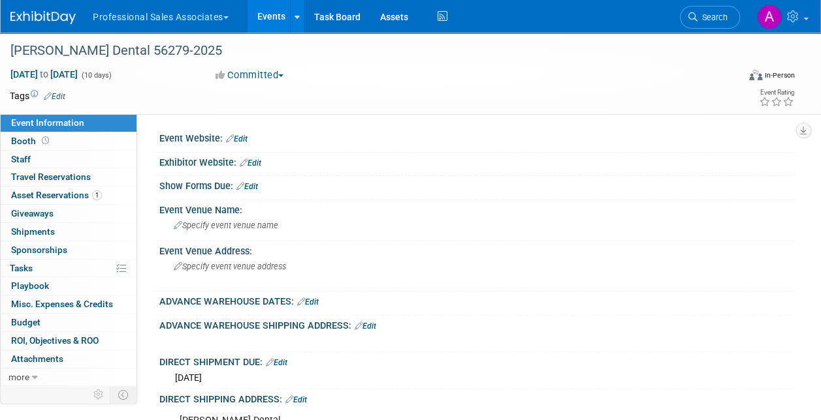
click at [66, 192] on span "Asset Reservations 1" at bounding box center [56, 195] width 91 height 10
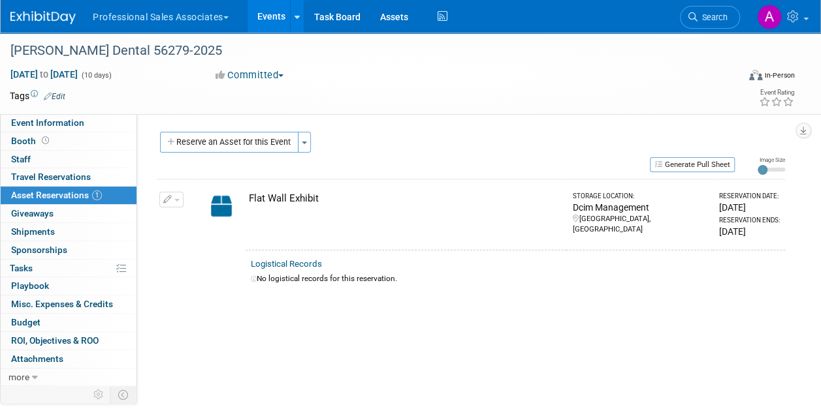
click at [279, 148] on button "Reserve an Asset for this Event" at bounding box center [229, 142] width 138 height 21
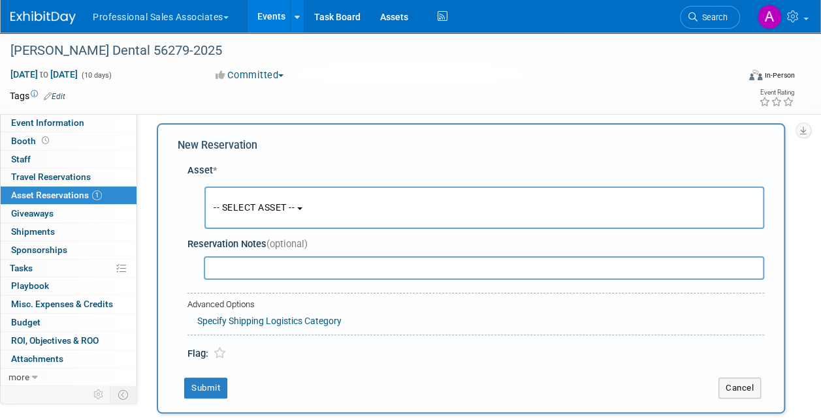
scroll to position [12, 0]
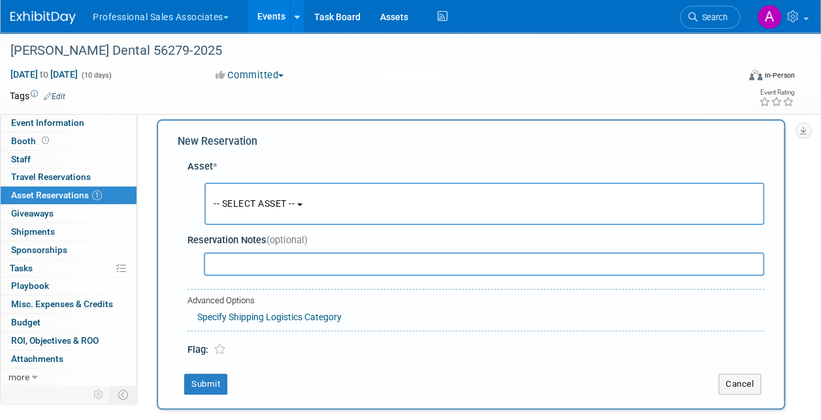
click at [284, 204] on span "-- SELECT ASSET --" at bounding box center [253, 203] width 81 height 10
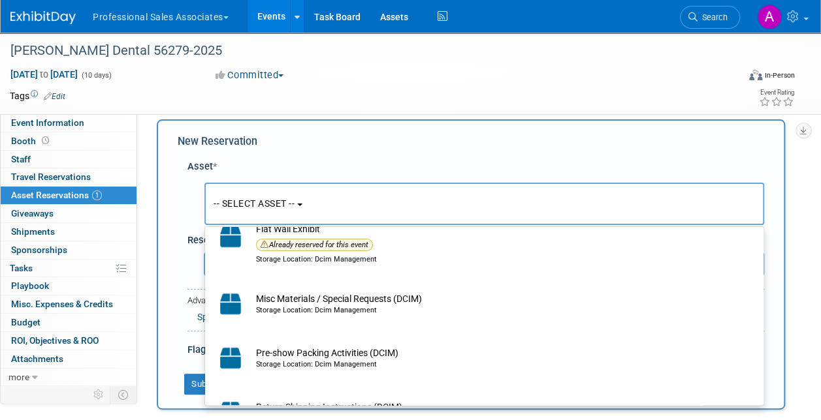
scroll to position [196, 0]
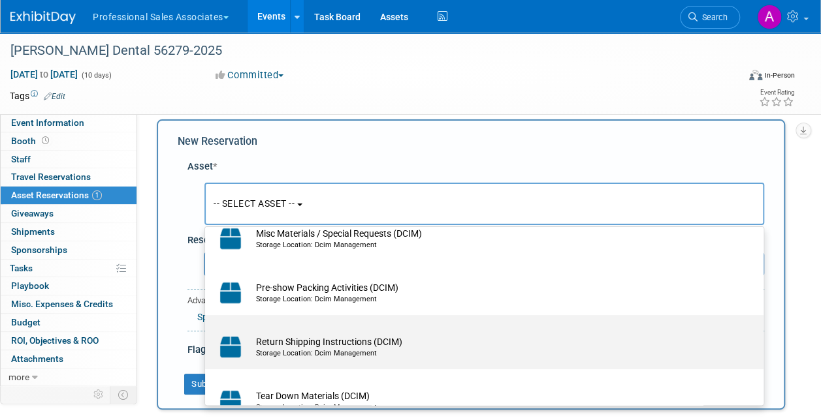
click at [373, 337] on td "Return Shipping Instructions (DCIM) Storage Location: Dcim Management" at bounding box center [493, 347] width 488 height 29
click at [207, 331] on input "Return Shipping Instructions (DCIM) Storage Location: Dcim Management" at bounding box center [202, 326] width 8 height 8
select select "10729613"
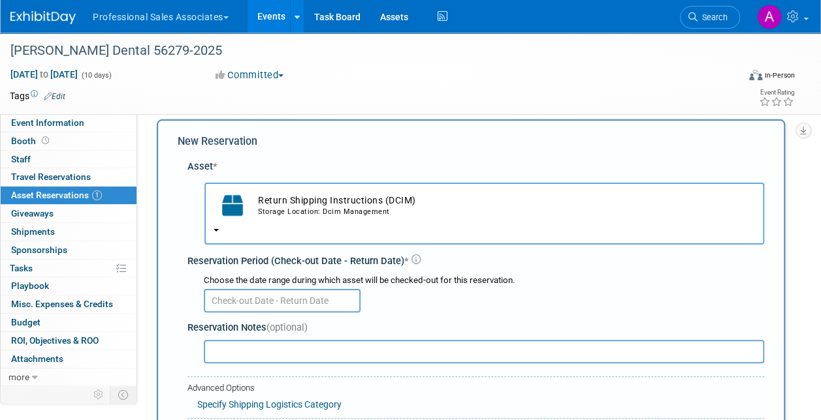
scroll to position [143, 0]
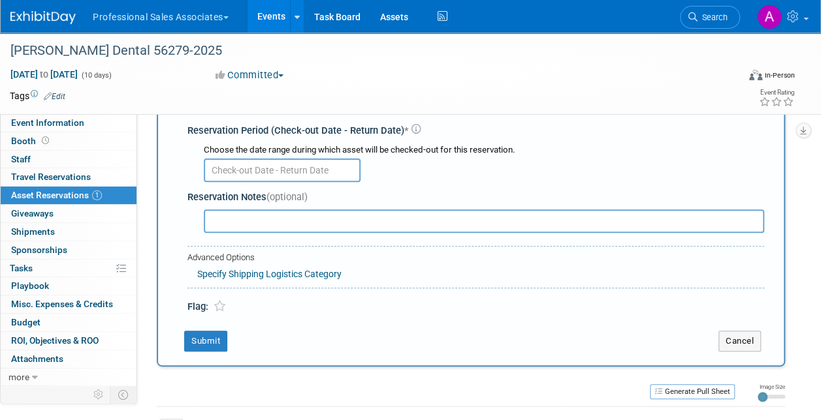
click at [328, 164] on input "text" at bounding box center [282, 170] width 157 height 23
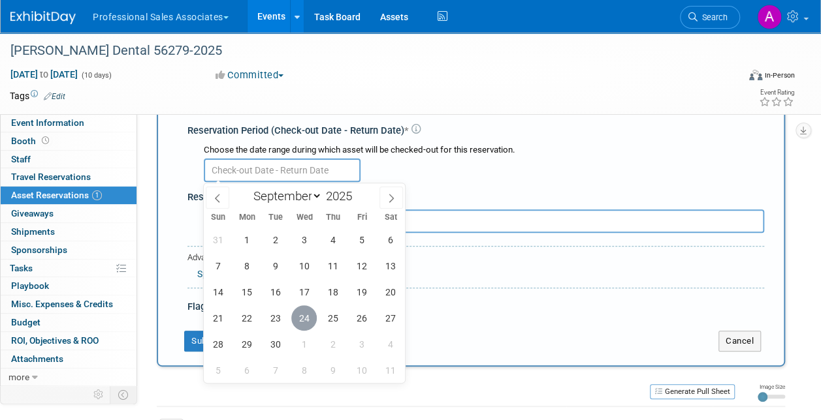
click at [301, 315] on span "24" at bounding box center [303, 317] width 25 height 25
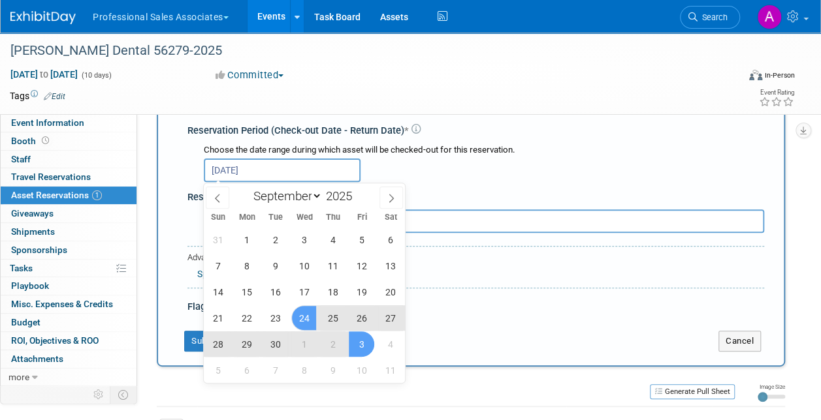
click at [360, 344] on span "3" at bounding box center [361, 344] width 25 height 25
type input "[DATE] to [DATE]"
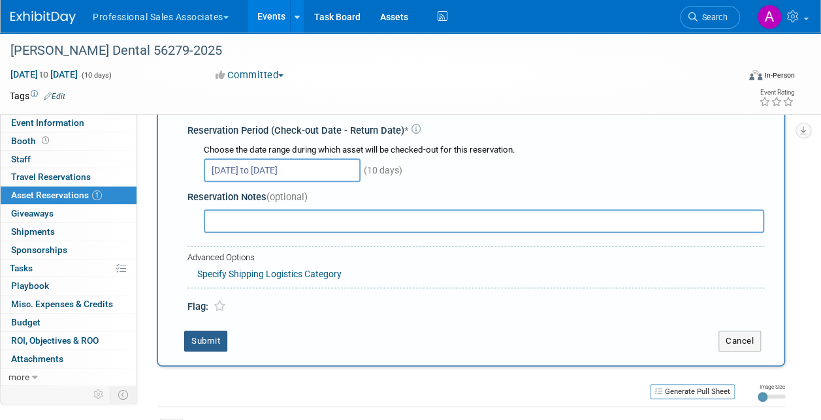
click at [203, 339] on button "Submit" at bounding box center [205, 341] width 43 height 21
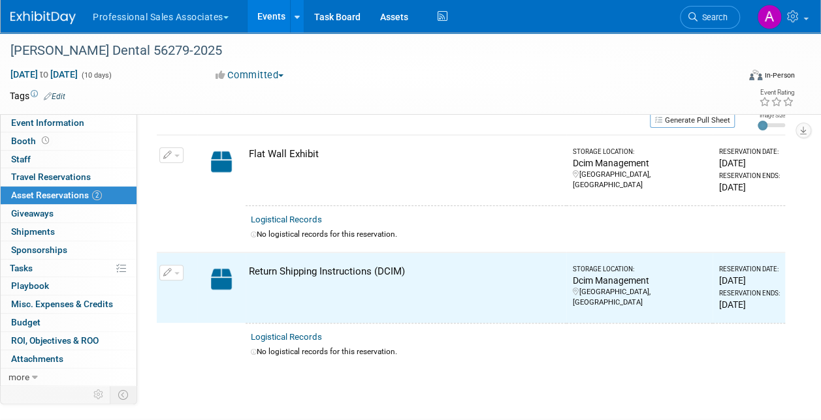
scroll to position [0, 0]
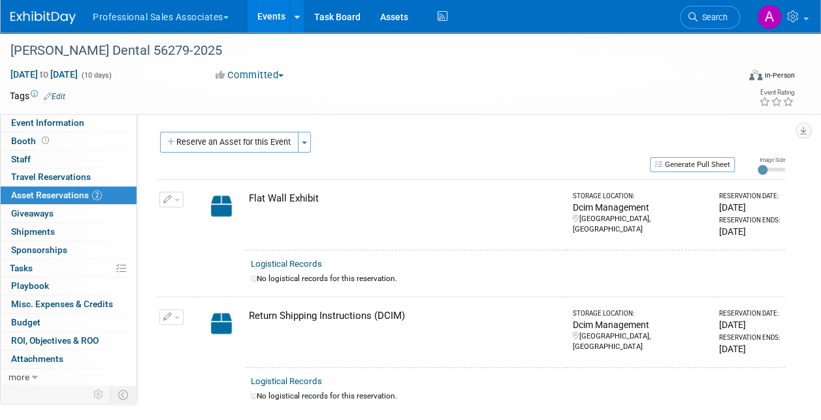
drag, startPoint x: 29, startPoint y: 121, endPoint x: 57, endPoint y: 142, distance: 35.5
click at [29, 121] on span "Event Information" at bounding box center [47, 122] width 73 height 10
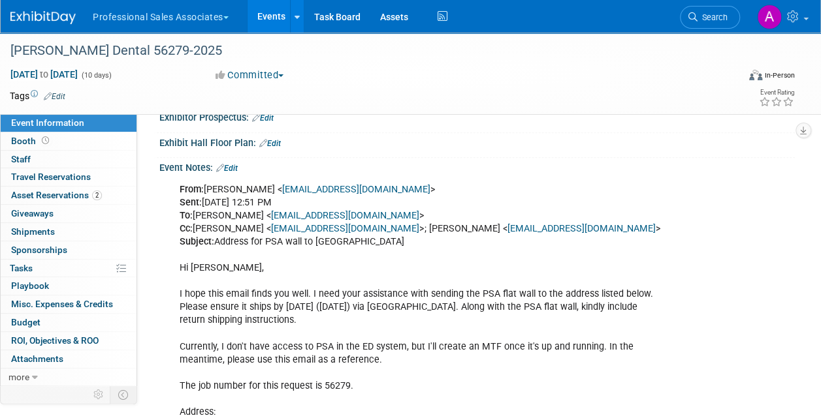
scroll to position [522, 0]
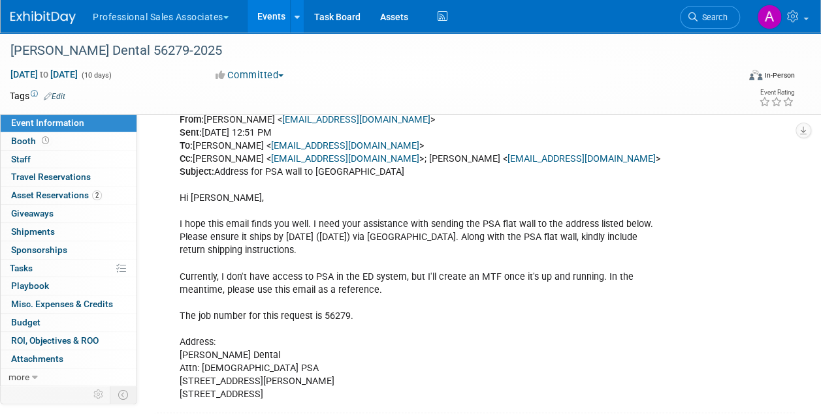
drag, startPoint x: 302, startPoint y: 386, endPoint x: 191, endPoint y: 352, distance: 115.4
click at [191, 352] on div "From: [PERSON_NAME] < [EMAIL_ADDRESS][DOMAIN_NAME] > Sent: [DATE] 12:51 PM To: …" at bounding box center [419, 258] width 498 height 302
click at [48, 196] on span "Asset Reservations 2" at bounding box center [56, 195] width 91 height 10
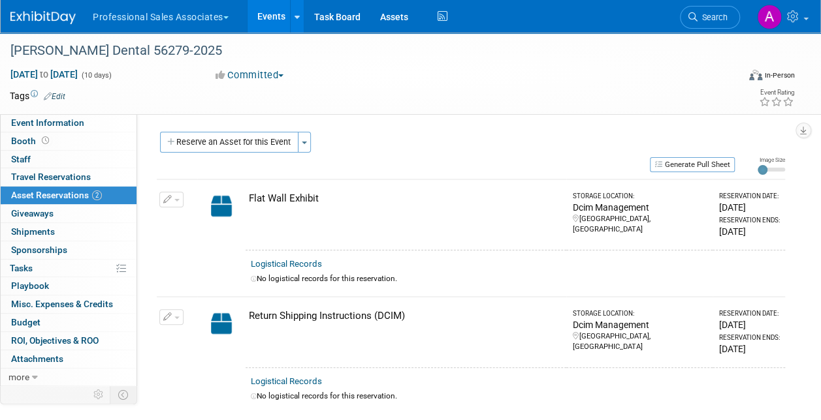
click at [691, 164] on button "Generate Pull Sheet" at bounding box center [691, 164] width 85 height 15
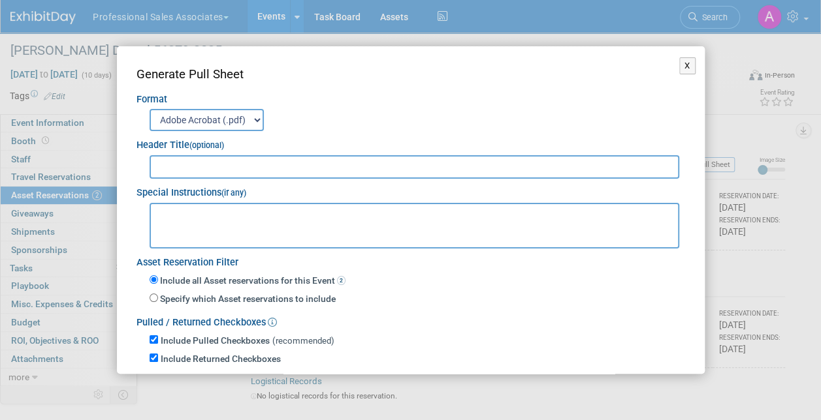
click at [188, 160] on input "text" at bounding box center [414, 166] width 530 height 23
paste input "[PERSON_NAME] Dental 56279-2025"
type input "[PERSON_NAME] Dental 56279-2025"
click at [192, 223] on textarea at bounding box center [414, 226] width 530 height 46
paste textarea "[PERSON_NAME] Dental Attn: Christian PSA [STREET_ADDRESS][PERSON_NAME]"
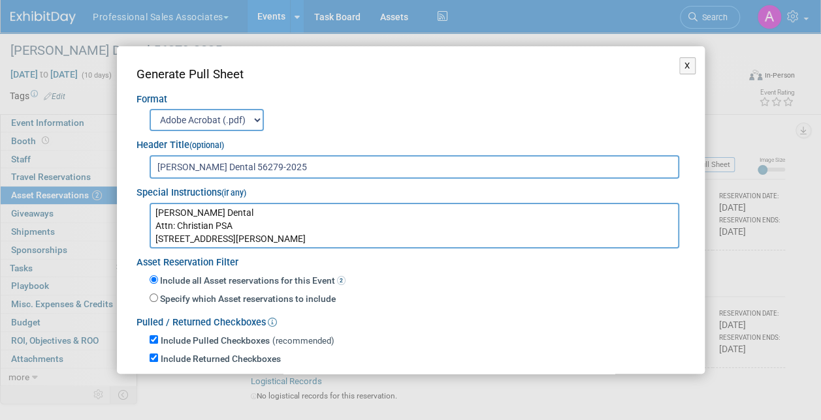
click at [154, 210] on textarea "[PERSON_NAME] Dental Attn: Christian PSA [STREET_ADDRESS][PERSON_NAME]" at bounding box center [414, 226] width 530 height 46
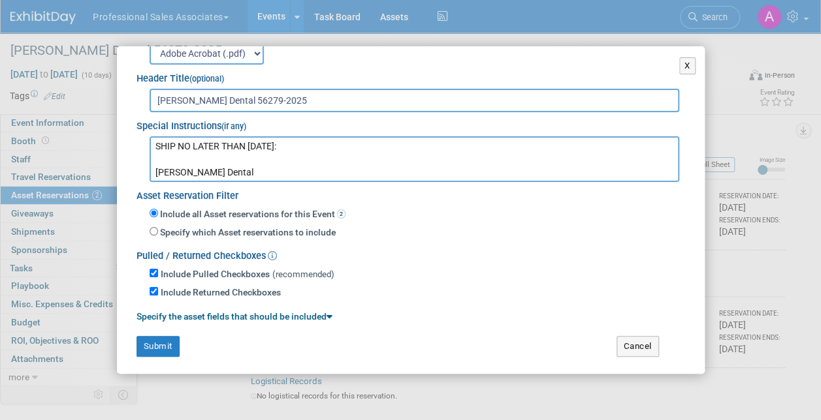
scroll to position [67, 0]
type textarea "SHIP NO LATER THAN [DATE]: [PERSON_NAME] Dental Attn: Christian PSA [STREET_ADD…"
click at [151, 346] on button "Submit" at bounding box center [157, 346] width 43 height 21
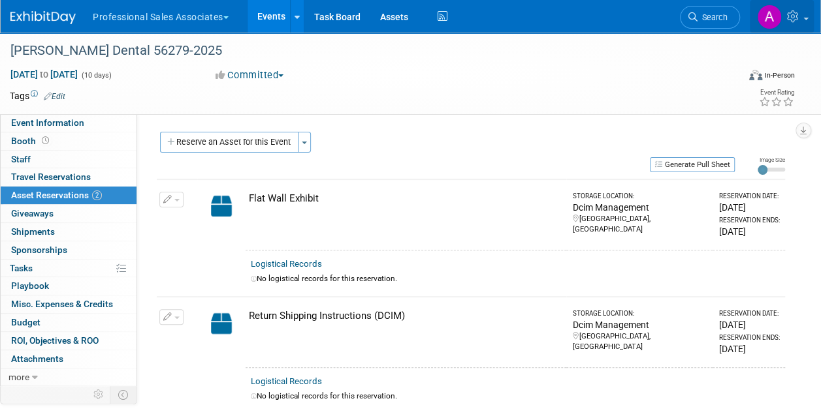
click at [794, 20] on icon at bounding box center [794, 16] width 15 height 12
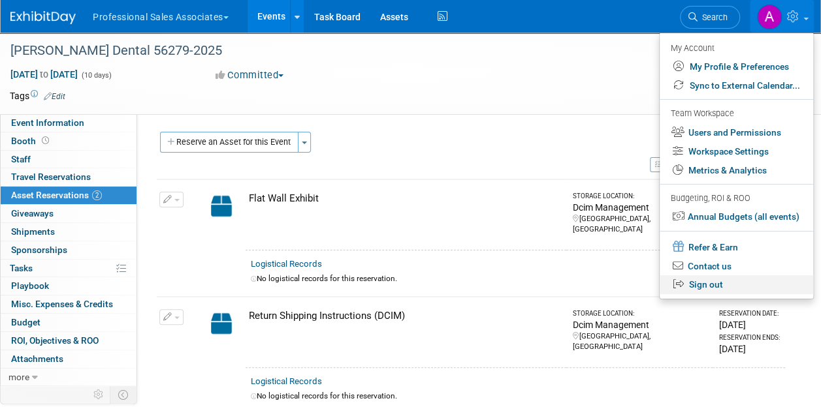
click at [693, 283] on link "Sign out" at bounding box center [735, 284] width 153 height 19
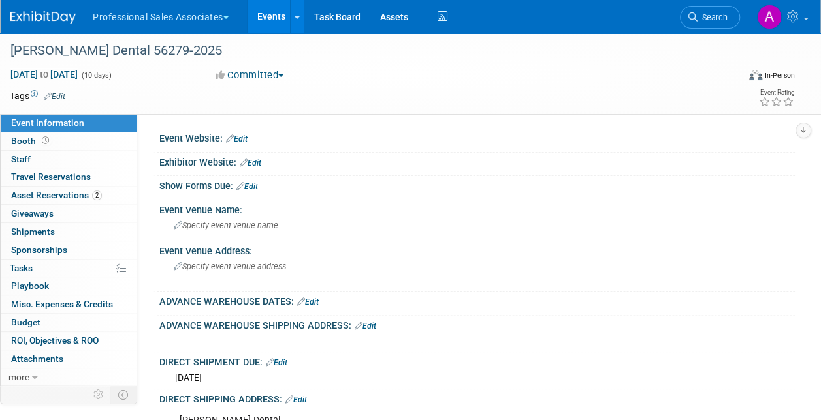
click at [178, 54] on div "[PERSON_NAME] Dental 56279-2025" at bounding box center [366, 50] width 721 height 23
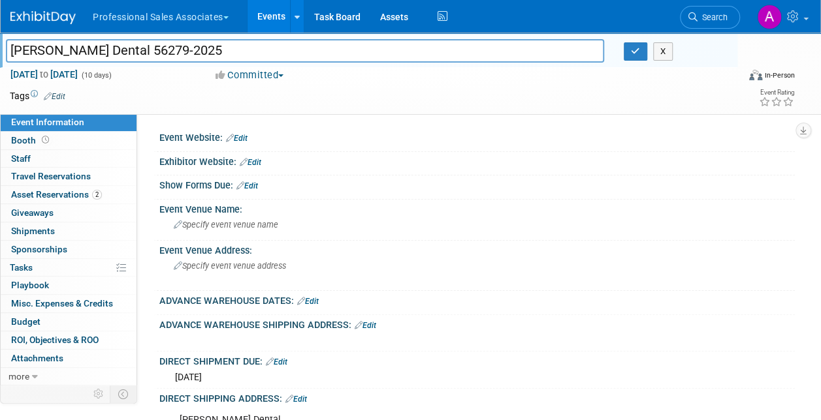
drag, startPoint x: 178, startPoint y: 54, endPoint x: -1, endPoint y: 43, distance: 179.2
click at [0, 43] on html "Professional Sales Associates Explore: My Workspaces 33 Go to Workspace: Accutr…" at bounding box center [410, 210] width 821 height 420
click at [454, 337] on div at bounding box center [419, 340] width 498 height 13
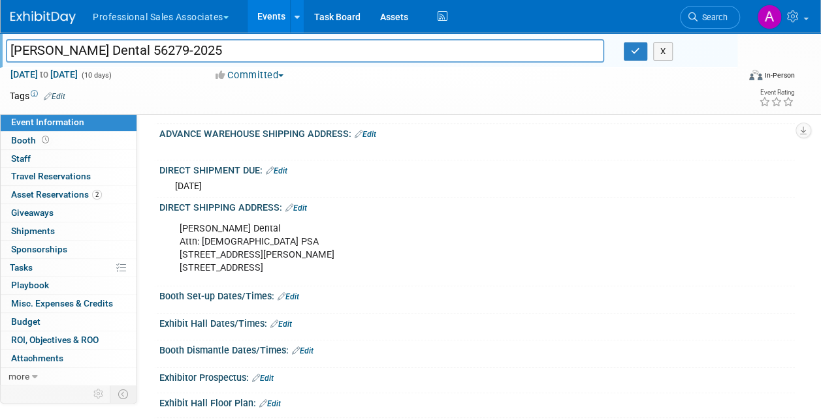
scroll to position [196, 0]
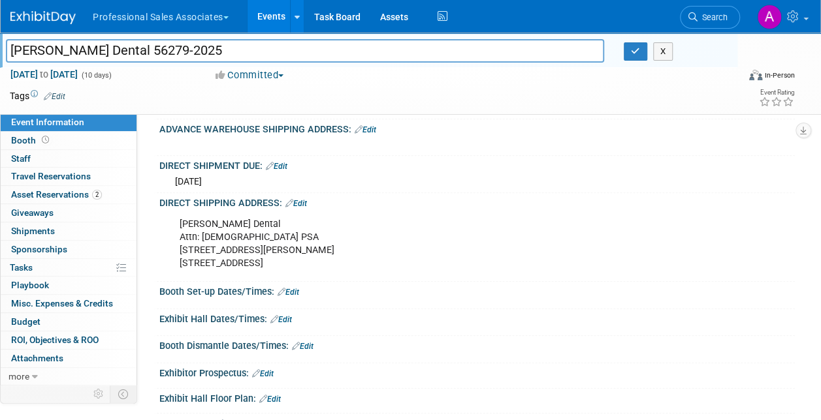
click at [298, 259] on div "Sinclair Dental Attn: Christian PSA 2500 Rue Jean-Perrin #101, Quebec, QC, G2C …" at bounding box center [419, 243] width 498 height 65
drag, startPoint x: 306, startPoint y: 262, endPoint x: 170, endPoint y: 226, distance: 140.6
click at [170, 226] on div "Sinclair Dental Attn: Christian PSA 2500 Rue Jean-Perrin #101, Quebec, QC, G2C …" at bounding box center [419, 243] width 498 height 65
copy div "Sinclair Dental Attn: Christian PSA 2500 Rue Jean-Perrin #101, Quebec, QC, G2C …"
